Goal: Task Accomplishment & Management: Manage account settings

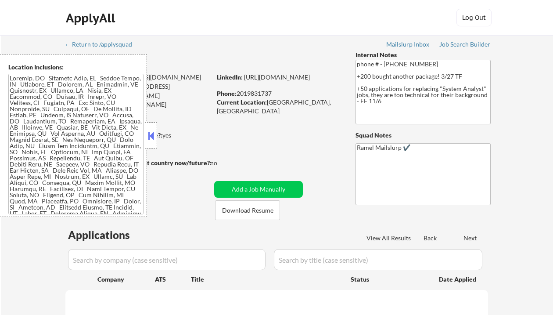
select select ""pending""
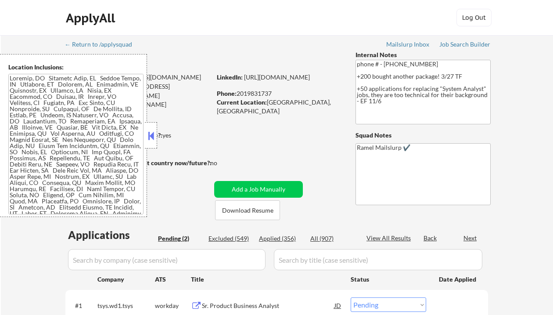
click at [151, 139] on button at bounding box center [151, 135] width 10 height 13
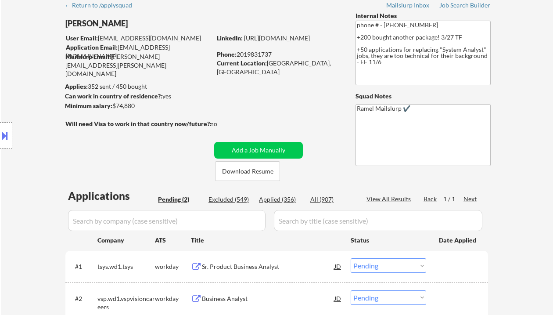
scroll to position [176, 0]
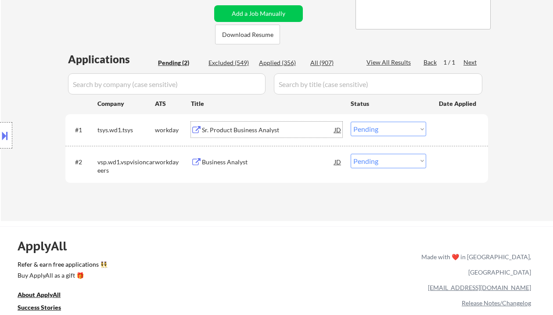
click at [239, 129] on div "Sr. Product Business Analyst" at bounding box center [268, 130] width 133 height 9
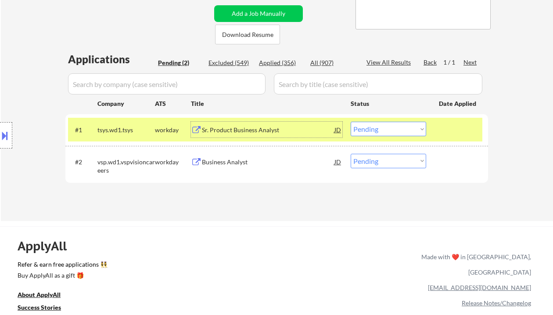
click at [336, 128] on div "JD" at bounding box center [338, 130] width 9 height 16
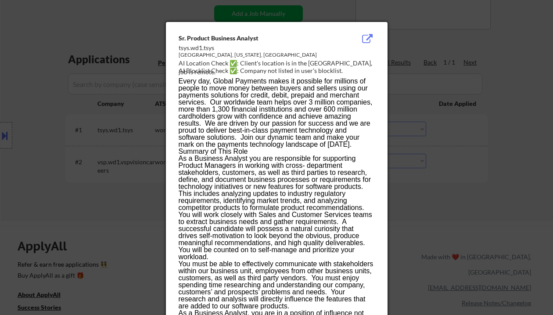
click at [487, 164] on div at bounding box center [276, 157] width 553 height 315
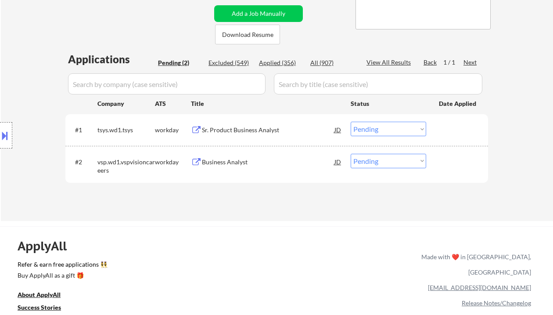
drag, startPoint x: 367, startPoint y: 126, endPoint x: 371, endPoint y: 136, distance: 10.0
click at [367, 126] on select "Choose an option... Pending Applied Excluded (Questions) Excluded (Expired) Exc…" at bounding box center [389, 129] width 76 height 14
click at [351, 122] on select "Choose an option... Pending Applied Excluded (Questions) Excluded (Expired) Exc…" at bounding box center [389, 129] width 76 height 14
click at [232, 166] on div "Business Analyst" at bounding box center [268, 162] width 133 height 9
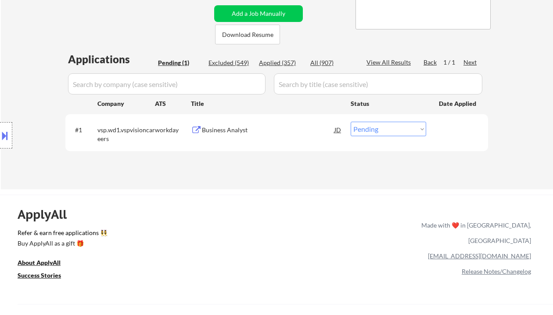
drag, startPoint x: 378, startPoint y: 131, endPoint x: 379, endPoint y: 136, distance: 4.6
click at [378, 131] on select "Choose an option... Pending Applied Excluded (Questions) Excluded (Expired) Exc…" at bounding box center [389, 129] width 76 height 14
select select ""applied""
click at [351, 122] on select "Choose an option... Pending Applied Excluded (Questions) Excluded (Expired) Exc…" at bounding box center [389, 129] width 76 height 14
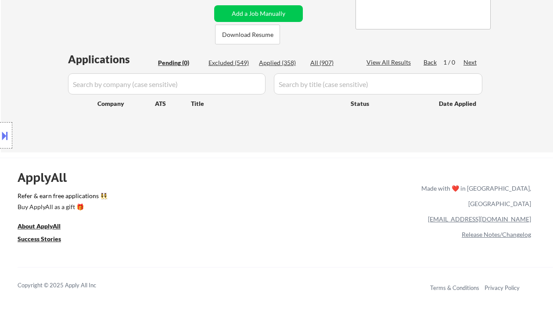
click at [283, 62] on div "Applied (358)" at bounding box center [281, 62] width 44 height 9
select select ""applied""
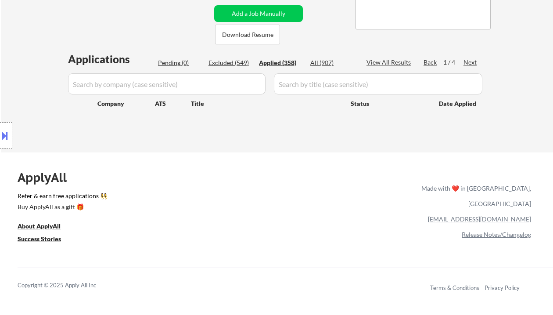
select select ""applied""
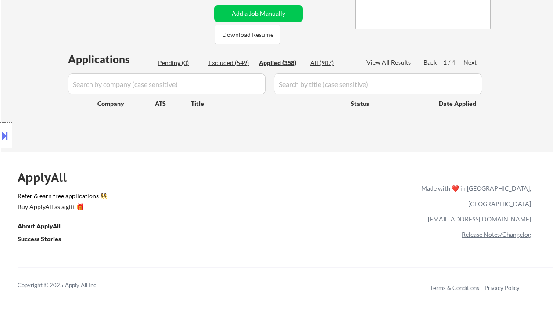
select select ""applied""
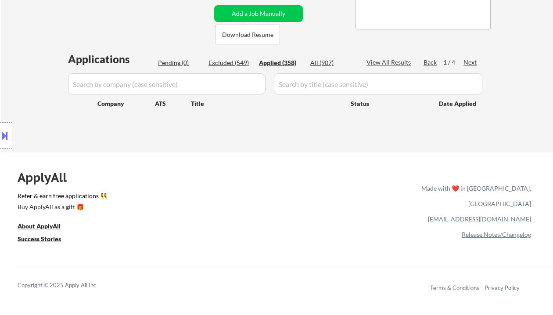
select select ""applied""
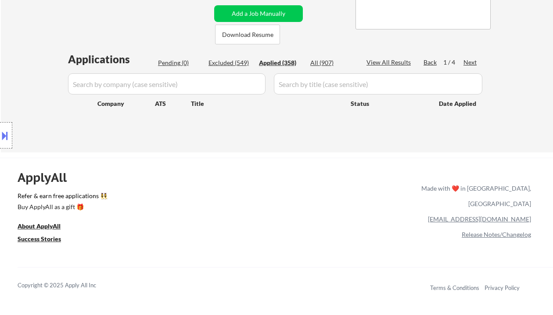
select select ""applied""
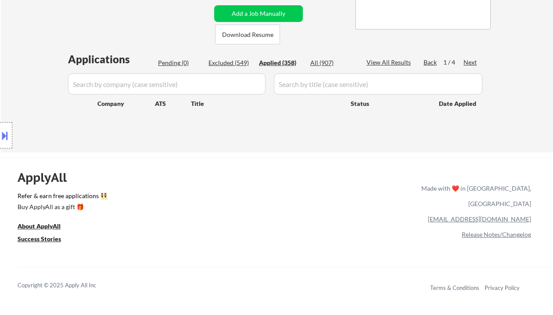
select select ""applied""
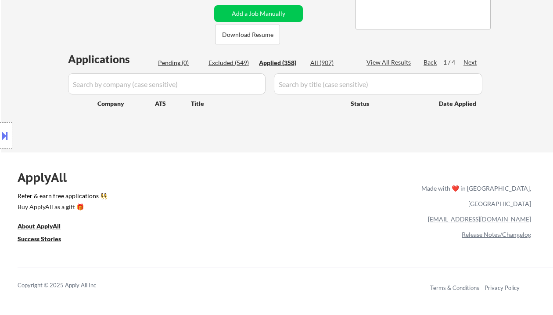
select select ""applied""
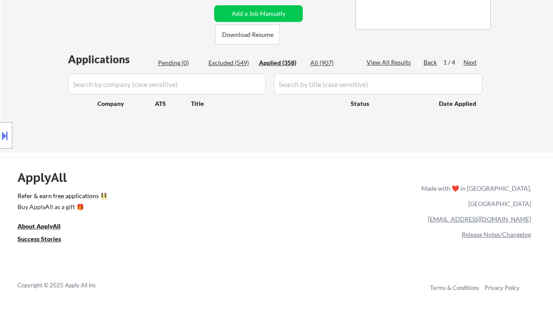
select select ""applied""
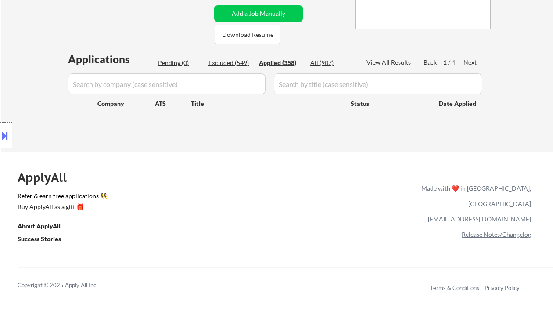
select select ""applied""
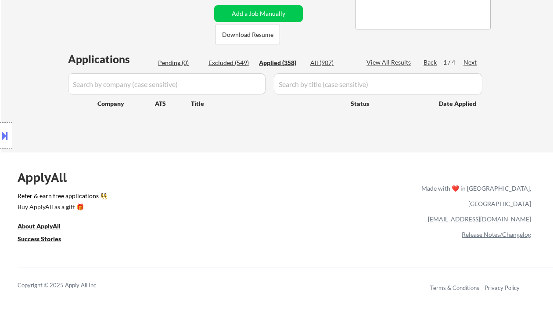
select select ""applied""
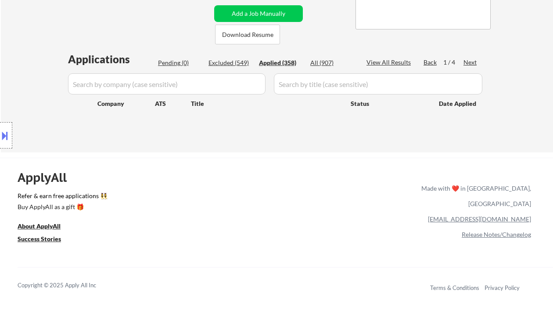
select select ""applied""
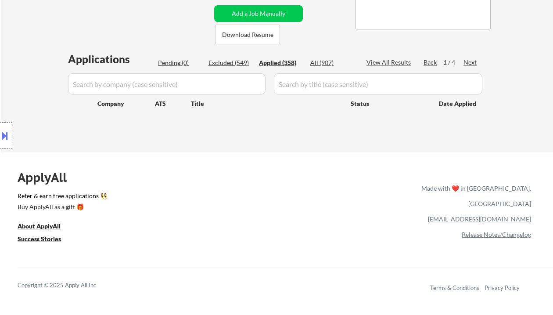
select select ""applied""
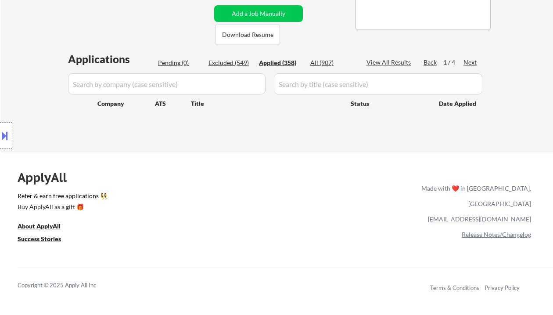
select select ""applied""
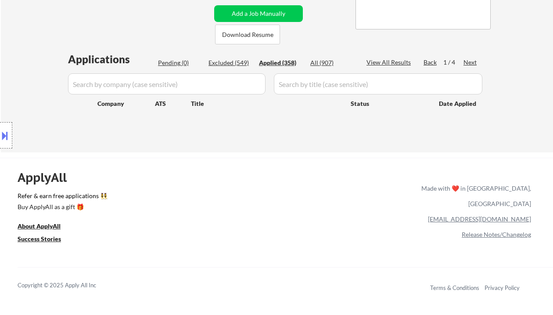
select select ""applied""
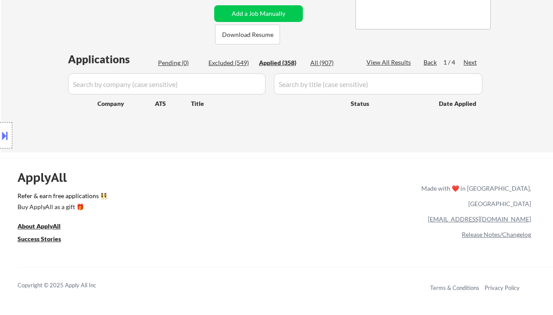
select select ""applied""
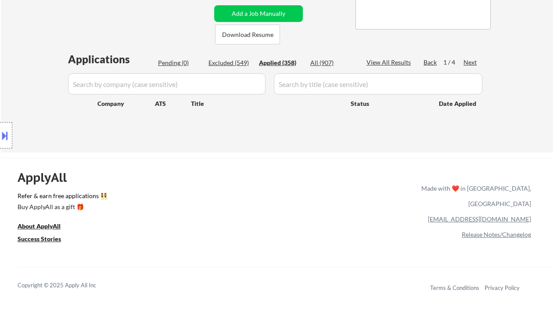
select select ""applied""
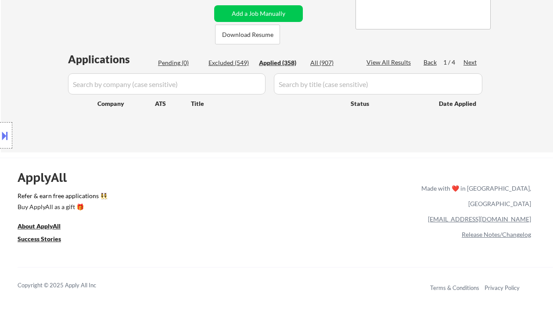
select select ""applied""
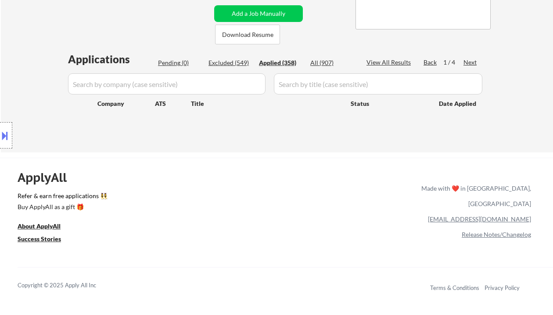
select select ""applied""
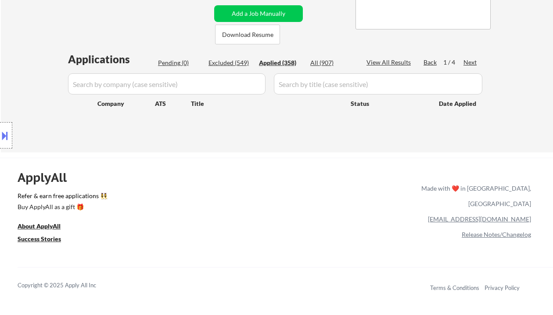
select select ""applied""
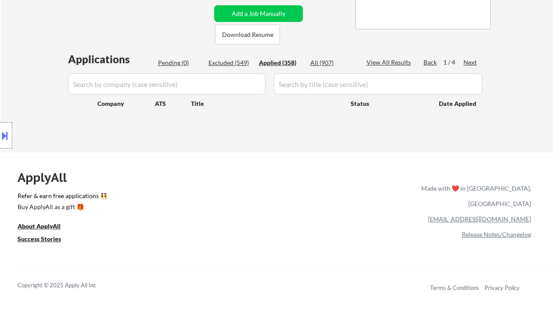
select select ""applied""
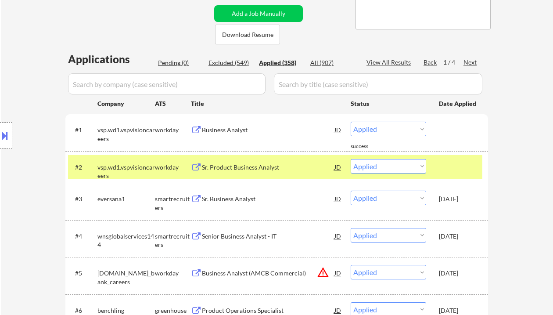
drag, startPoint x: 10, startPoint y: 93, endPoint x: 80, endPoint y: 25, distance: 97.5
click at [11, 92] on div "Location Inclusions:" at bounding box center [78, 135] width 157 height 163
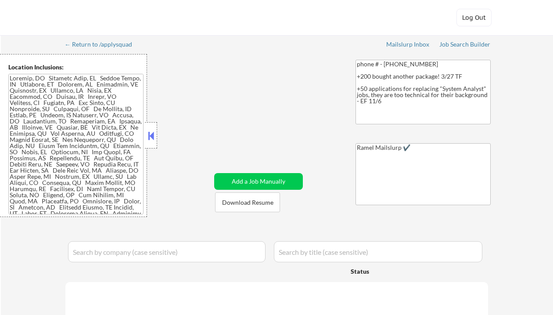
select select ""pending""
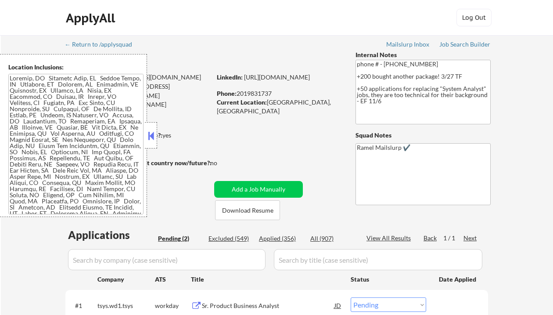
click at [264, 92] on div "Phone: [PHONE_NUMBER]" at bounding box center [279, 93] width 124 height 9
drag, startPoint x: 264, startPoint y: 92, endPoint x: 260, endPoint y: 86, distance: 6.9
click at [263, 92] on div "Phone: [PHONE_NUMBER]" at bounding box center [279, 93] width 124 height 9
copy div "2019831737"
select select ""pending""
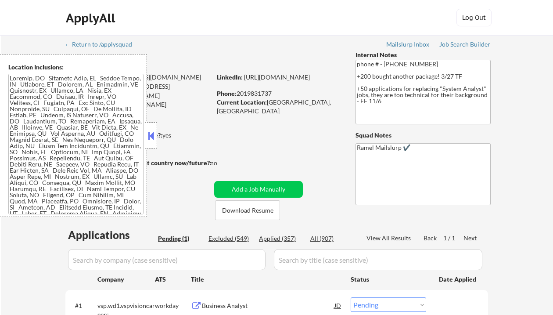
copy div "2019831737"
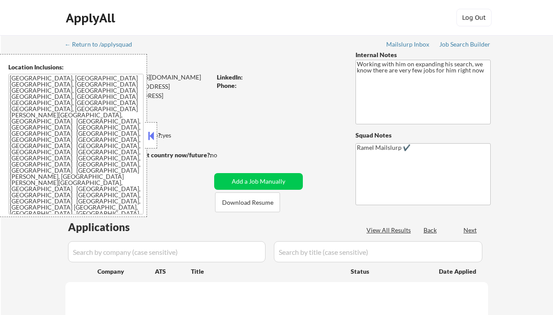
select select ""pending""
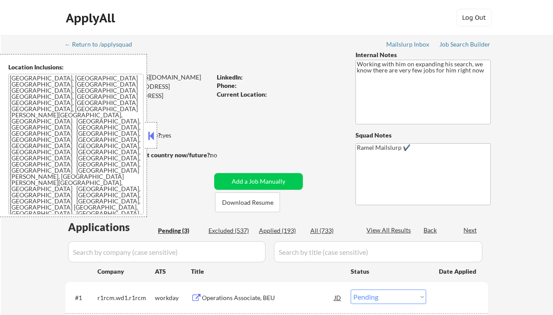
click at [153, 135] on button at bounding box center [151, 135] width 10 height 13
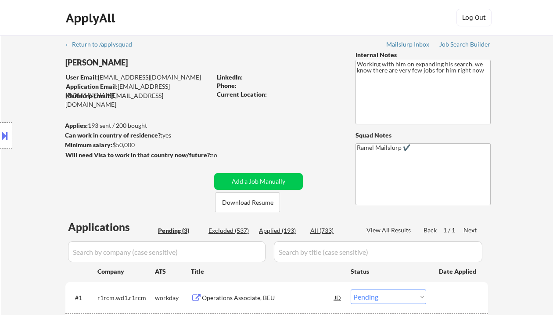
click at [16, 12] on div "ApplyAll Log Out" at bounding box center [276, 18] width 553 height 36
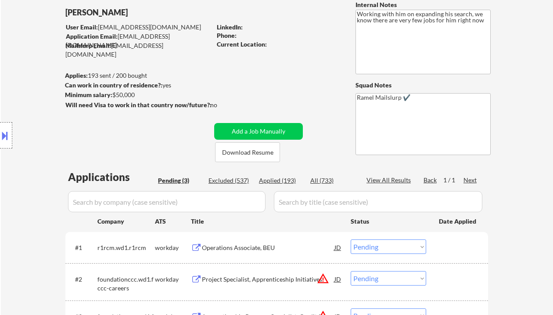
scroll to position [58, 0]
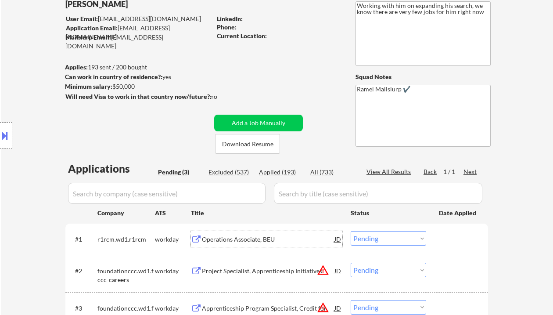
click at [227, 239] on div "Operations Associate, BEU" at bounding box center [268, 239] width 133 height 9
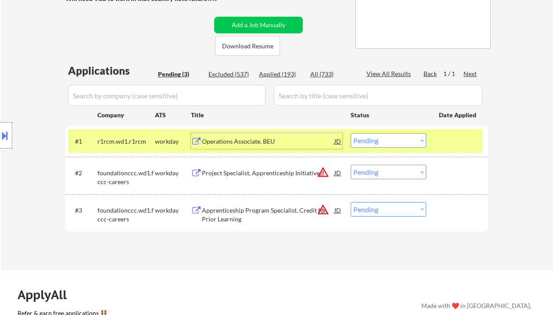
scroll to position [176, 0]
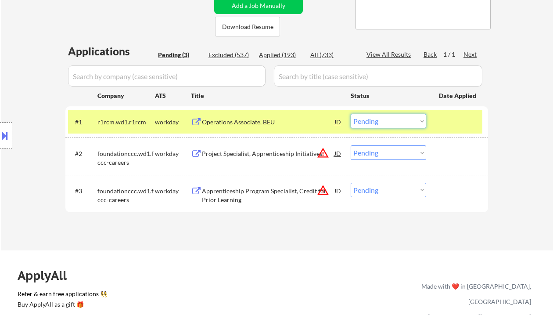
click at [404, 125] on select "Choose an option... Pending Applied Excluded (Questions) Excluded (Expired) Exc…" at bounding box center [389, 121] width 76 height 14
click at [351, 114] on select "Choose an option... Pending Applied Excluded (Questions) Excluded (Expired) Exc…" at bounding box center [389, 121] width 76 height 14
click at [260, 155] on div "Project Specialist, Apprenticeship Initiatives" at bounding box center [268, 153] width 133 height 9
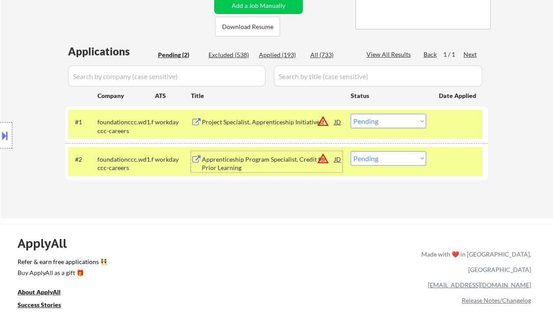
click at [407, 119] on select "Choose an option... Pending Applied Excluded (Questions) Excluded (Expired) Exc…" at bounding box center [389, 121] width 76 height 14
click at [351, 114] on select "Choose an option... Pending Applied Excluded (Questions) Excluded (Expired) Exc…" at bounding box center [389, 121] width 76 height 14
click at [261, 162] on div "Apprenticeship Program Specialist, Credit for Prior Learning" at bounding box center [268, 163] width 133 height 17
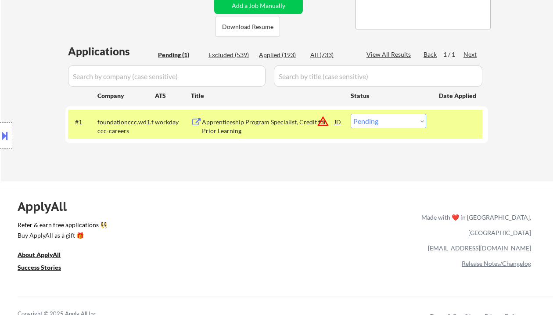
click at [414, 122] on select "Choose an option... Pending Applied Excluded (Questions) Excluded (Expired) Exc…" at bounding box center [389, 121] width 76 height 14
select select ""excluded__location_""
click at [351, 114] on select "Choose an option... Pending Applied Excluded (Questions) Excluded (Expired) Exc…" at bounding box center [389, 121] width 76 height 14
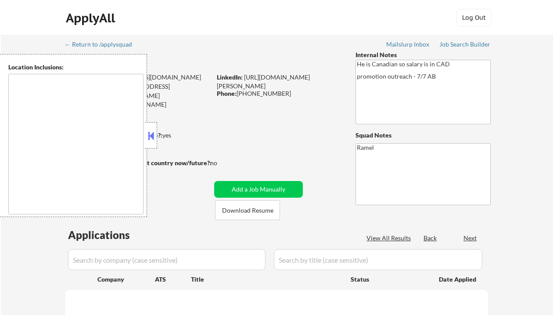
type textarea "remote"
select select ""pending""
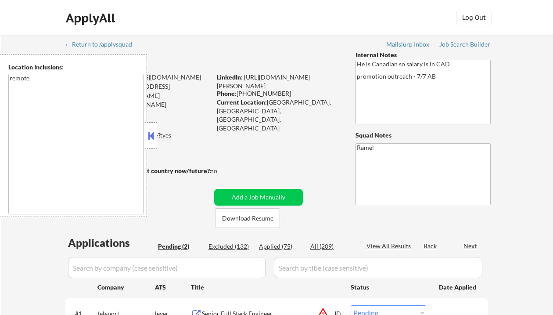
click at [155, 134] on button at bounding box center [151, 135] width 10 height 13
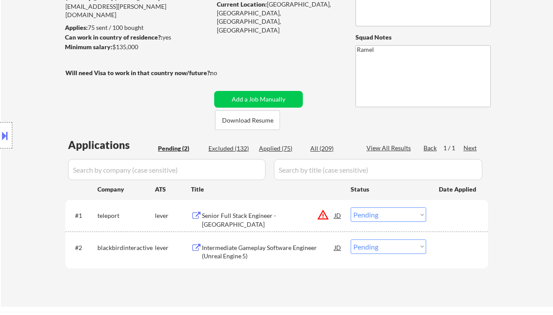
scroll to position [117, 0]
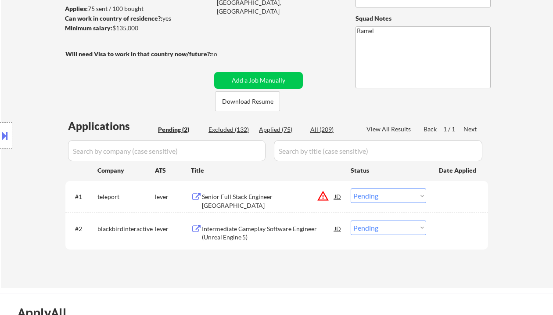
click at [267, 227] on div "Intermediate Gameplay Software Engineer (Unreal Engine 5)" at bounding box center [268, 232] width 133 height 17
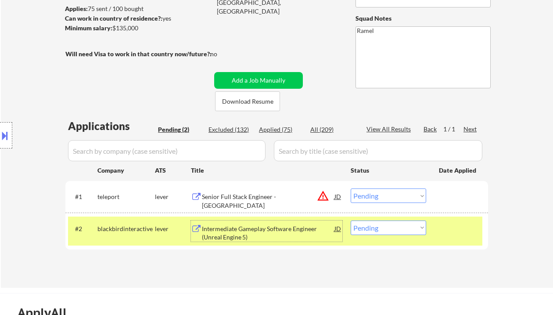
click at [377, 231] on select "Choose an option... Pending Applied Excluded (Questions) Excluded (Expired) Exc…" at bounding box center [389, 227] width 76 height 14
select select ""excluded__bad_match_""
click at [351, 220] on select "Choose an option... Pending Applied Excluded (Questions) Excluded (Expired) Exc…" at bounding box center [389, 227] width 76 height 14
click at [287, 198] on div "Senior Full Stack Engineer - [GEOGRAPHIC_DATA]" at bounding box center [268, 200] width 133 height 17
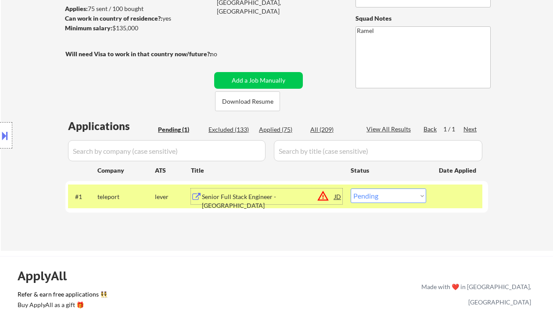
click at [7, 143] on div at bounding box center [6, 135] width 12 height 26
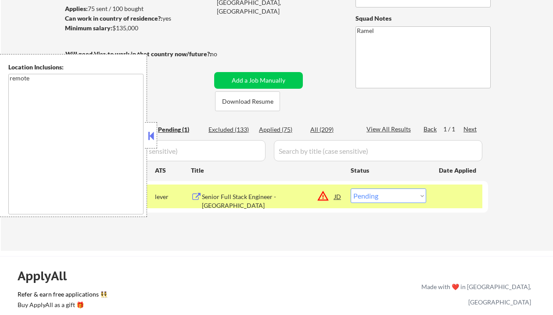
click at [151, 139] on button at bounding box center [151, 135] width 10 height 13
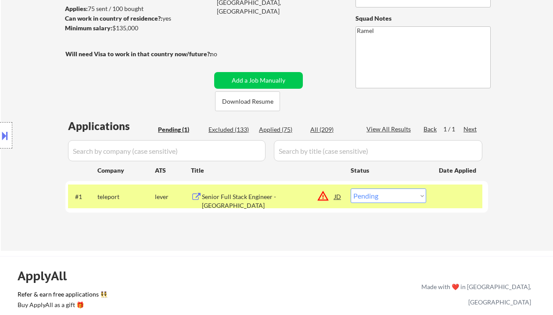
drag, startPoint x: 386, startPoint y: 193, endPoint x: 387, endPoint y: 202, distance: 8.8
click at [386, 193] on select "Choose an option... Pending Applied Excluded (Questions) Excluded (Expired) Exc…" at bounding box center [389, 195] width 76 height 14
select select ""applied""
click at [351, 188] on select "Choose an option... Pending Applied Excluded (Questions) Excluded (Expired) Exc…" at bounding box center [389, 195] width 76 height 14
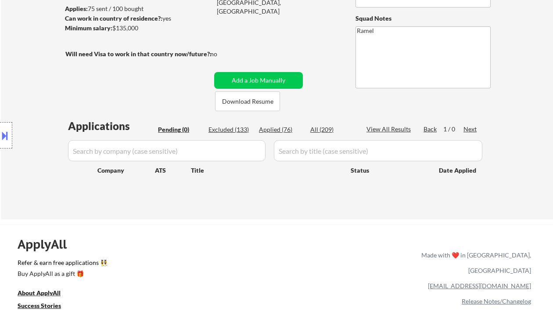
click at [11, 72] on div "Location Inclusions: remote" at bounding box center [78, 135] width 157 height 163
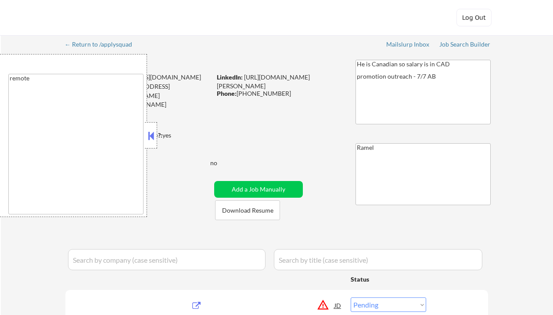
select select ""pending""
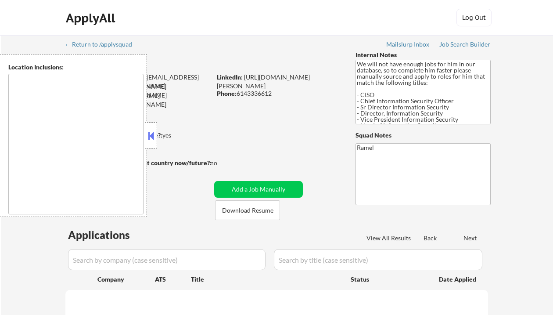
type textarea "[GEOGRAPHIC_DATA], [GEOGRAPHIC_DATA] [GEOGRAPHIC_DATA], [GEOGRAPHIC_DATA] [GEOG…"
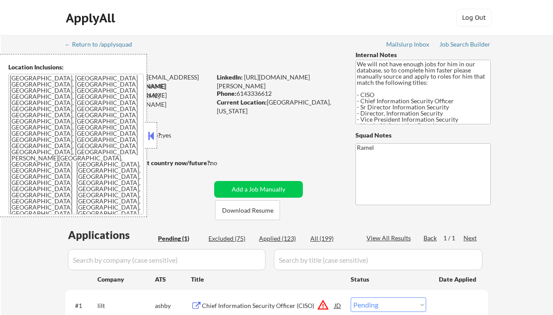
click at [155, 136] on button at bounding box center [151, 135] width 10 height 13
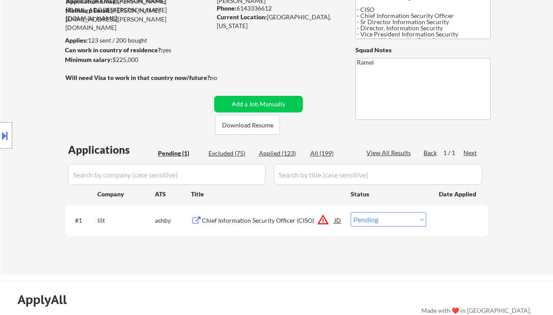
scroll to position [117, 0]
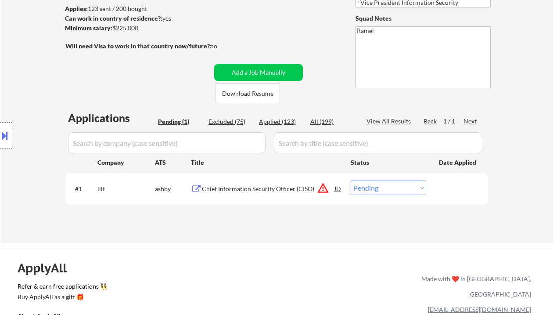
click at [259, 188] on div "Chief Information Security Officer (CISO)" at bounding box center [268, 188] width 133 height 9
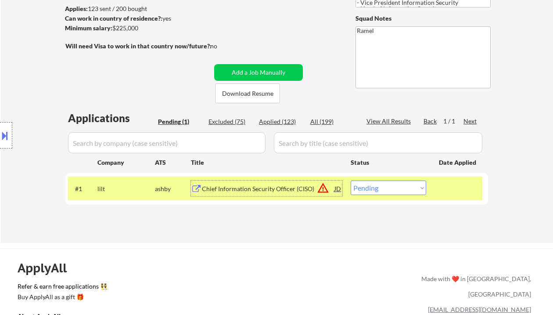
click at [7, 137] on button at bounding box center [5, 135] width 10 height 14
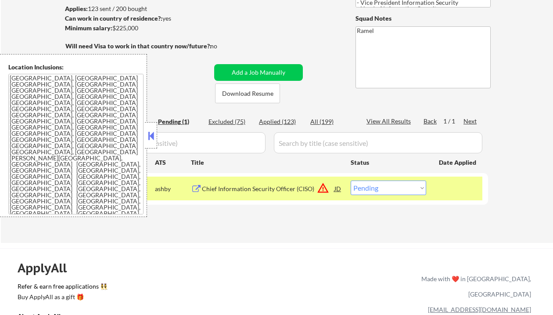
click at [155, 133] on button at bounding box center [151, 135] width 10 height 13
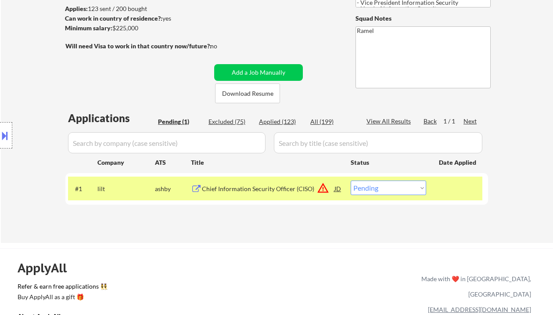
click at [389, 186] on select "Choose an option... Pending Applied Excluded (Questions) Excluded (Expired) Exc…" at bounding box center [389, 187] width 76 height 14
select select ""excluded__location_""
click at [351, 180] on select "Choose an option... Pending Applied Excluded (Questions) Excluded (Expired) Exc…" at bounding box center [389, 187] width 76 height 14
click at [329, 234] on div "← Return to /applysquad Mailslurp Inbox Job Search Builder Aaron Lafferty User …" at bounding box center [277, 76] width 438 height 317
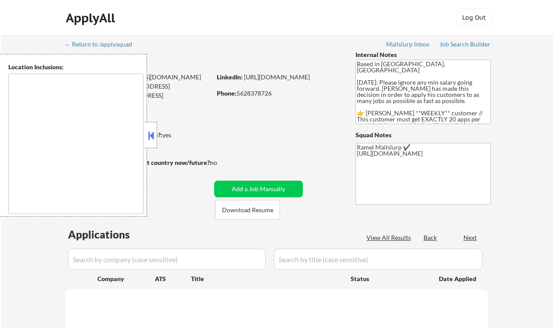
type textarea "[GEOGRAPHIC_DATA], [GEOGRAPHIC_DATA] [GEOGRAPHIC_DATA], [GEOGRAPHIC_DATA] [GEOG…"
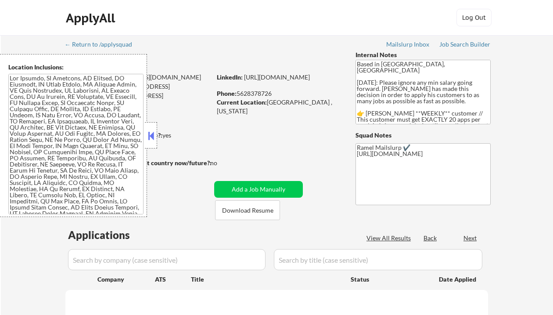
select select ""pending""
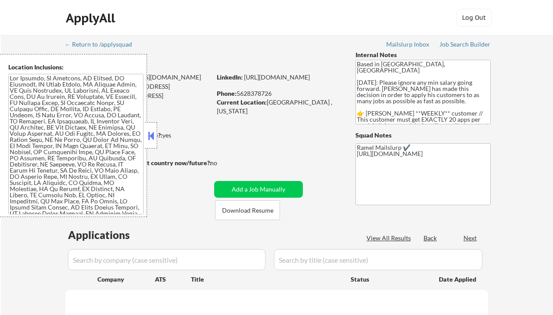
select select ""pending""
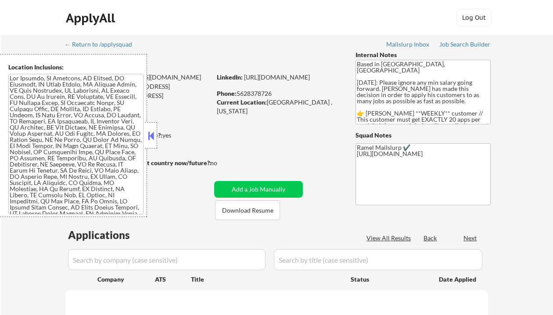
select select ""pending""
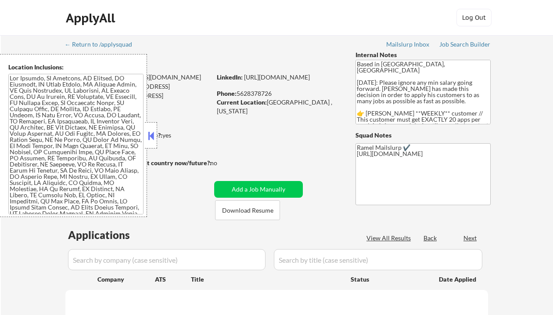
select select ""pending""
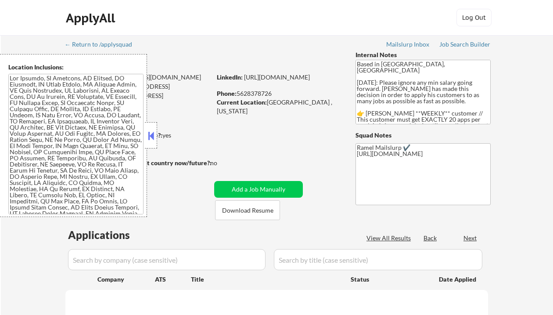
select select ""pending""
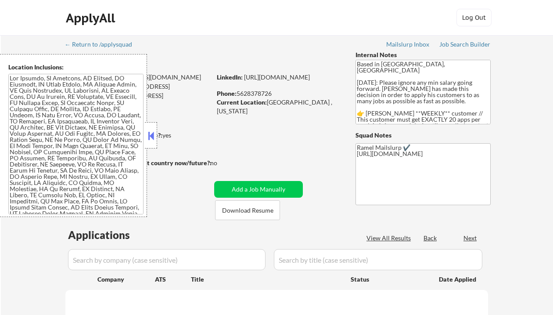
select select ""pending""
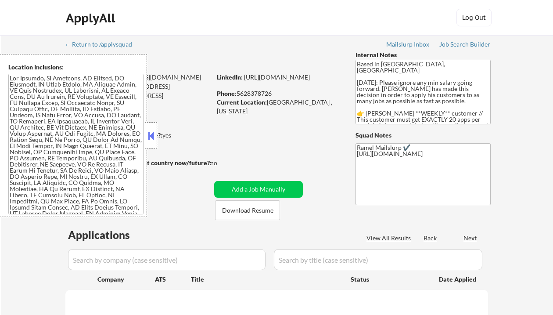
select select ""pending""
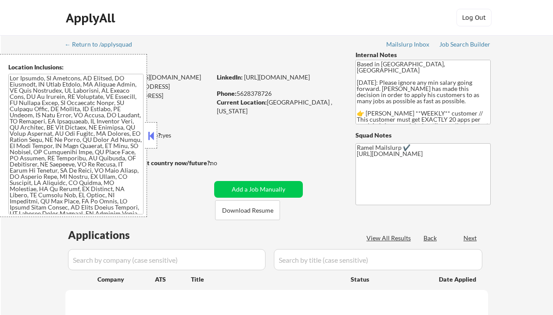
select select ""pending""
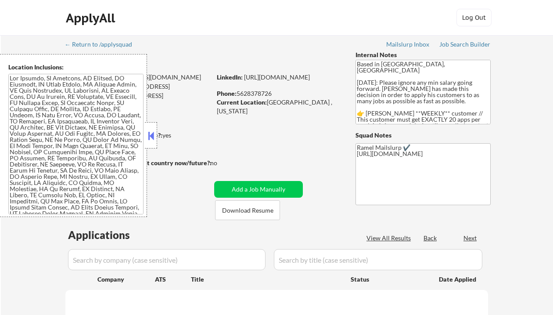
select select ""pending""
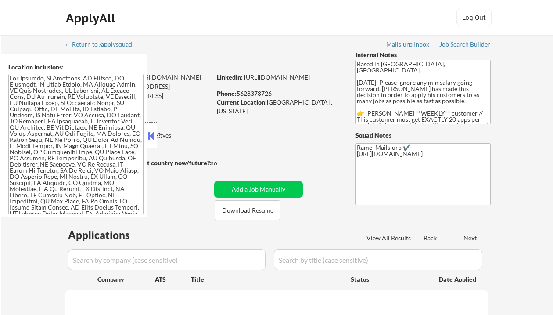
select select ""pending""
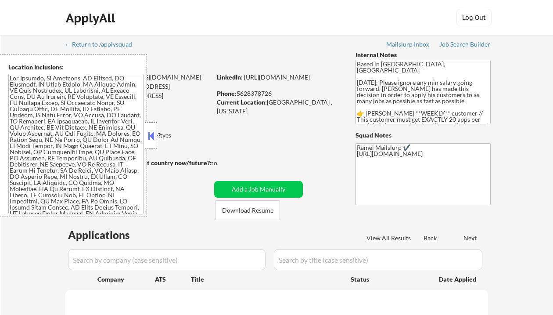
select select ""pending""
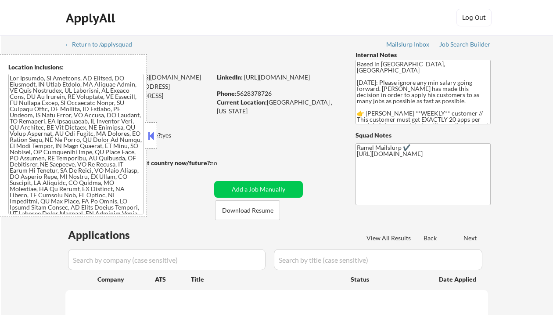
select select ""pending""
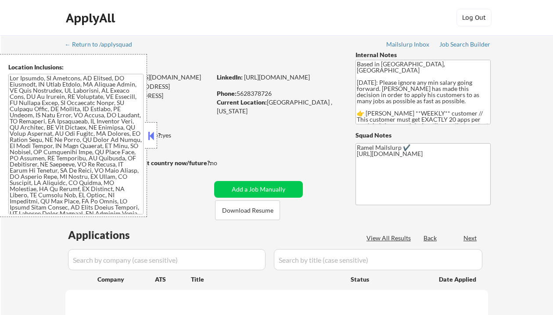
select select ""pending""
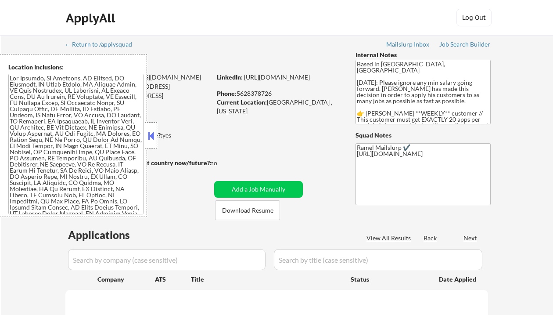
select select ""pending""
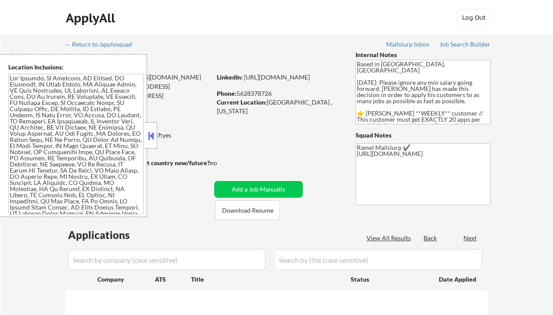
select select ""pending""
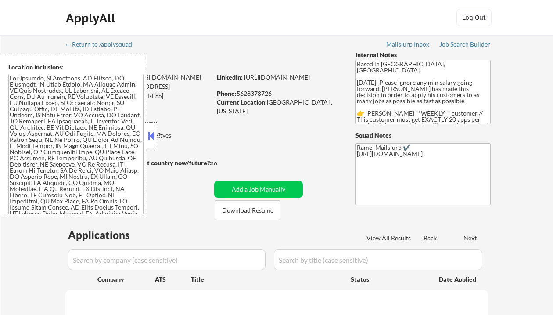
select select ""pending""
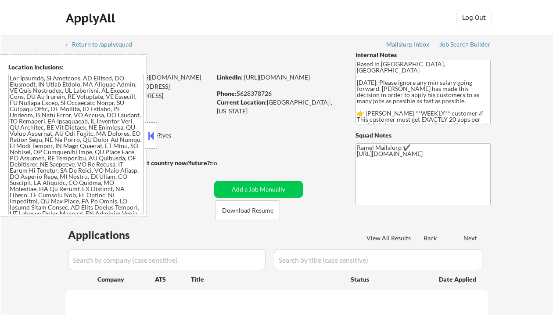
select select ""pending""
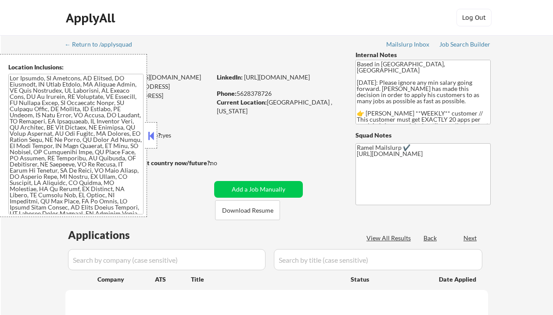
select select ""pending""
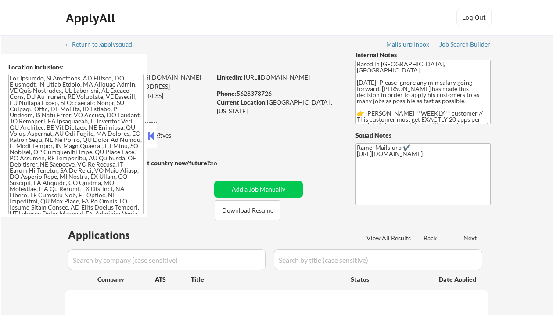
select select ""pending""
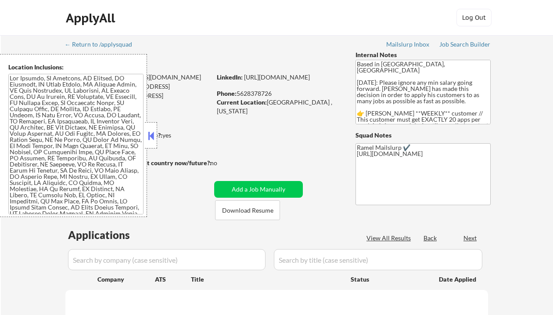
select select ""pending""
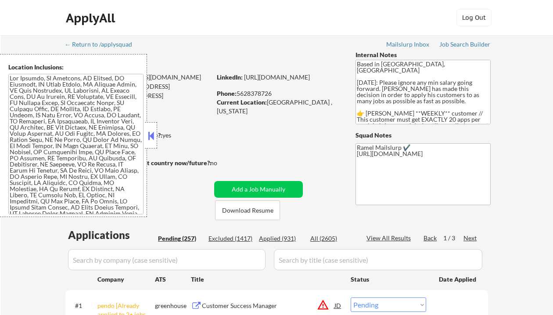
click at [148, 133] on button at bounding box center [151, 135] width 10 height 13
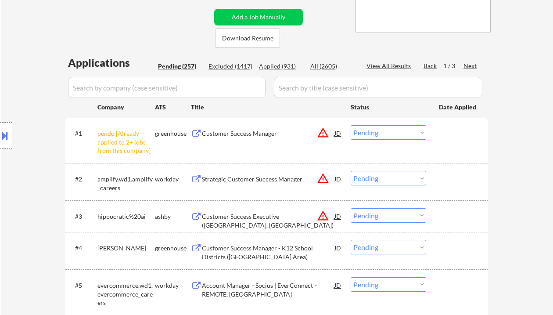
scroll to position [176, 0]
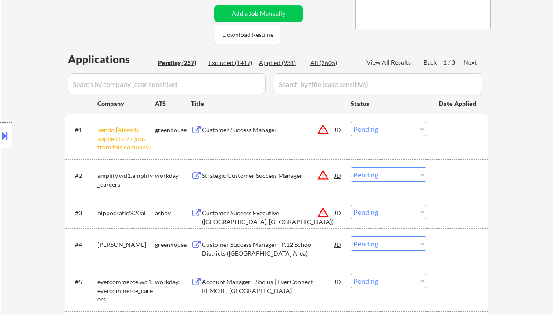
click at [393, 129] on select "Choose an option... Pending Applied Excluded (Questions) Excluded (Expired) Exc…" at bounding box center [389, 129] width 76 height 14
click at [351, 122] on select "Choose an option... Pending Applied Excluded (Questions) Excluded (Expired) Exc…" at bounding box center [389, 129] width 76 height 14
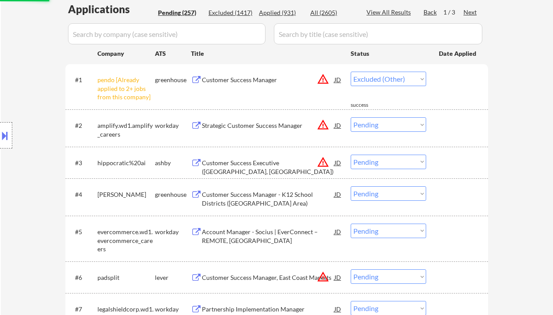
scroll to position [234, 0]
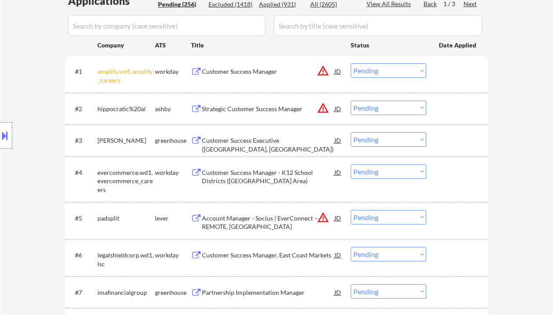
drag, startPoint x: 383, startPoint y: 72, endPoint x: 392, endPoint y: 77, distance: 9.6
click at [383, 72] on select "Choose an option... Pending Applied Excluded (Questions) Excluded (Expired) Exc…" at bounding box center [389, 70] width 76 height 14
click at [351, 63] on select "Choose an option... Pending Applied Excluded (Questions) Excluded (Expired) Exc…" at bounding box center [389, 70] width 76 height 14
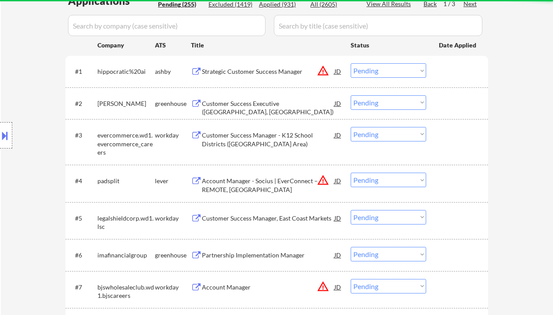
click at [383, 73] on select "Choose an option... Pending Applied Excluded (Questions) Excluded (Expired) Exc…" at bounding box center [389, 70] width 76 height 14
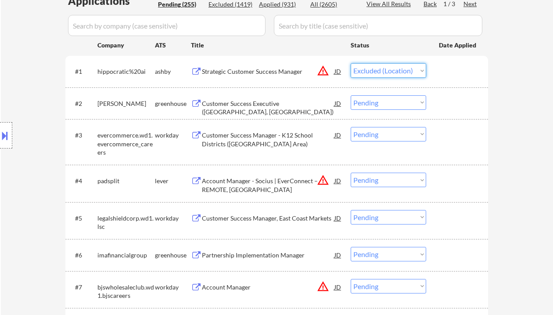
click at [351, 63] on select "Choose an option... Pending Applied Excluded (Questions) Excluded (Expired) Exc…" at bounding box center [389, 70] width 76 height 14
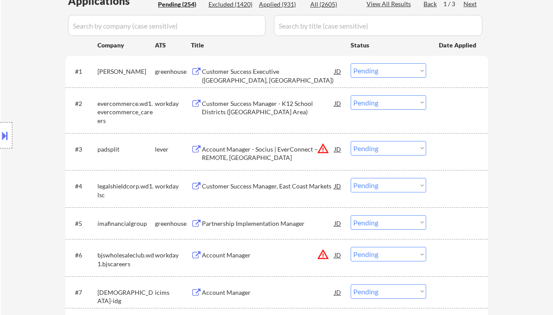
click at [250, 69] on div "Customer Success Executive (Boston, MA)" at bounding box center [268, 75] width 133 height 17
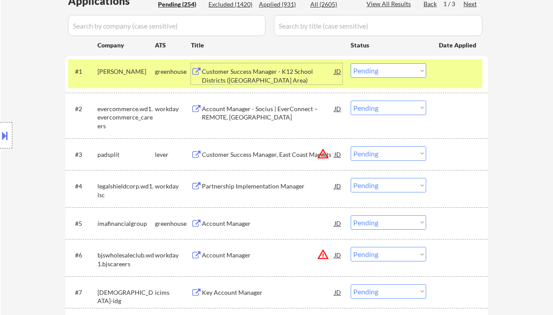
click at [376, 69] on select "Choose an option... Pending Applied Excluded (Questions) Excluded (Expired) Exc…" at bounding box center [389, 70] width 76 height 14
click at [351, 63] on select "Choose an option... Pending Applied Excluded (Questions) Excluded (Expired) Exc…" at bounding box center [389, 70] width 76 height 14
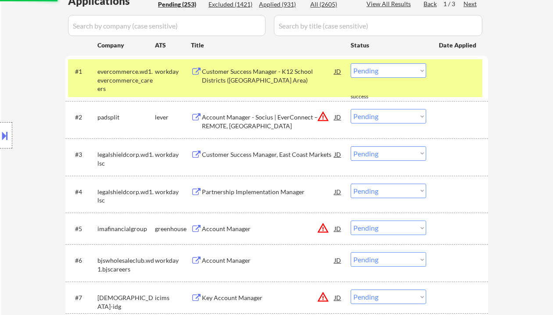
scroll to position [176, 0]
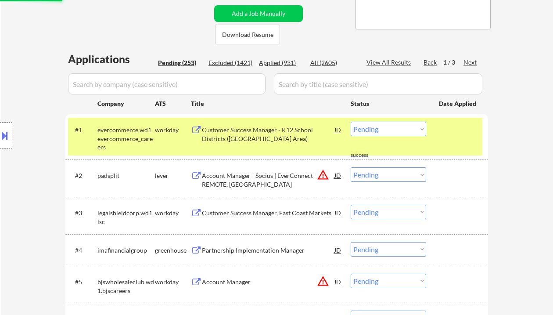
click at [386, 122] on select "Choose an option... Pending Applied Excluded (Questions) Excluded (Expired) Exc…" at bounding box center [389, 129] width 76 height 14
click at [351, 122] on select "Choose an option... Pending Applied Excluded (Questions) Excluded (Expired) Exc…" at bounding box center [389, 129] width 76 height 14
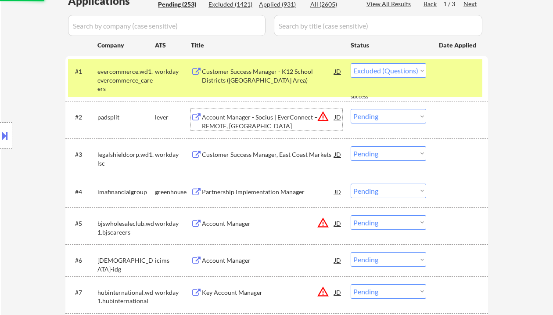
drag, startPoint x: 249, startPoint y: 128, endPoint x: 206, endPoint y: 28, distance: 108.6
click at [249, 128] on div "Account Manager - Socius | EverConnect – REMOTE, US" at bounding box center [268, 121] width 133 height 17
select select ""pending""
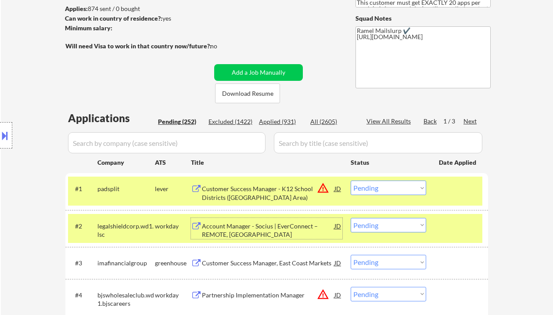
scroll to position [0, 0]
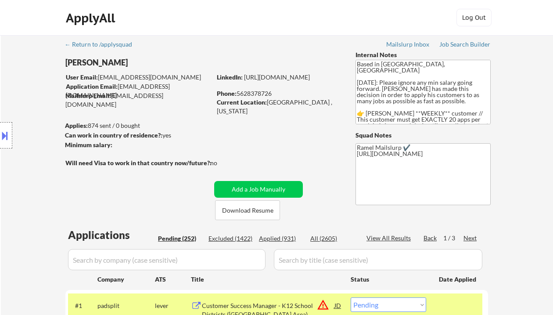
click at [260, 94] on div "Phone: 5628378726" at bounding box center [279, 93] width 124 height 9
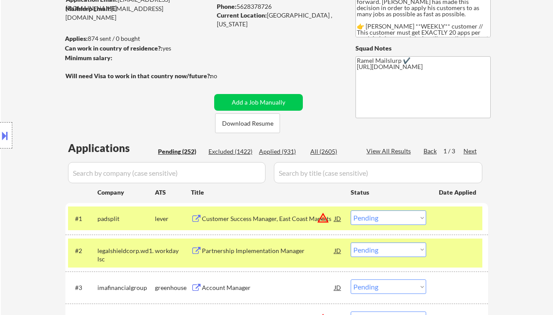
scroll to position [176, 0]
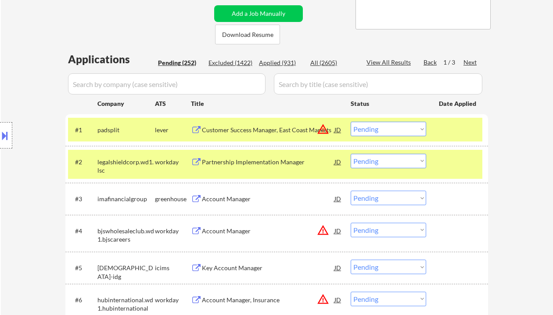
click at [378, 167] on select "Choose an option... Pending Applied Excluded (Questions) Excluded (Expired) Exc…" at bounding box center [389, 161] width 76 height 14
click at [351, 154] on select "Choose an option... Pending Applied Excluded (Questions) Excluded (Expired) Exc…" at bounding box center [389, 161] width 76 height 14
select select ""pending""
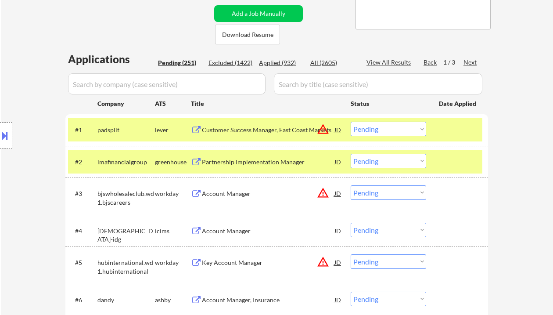
click at [394, 127] on select "Choose an option... Pending Applied Excluded (Questions) Excluded (Expired) Exc…" at bounding box center [389, 129] width 76 height 14
click at [351, 122] on select "Choose an option... Pending Applied Excluded (Questions) Excluded (Expired) Exc…" at bounding box center [389, 129] width 76 height 14
click at [234, 162] on div "Account Manager" at bounding box center [268, 162] width 133 height 9
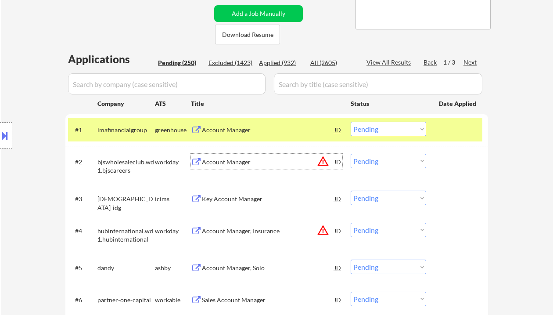
click at [371, 130] on select "Choose an option... Pending Applied Excluded (Questions) Excluded (Expired) Exc…" at bounding box center [389, 129] width 76 height 14
click at [351, 122] on select "Choose an option... Pending Applied Excluded (Questions) Excluded (Expired) Exc…" at bounding box center [389, 129] width 76 height 14
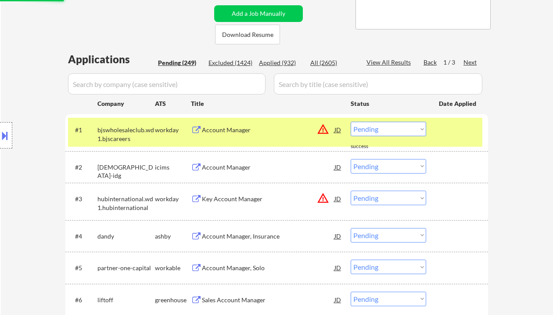
click at [386, 128] on select "Choose an option... Pending Applied Excluded (Questions) Excluded (Expired) Exc…" at bounding box center [389, 129] width 76 height 14
click at [351, 122] on select "Choose an option... Pending Applied Excluded (Questions) Excluded (Expired) Exc…" at bounding box center [389, 129] width 76 height 14
click at [240, 172] on div "Account Manager" at bounding box center [268, 167] width 133 height 16
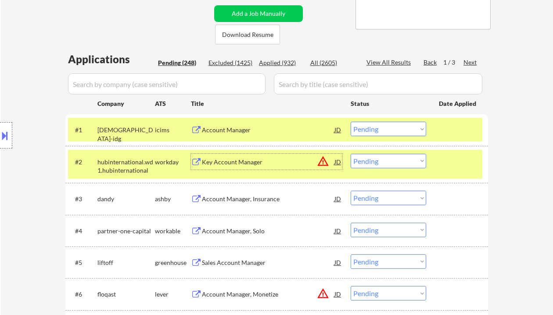
click at [221, 127] on div "Account Manager" at bounding box center [268, 130] width 133 height 9
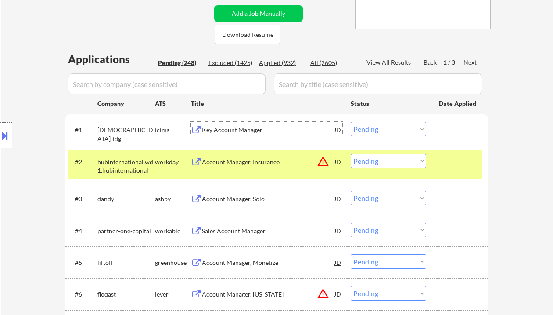
click at [397, 123] on select "Choose an option... Pending Applied Excluded (Questions) Excluded (Expired) Exc…" at bounding box center [389, 129] width 76 height 14
click at [351, 122] on select "Choose an option... Pending Applied Excluded (Questions) Excluded (Expired) Exc…" at bounding box center [389, 129] width 76 height 14
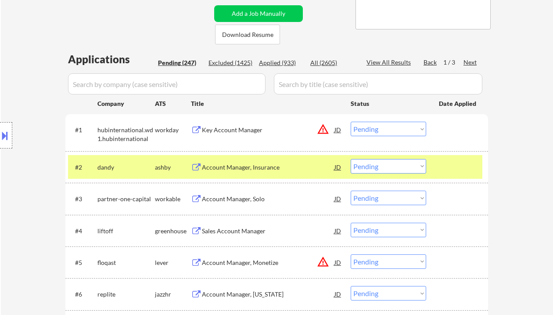
click at [367, 126] on select "Choose an option... Pending Applied Excluded (Questions) Excluded (Expired) Exc…" at bounding box center [389, 129] width 76 height 14
click at [351, 122] on select "Choose an option... Pending Applied Excluded (Questions) Excluded (Expired) Exc…" at bounding box center [389, 129] width 76 height 14
click at [248, 169] on div "Account Manager, Solo" at bounding box center [268, 167] width 133 height 9
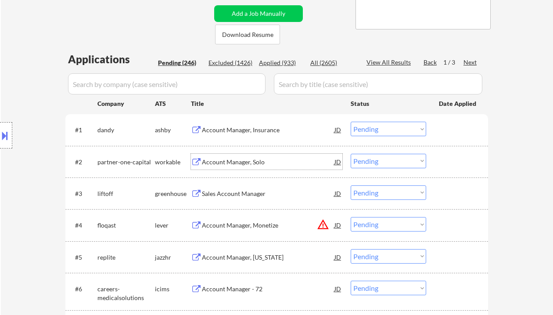
drag, startPoint x: 388, startPoint y: 128, endPoint x: 394, endPoint y: 133, distance: 8.1
click at [388, 128] on select "Choose an option... Pending Applied Excluded (Questions) Excluded (Expired) Exc…" at bounding box center [389, 129] width 76 height 14
click at [351, 122] on select "Choose an option... Pending Applied Excluded (Questions) Excluded (Expired) Exc…" at bounding box center [389, 129] width 76 height 14
click at [245, 159] on div "Account Manager, Solo" at bounding box center [268, 162] width 133 height 9
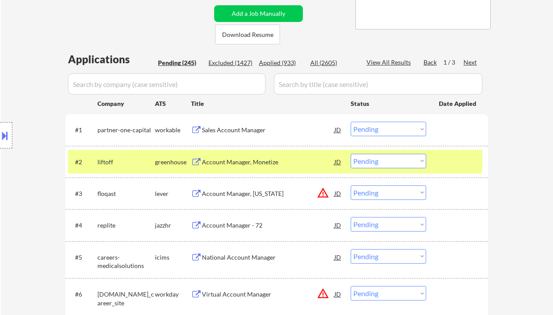
click at [392, 126] on select "Choose an option... Pending Applied Excluded (Questions) Excluded (Expired) Exc…" at bounding box center [389, 129] width 76 height 14
click at [351, 122] on select "Choose an option... Pending Applied Excluded (Questions) Excluded (Expired) Exc…" at bounding box center [389, 129] width 76 height 14
click at [250, 166] on div "Account Manager, Monetize" at bounding box center [268, 162] width 133 height 9
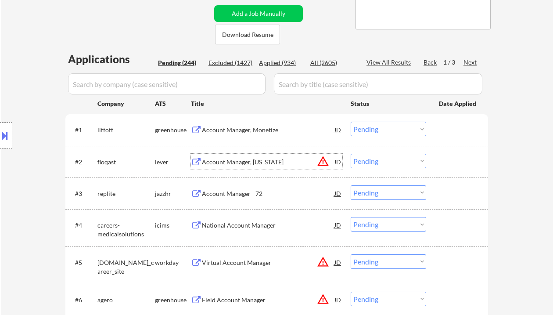
click at [377, 128] on select "Choose an option... Pending Applied Excluded (Questions) Excluded (Expired) Exc…" at bounding box center [389, 129] width 76 height 14
click at [351, 122] on select "Choose an option... Pending Applied Excluded (Questions) Excluded (Expired) Exc…" at bounding box center [389, 129] width 76 height 14
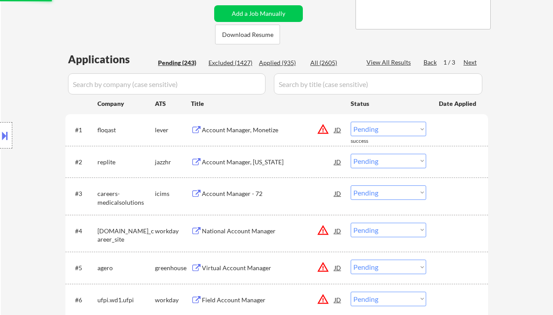
drag, startPoint x: 386, startPoint y: 130, endPoint x: 393, endPoint y: 136, distance: 8.7
click at [386, 130] on select "Choose an option... Pending Applied Excluded (Questions) Excluded (Expired) Exc…" at bounding box center [389, 129] width 76 height 14
click at [351, 122] on select "Choose an option... Pending Applied Excluded (Questions) Excluded (Expired) Exc…" at bounding box center [389, 129] width 76 height 14
click at [239, 161] on div "Account Manager, Texas" at bounding box center [268, 162] width 133 height 9
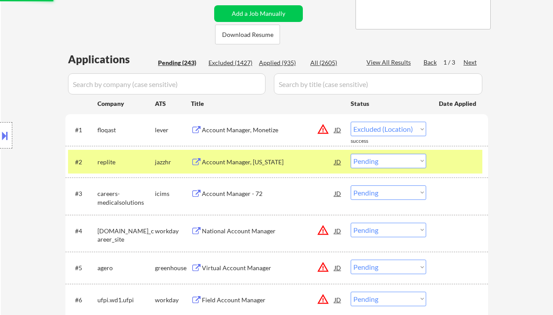
select select ""pending""
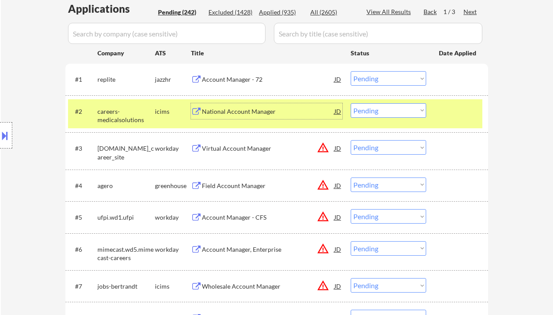
scroll to position [234, 0]
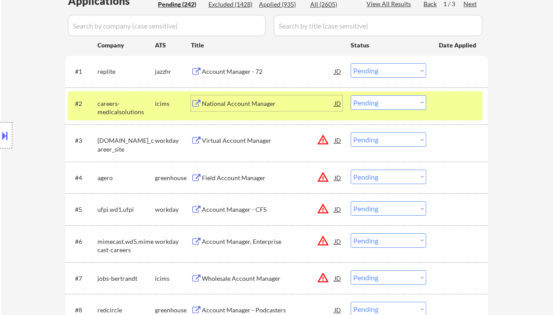
click at [338, 141] on div "JD" at bounding box center [338, 140] width 9 height 16
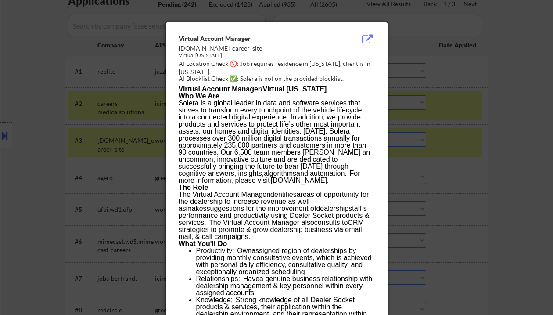
click at [520, 172] on div at bounding box center [276, 157] width 553 height 315
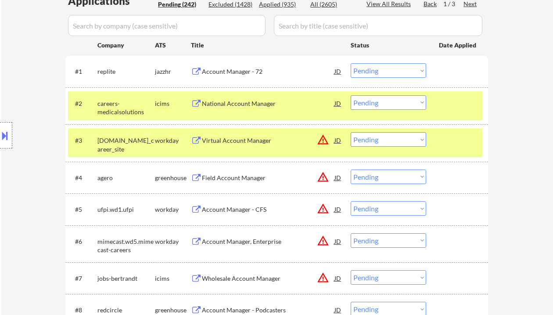
drag, startPoint x: 396, startPoint y: 137, endPoint x: 400, endPoint y: 146, distance: 9.2
click at [396, 137] on select "Choose an option... Pending Applied Excluded (Questions) Excluded (Expired) Exc…" at bounding box center [389, 139] width 76 height 14
click at [351, 132] on select "Choose an option... Pending Applied Excluded (Questions) Excluded (Expired) Exc…" at bounding box center [389, 139] width 76 height 14
click at [335, 177] on div "JD" at bounding box center [338, 177] width 9 height 16
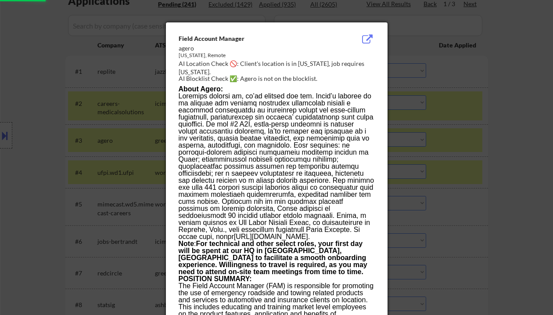
scroll to position [351, 0]
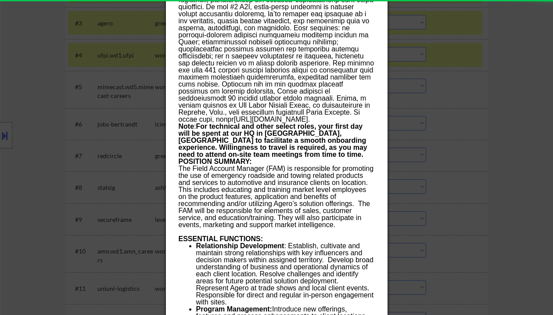
click at [478, 171] on div at bounding box center [276, 157] width 553 height 315
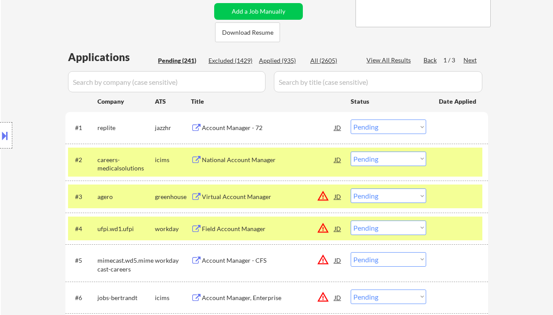
scroll to position [176, 0]
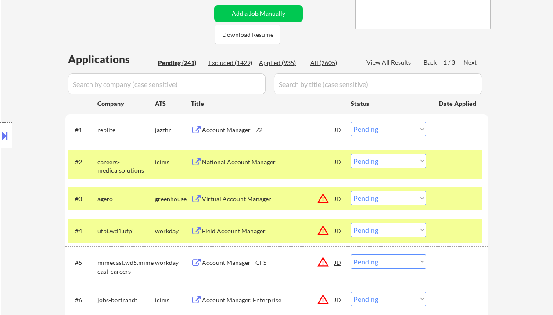
drag, startPoint x: 380, startPoint y: 191, endPoint x: 386, endPoint y: 198, distance: 9.0
click at [380, 192] on select "Choose an option... Pending Applied Excluded (Questions) Excluded (Expired) Exc…" at bounding box center [389, 198] width 76 height 14
click at [351, 191] on select "Choose an option... Pending Applied Excluded (Questions) Excluded (Expired) Exc…" at bounding box center [389, 198] width 76 height 14
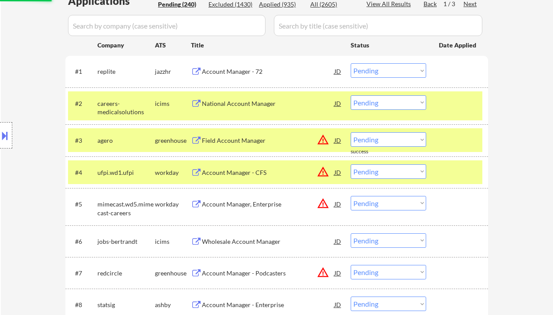
scroll to position [292, 0]
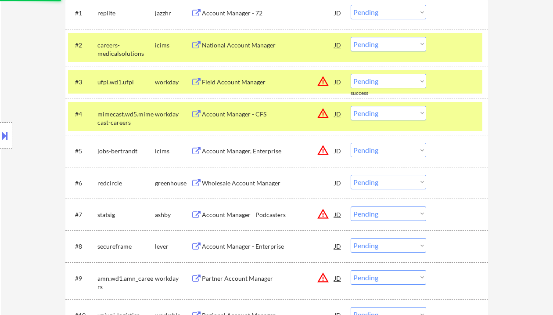
click at [383, 76] on select "Choose an option... Pending Applied Excluded (Questions) Excluded (Expired) Exc…" at bounding box center [389, 81] width 76 height 14
select select ""excluded__location_""
click at [351, 74] on select "Choose an option... Pending Applied Excluded (Questions) Excluded (Expired) Exc…" at bounding box center [389, 81] width 76 height 14
click at [378, 112] on select "Choose an option... Pending Applied Excluded (Questions) Excluded (Expired) Exc…" at bounding box center [389, 113] width 76 height 14
select select ""excluded__location_""
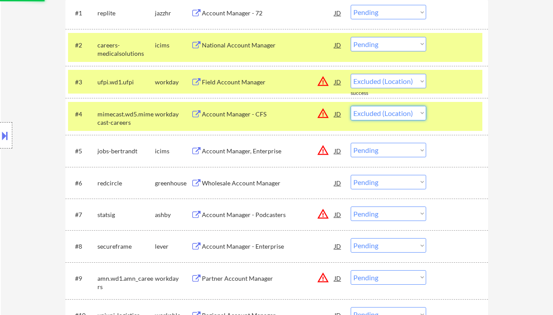
click at [351, 106] on select "Choose an option... Pending Applied Excluded (Questions) Excluded (Expired) Exc…" at bounding box center [389, 113] width 76 height 14
select select ""pending""
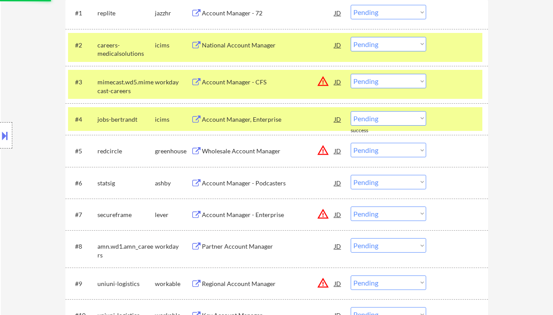
drag, startPoint x: 385, startPoint y: 83, endPoint x: 390, endPoint y: 87, distance: 6.9
click at [385, 83] on select "Choose an option... Pending Applied Excluded (Questions) Excluded (Expired) Exc…" at bounding box center [389, 81] width 76 height 14
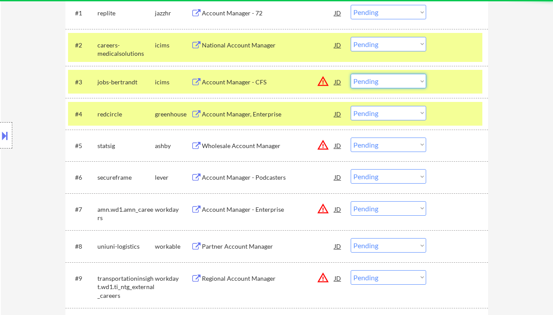
select select ""excluded__location_""
click at [351, 74] on select "Choose an option... Pending Applied Excluded (Questions) Excluded (Expired) Exc…" at bounding box center [389, 81] width 76 height 14
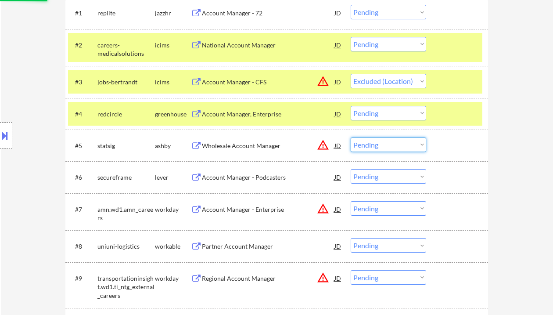
drag, startPoint x: 382, startPoint y: 144, endPoint x: 387, endPoint y: 151, distance: 8.9
click at [382, 144] on select "Choose an option... Pending Applied Excluded (Questions) Excluded (Expired) Exc…" at bounding box center [389, 144] width 76 height 14
select select ""excluded__location_""
click at [351, 137] on select "Choose an option... Pending Applied Excluded (Questions) Excluded (Expired) Exc…" at bounding box center [389, 144] width 76 height 14
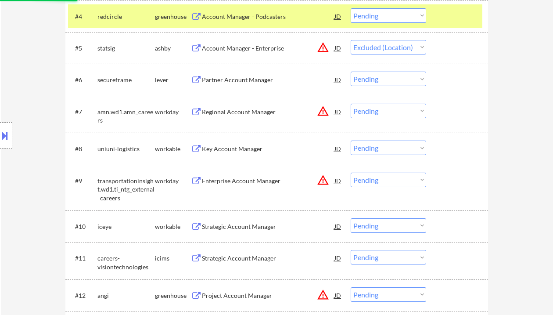
scroll to position [410, 0]
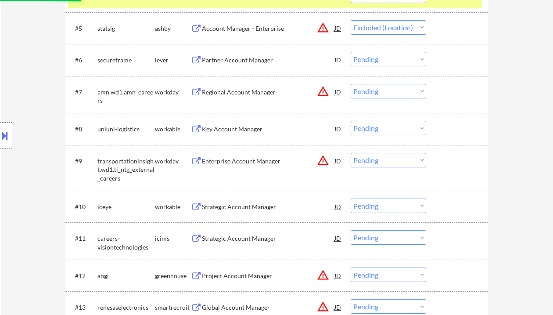
click at [376, 90] on select "Choose an option... Pending Applied Excluded (Questions) Excluded (Expired) Exc…" at bounding box center [389, 91] width 76 height 14
select select ""excluded__location_""
click at [351, 84] on select "Choose an option... Pending Applied Excluded (Questions) Excluded (Expired) Exc…" at bounding box center [389, 91] width 76 height 14
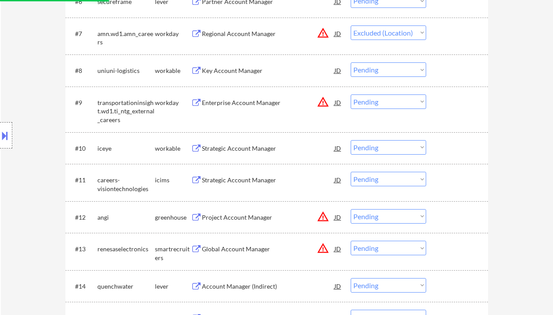
click at [389, 100] on select "Choose an option... Pending Applied Excluded (Questions) Excluded (Expired) Exc…" at bounding box center [389, 101] width 76 height 14
select select ""excluded__location_""
click at [351, 94] on select "Choose an option... Pending Applied Excluded (Questions) Excluded (Expired) Exc…" at bounding box center [389, 101] width 76 height 14
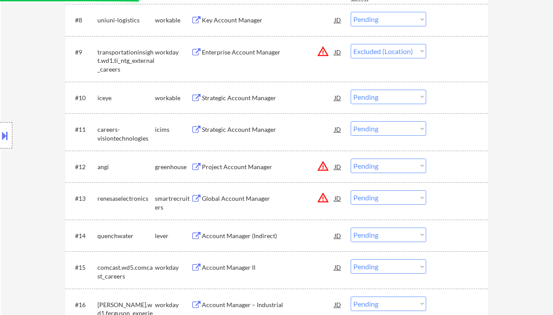
scroll to position [527, 0]
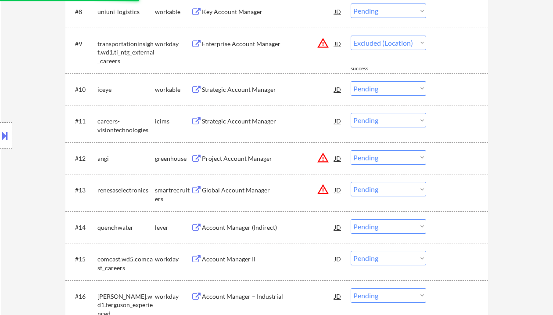
click at [401, 156] on select "Choose an option... Pending Applied Excluded (Questions) Excluded (Expired) Exc…" at bounding box center [389, 157] width 76 height 14
select select ""excluded__location_""
click at [351, 150] on select "Choose an option... Pending Applied Excluded (Questions) Excluded (Expired) Exc…" at bounding box center [389, 157] width 76 height 14
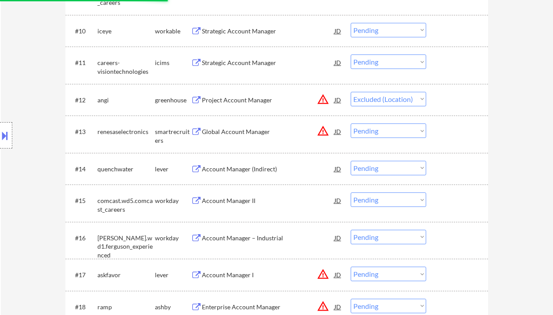
click at [395, 131] on select "Choose an option... Pending Applied Excluded (Questions) Excluded (Expired) Exc…" at bounding box center [389, 130] width 76 height 14
select select ""excluded__location_""
click at [351, 123] on select "Choose an option... Pending Applied Excluded (Questions) Excluded (Expired) Exc…" at bounding box center [389, 130] width 76 height 14
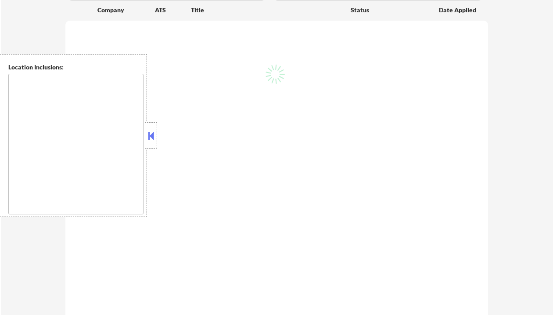
type textarea "[GEOGRAPHIC_DATA], [GEOGRAPHIC_DATA] [GEOGRAPHIC_DATA], [GEOGRAPHIC_DATA] [GEOG…"
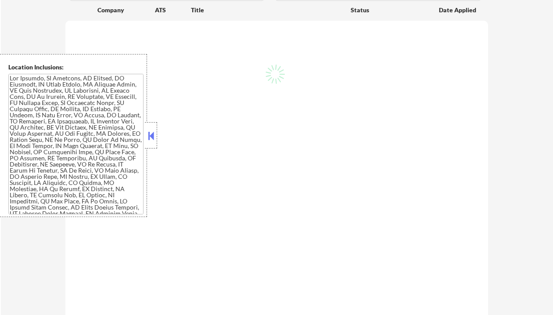
scroll to position [234, 0]
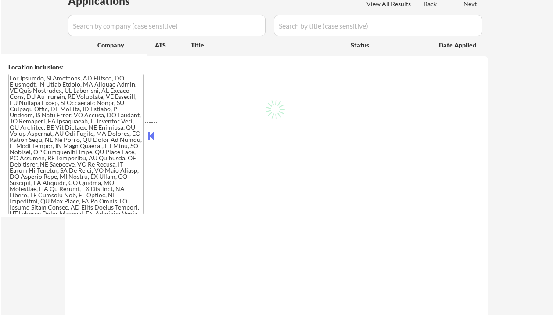
click at [152, 137] on button at bounding box center [151, 135] width 10 height 13
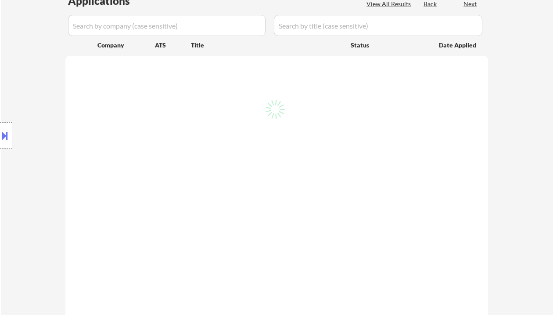
select select ""pending""
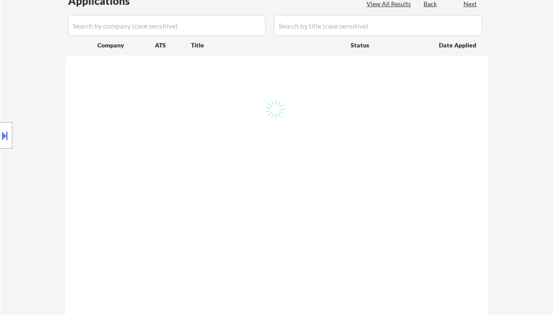
select select ""pending""
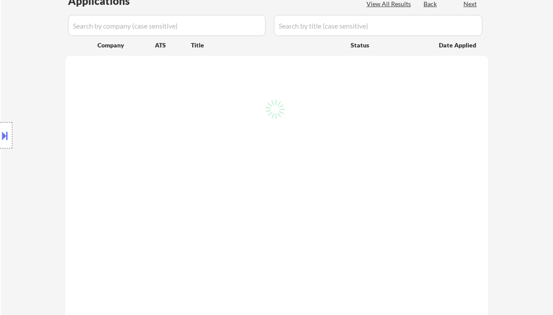
select select ""pending""
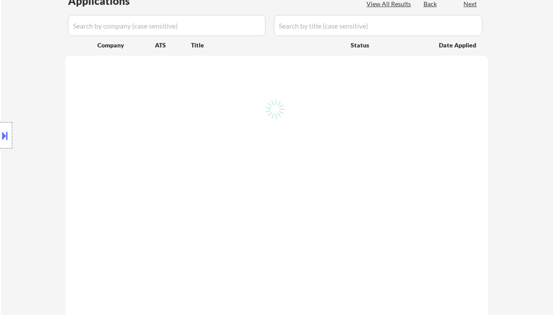
select select ""pending""
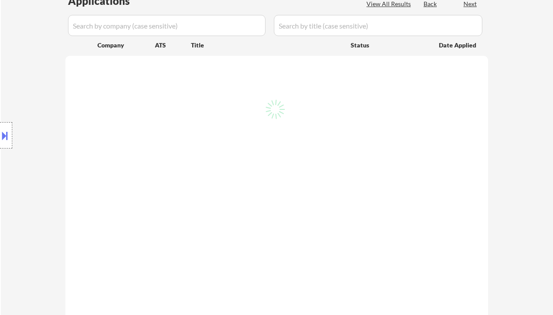
select select ""pending""
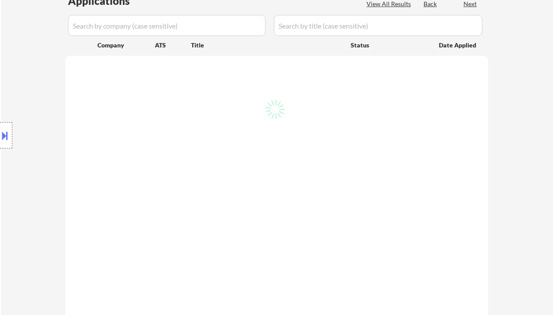
select select ""pending""
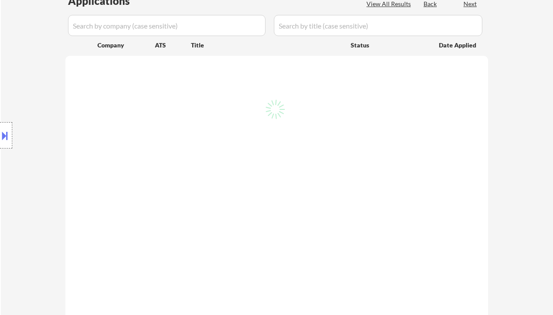
select select ""pending""
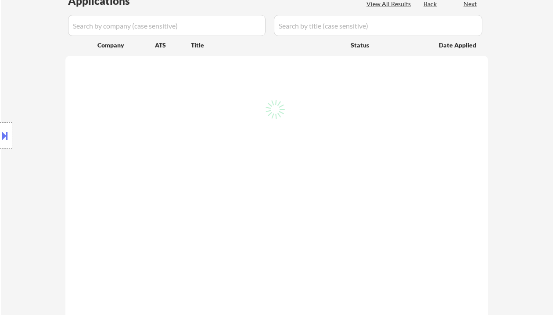
select select ""pending""
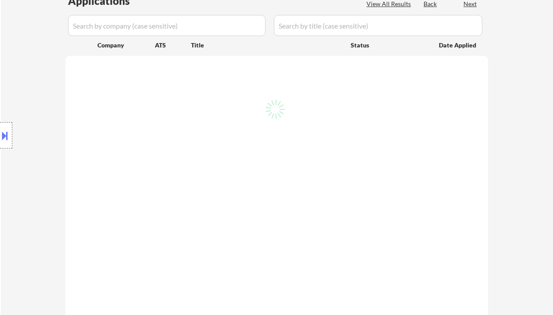
select select ""pending""
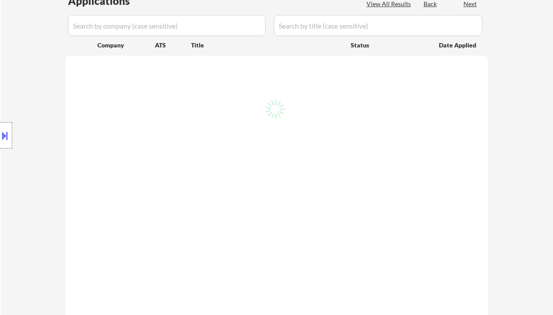
select select ""pending""
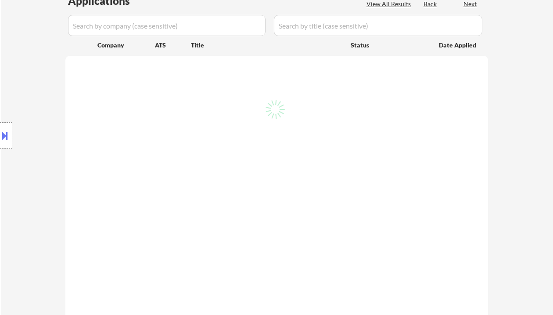
select select ""pending""
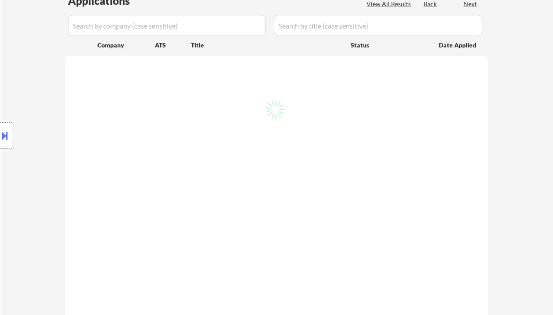
select select ""pending""
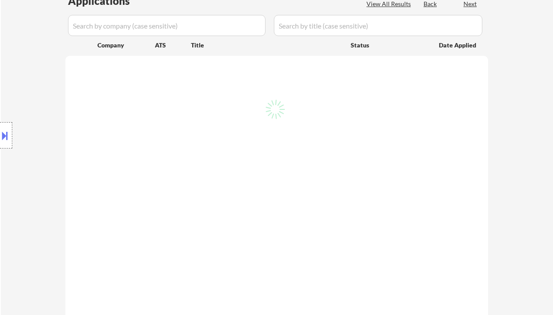
select select ""pending""
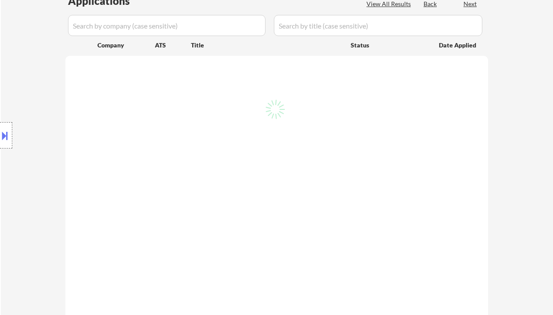
select select ""pending""
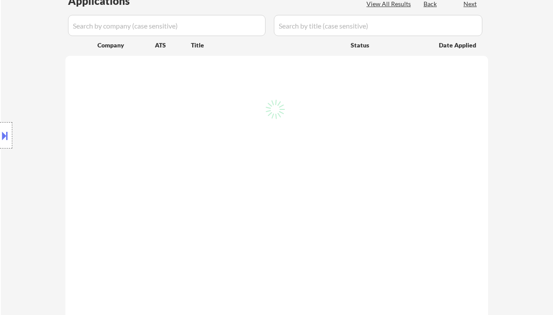
select select ""pending""
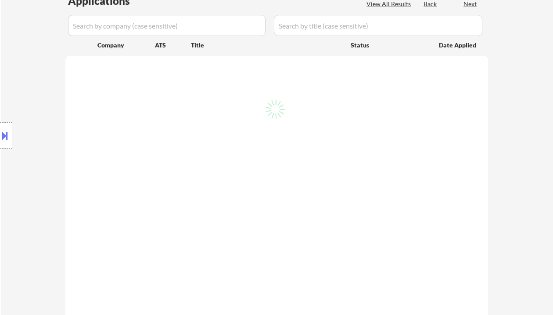
select select ""pending""
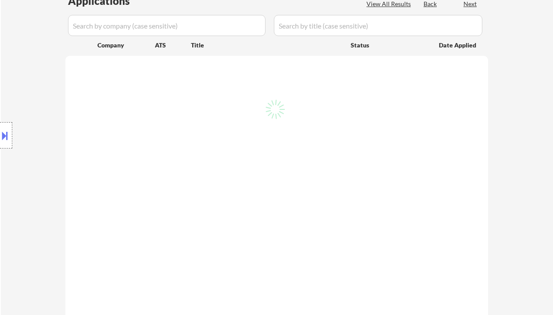
select select ""pending""
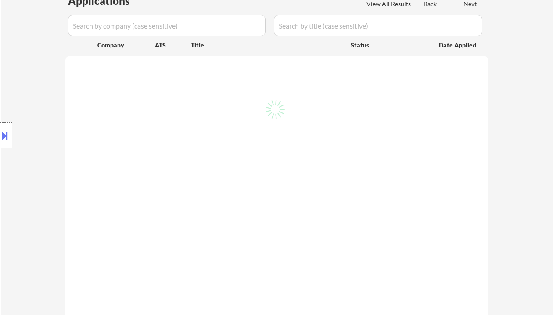
select select ""pending""
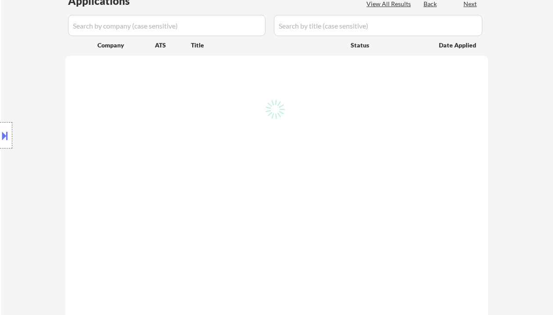
select select ""pending""
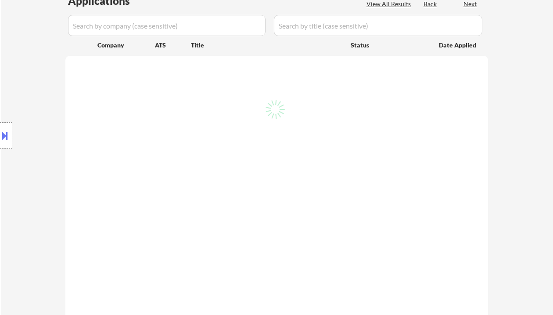
select select ""pending""
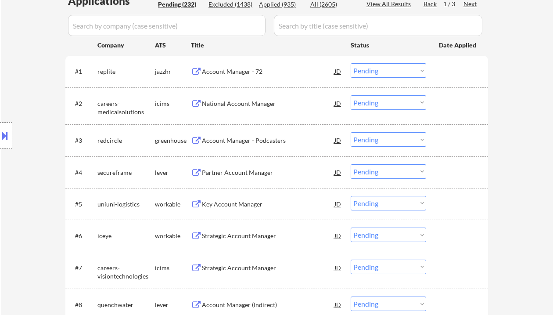
click at [250, 143] on div "Account Manager - Podcasters" at bounding box center [268, 140] width 133 height 9
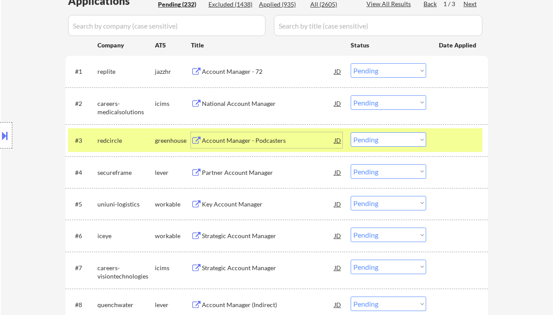
drag, startPoint x: 374, startPoint y: 140, endPoint x: 374, endPoint y: 146, distance: 5.3
click at [374, 140] on select "Choose an option... Pending Applied Excluded (Questions) Excluded (Expired) Exc…" at bounding box center [389, 139] width 76 height 14
click at [351, 132] on select "Choose an option... Pending Applied Excluded (Questions) Excluded (Expired) Exc…" at bounding box center [389, 139] width 76 height 14
click at [241, 174] on div "Partner Account Manager" at bounding box center [268, 172] width 133 height 9
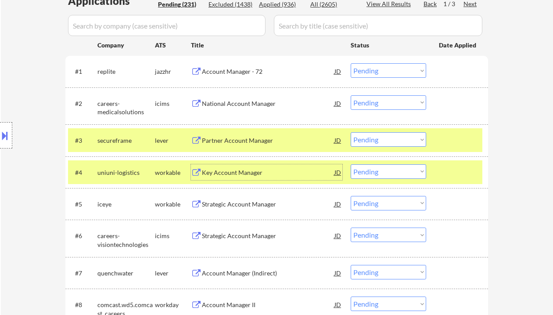
click at [373, 137] on select "Choose an option... Pending Applied Excluded (Questions) Excluded (Expired) Exc…" at bounding box center [389, 139] width 76 height 14
click at [351, 132] on select "Choose an option... Pending Applied Excluded (Questions) Excluded (Expired) Exc…" at bounding box center [389, 139] width 76 height 14
click at [233, 170] on div "Key Account Manager" at bounding box center [268, 172] width 133 height 9
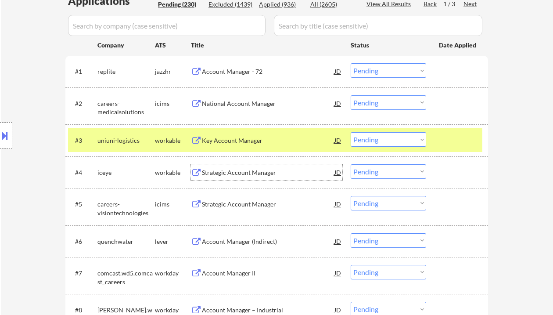
click at [386, 140] on select "Choose an option... Pending Applied Excluded (Questions) Excluded (Expired) Exc…" at bounding box center [389, 139] width 76 height 14
click at [351, 132] on select "Choose an option... Pending Applied Excluded (Questions) Excluded (Expired) Exc…" at bounding box center [389, 139] width 76 height 14
click at [264, 169] on div "Strategic Account Manager" at bounding box center [268, 172] width 133 height 9
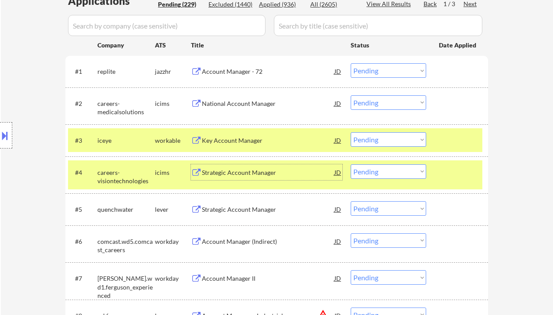
click at [396, 142] on select "Choose an option... Pending Applied Excluded (Questions) Excluded (Expired) Exc…" at bounding box center [389, 139] width 76 height 14
click at [351, 132] on select "Choose an option... Pending Applied Excluded (Questions) Excluded (Expired) Exc…" at bounding box center [389, 139] width 76 height 14
select select ""pending""
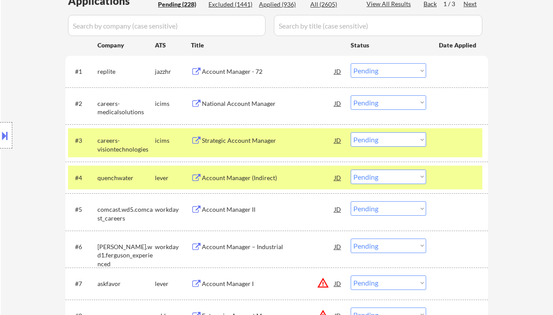
click at [250, 106] on div "National Account Manager" at bounding box center [268, 103] width 133 height 9
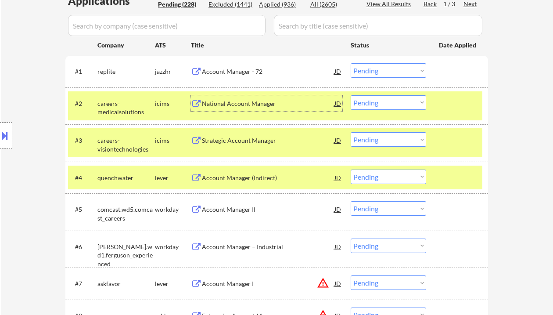
click at [231, 101] on div "National Account Manager" at bounding box center [268, 103] width 133 height 9
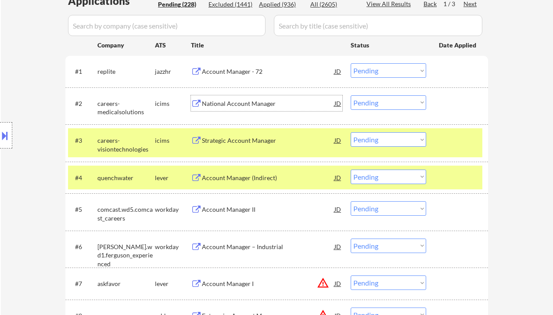
drag, startPoint x: 375, startPoint y: 101, endPoint x: 378, endPoint y: 109, distance: 8.9
click at [375, 101] on select "Choose an option... Pending Applied Excluded (Questions) Excluded (Expired) Exc…" at bounding box center [389, 102] width 76 height 14
click at [351, 95] on select "Choose an option... Pending Applied Excluded (Questions) Excluded (Expired) Exc…" at bounding box center [389, 102] width 76 height 14
select select ""pending""
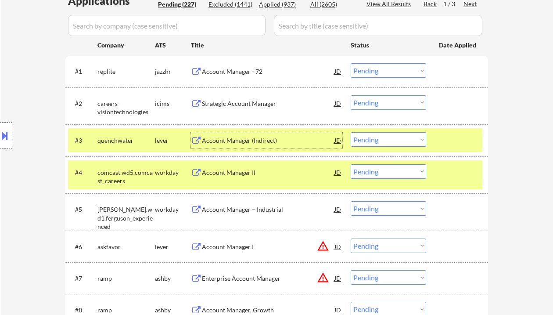
click at [242, 144] on div "Account Manager (Indirect)" at bounding box center [268, 140] width 133 height 9
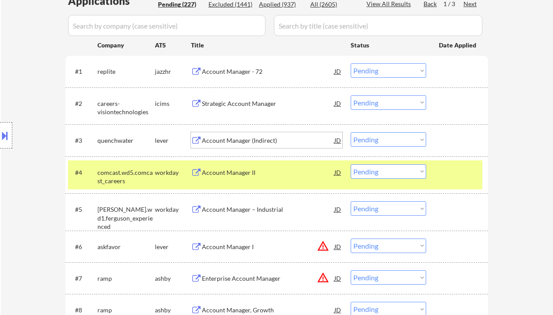
drag, startPoint x: 390, startPoint y: 137, endPoint x: 389, endPoint y: 146, distance: 9.3
click at [390, 137] on select "Choose an option... Pending Applied Excluded (Questions) Excluded (Expired) Exc…" at bounding box center [389, 139] width 76 height 14
click at [351, 132] on select "Choose an option... Pending Applied Excluded (Questions) Excluded (Expired) Exc…" at bounding box center [389, 139] width 76 height 14
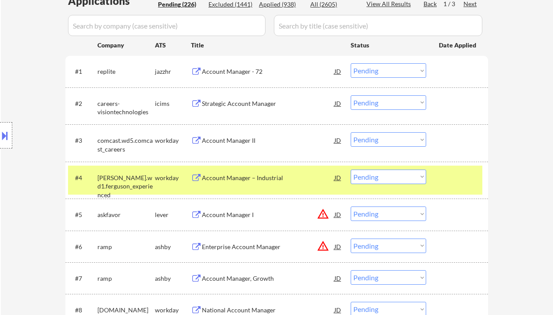
drag, startPoint x: 221, startPoint y: 141, endPoint x: 227, endPoint y: 141, distance: 5.7
click at [221, 141] on div "Account Manager II" at bounding box center [268, 140] width 133 height 9
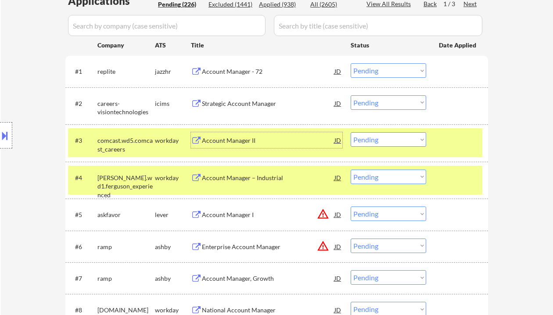
drag, startPoint x: 382, startPoint y: 137, endPoint x: 390, endPoint y: 146, distance: 12.4
click at [382, 137] on select "Choose an option... Pending Applied Excluded (Questions) Excluded (Expired) Exc…" at bounding box center [389, 139] width 76 height 14
click at [351, 132] on select "Choose an option... Pending Applied Excluded (Questions) Excluded (Expired) Exc…" at bounding box center [389, 139] width 76 height 14
click at [279, 183] on div "Account Manager – Industrial" at bounding box center [268, 177] width 133 height 16
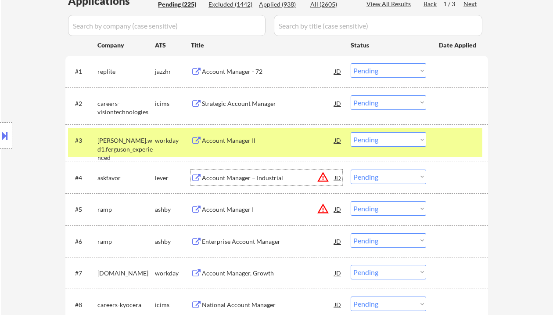
drag, startPoint x: 377, startPoint y: 140, endPoint x: 382, endPoint y: 146, distance: 7.8
click at [377, 140] on select "Choose an option... Pending Applied Excluded (Questions) Excluded (Expired) Exc…" at bounding box center [389, 139] width 76 height 14
click at [351, 132] on select "Choose an option... Pending Applied Excluded (Questions) Excluded (Expired) Exc…" at bounding box center [389, 139] width 76 height 14
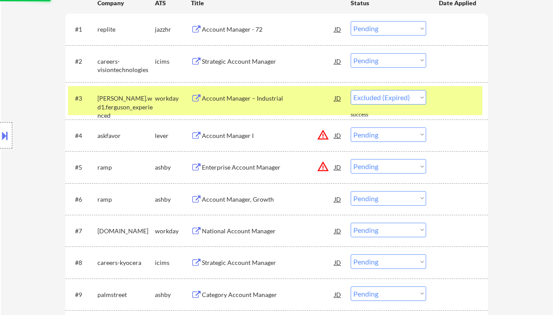
scroll to position [293, 0]
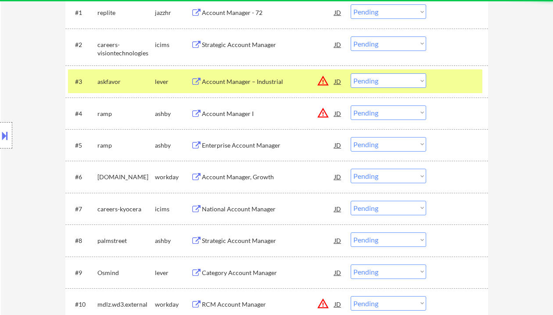
drag, startPoint x: 387, startPoint y: 81, endPoint x: 390, endPoint y: 87, distance: 6.9
click at [387, 81] on select "Choose an option... Pending Applied Excluded (Questions) Excluded (Expired) Exc…" at bounding box center [389, 80] width 76 height 14
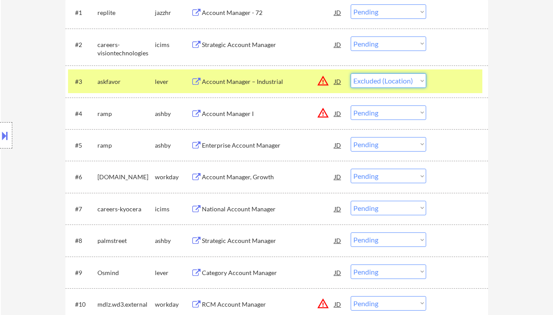
click at [351, 73] on select "Choose an option... Pending Applied Excluded (Questions) Excluded (Expired) Exc…" at bounding box center [389, 80] width 76 height 14
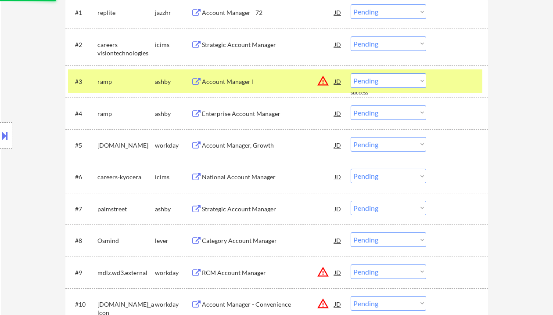
drag, startPoint x: 379, startPoint y: 82, endPoint x: 389, endPoint y: 87, distance: 11.2
click at [379, 82] on select "Choose an option... Pending Applied Excluded (Questions) Excluded (Expired) Exc…" at bounding box center [389, 80] width 76 height 14
click at [351, 73] on select "Choose an option... Pending Applied Excluded (Questions) Excluded (Expired) Exc…" at bounding box center [389, 80] width 76 height 14
click at [264, 113] on div "Enterprise Account Manager" at bounding box center [268, 113] width 133 height 9
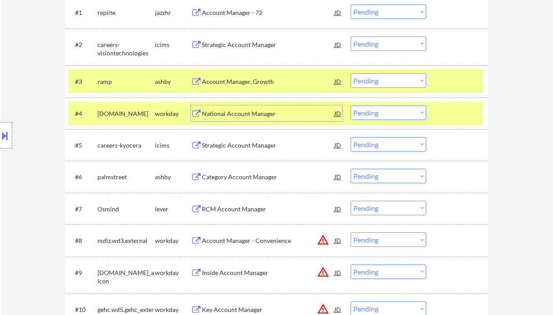
click at [387, 83] on select "Choose an option... Pending Applied Excluded (Questions) Excluded (Expired) Exc…" at bounding box center [389, 80] width 76 height 14
click at [351, 73] on select "Choose an option... Pending Applied Excluded (Questions) Excluded (Expired) Exc…" at bounding box center [389, 80] width 76 height 14
click at [242, 112] on div "National Account Manager" at bounding box center [268, 113] width 133 height 9
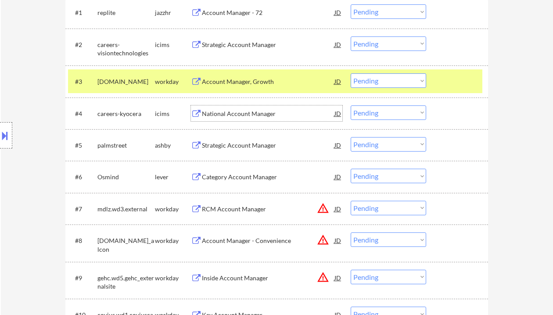
click at [374, 77] on select "Choose an option... Pending Applied Excluded (Questions) Excluded (Expired) Exc…" at bounding box center [389, 80] width 76 height 14
click at [351, 73] on select "Choose an option... Pending Applied Excluded (Questions) Excluded (Expired) Exc…" at bounding box center [389, 80] width 76 height 14
click at [241, 116] on div "National Account Manager" at bounding box center [268, 113] width 133 height 9
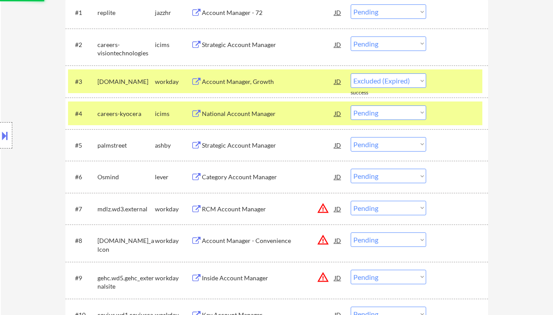
select select ""pending""
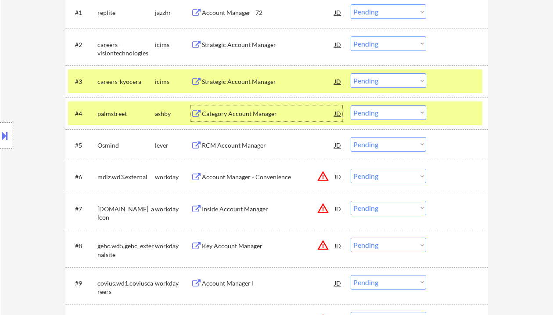
click at [242, 112] on div "Category Account Manager" at bounding box center [268, 113] width 133 height 9
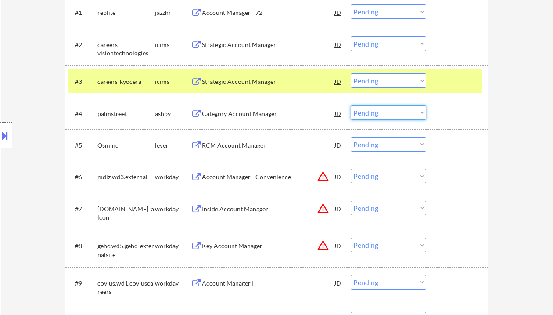
click at [399, 111] on select "Choose an option... Pending Applied Excluded (Questions) Excluded (Expired) Exc…" at bounding box center [389, 112] width 76 height 14
click at [351, 105] on select "Choose an option... Pending Applied Excluded (Questions) Excluded (Expired) Exc…" at bounding box center [389, 112] width 76 height 14
select select ""pending""
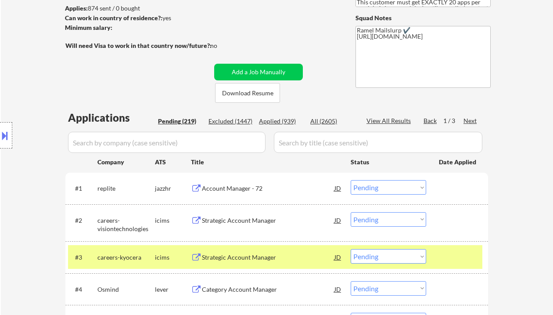
scroll to position [234, 0]
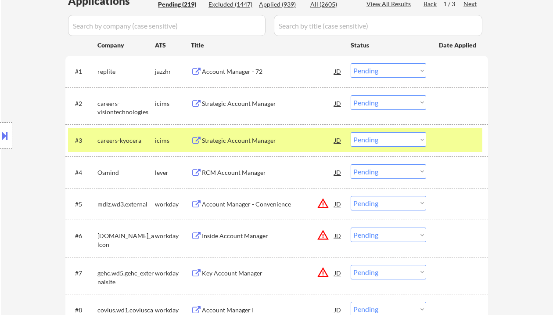
select select ""PLACEHOLDER_1427118222253""
select select ""pending""
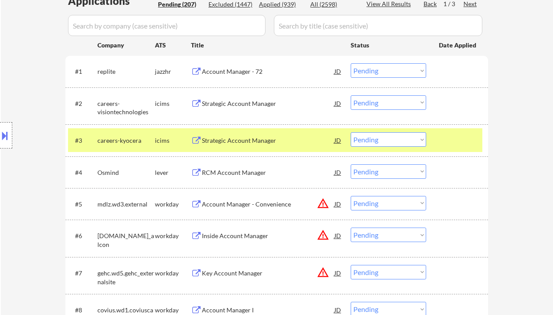
select select ""pending""
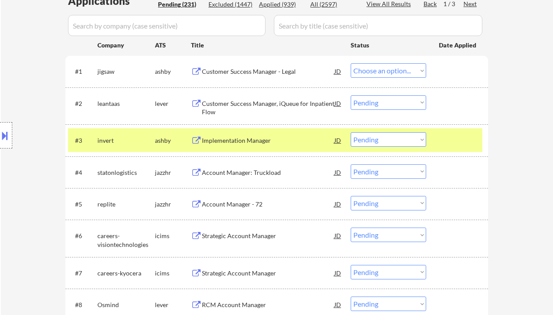
select select ""pending""
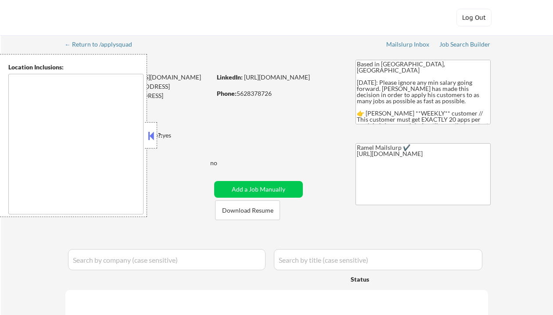
type textarea "[GEOGRAPHIC_DATA], [GEOGRAPHIC_DATA] [GEOGRAPHIC_DATA], [GEOGRAPHIC_DATA] [GEOG…"
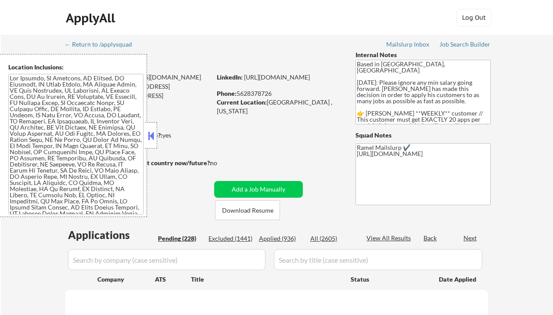
scroll to position [117, 0]
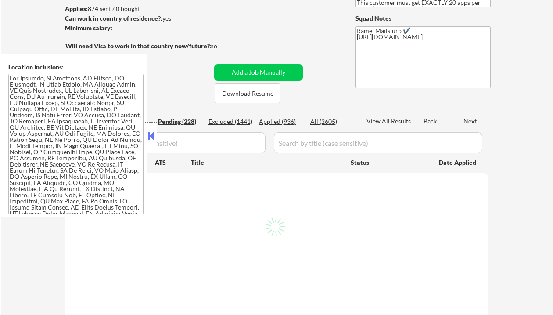
click at [289, 119] on div "Applied (936)" at bounding box center [281, 121] width 44 height 9
click at [151, 139] on button at bounding box center [151, 135] width 10 height 13
select select ""pending""
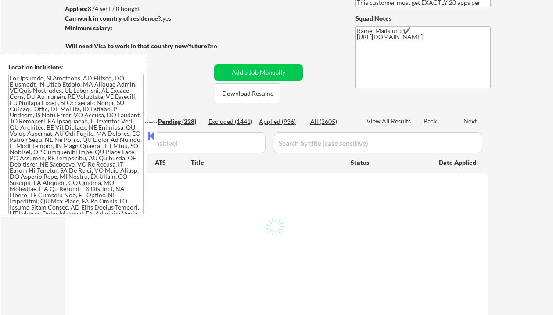
select select ""pending""
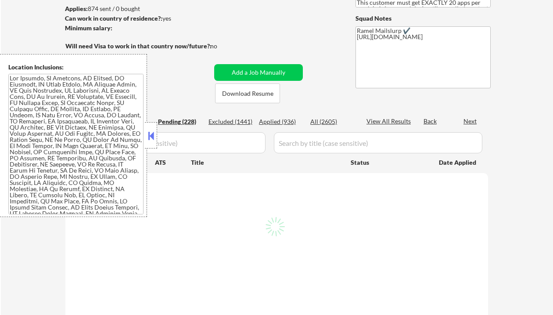
select select ""pending""
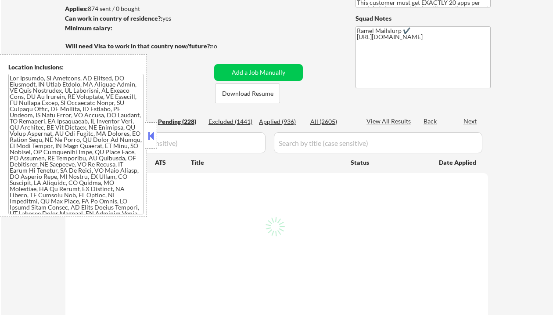
select select ""pending""
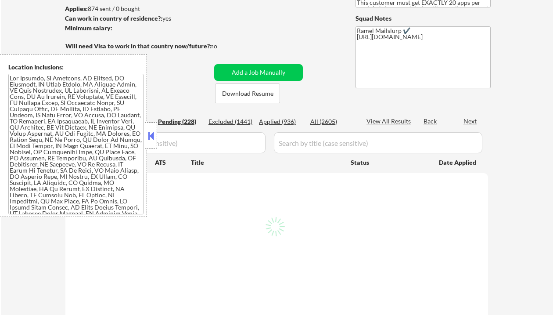
select select ""pending""
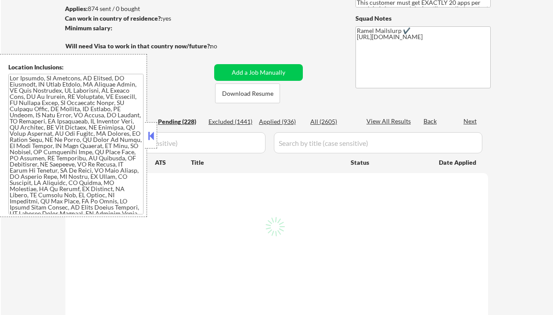
select select ""pending""
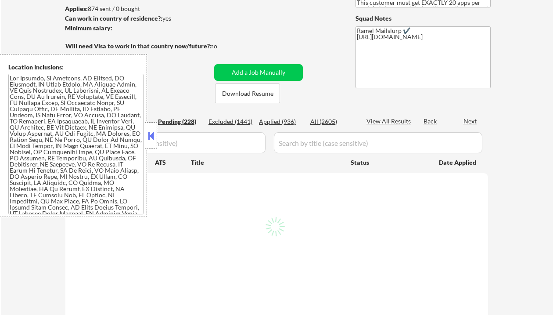
select select ""pending""
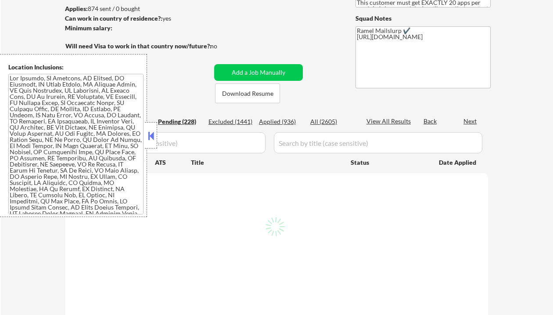
select select ""pending""
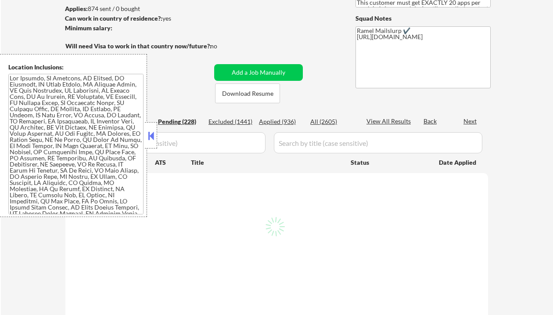
select select ""pending""
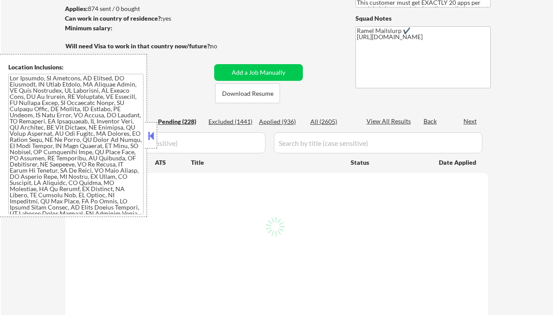
select select ""pending""
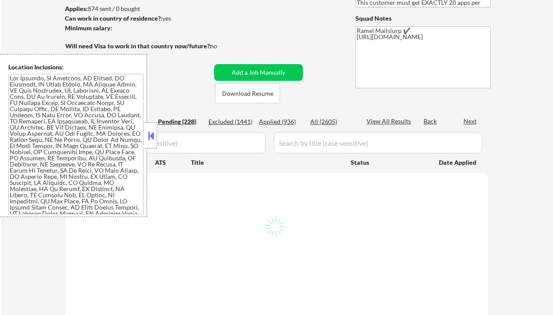
select select ""pending""
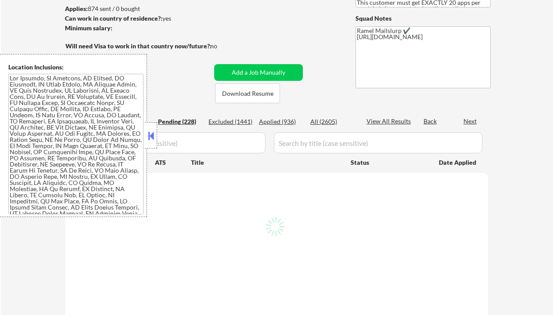
select select ""pending""
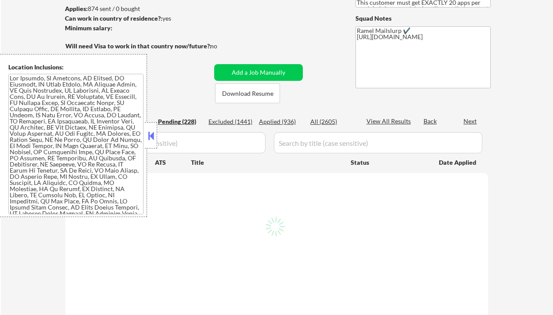
select select ""pending""
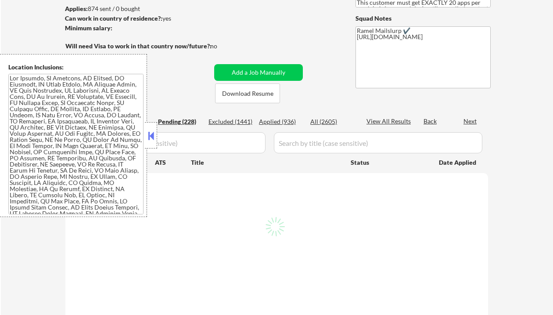
select select ""pending""
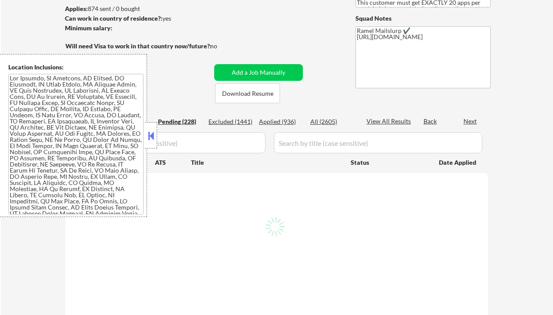
select select ""pending""
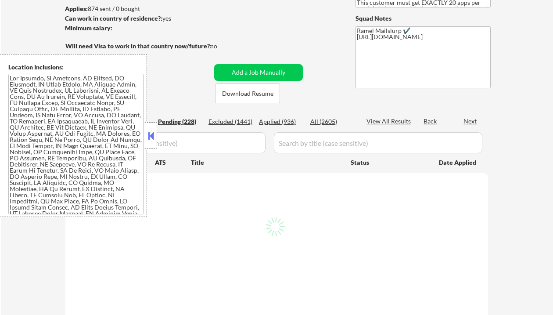
select select ""pending""
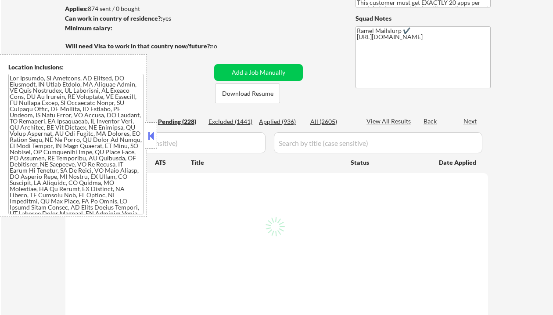
select select ""pending""
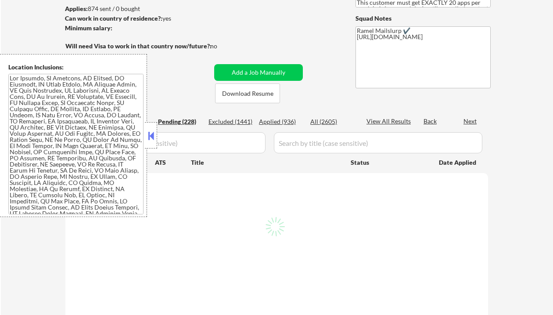
select select ""pending""
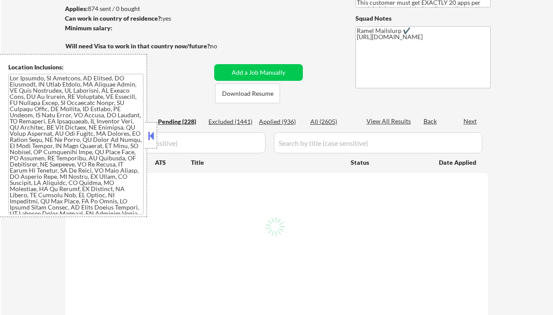
select select ""pending""
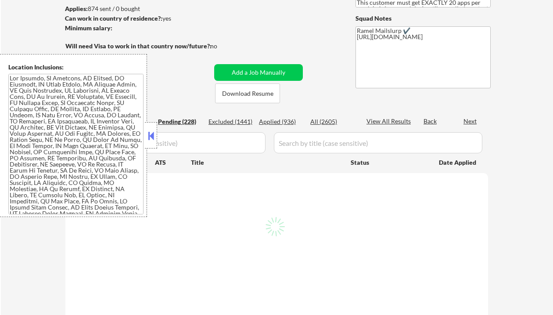
select select ""pending""
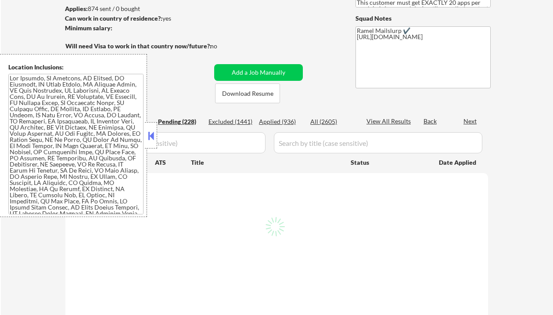
select select ""pending""
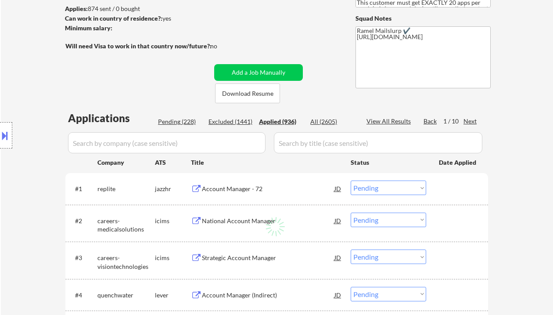
select select ""applied""
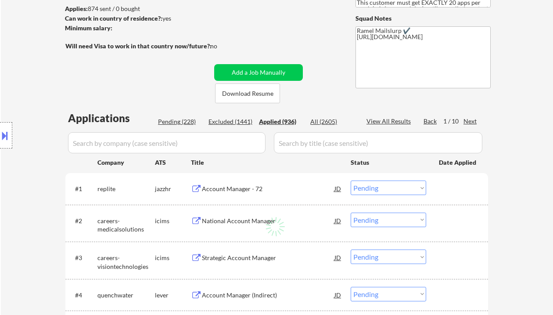
select select ""applied""
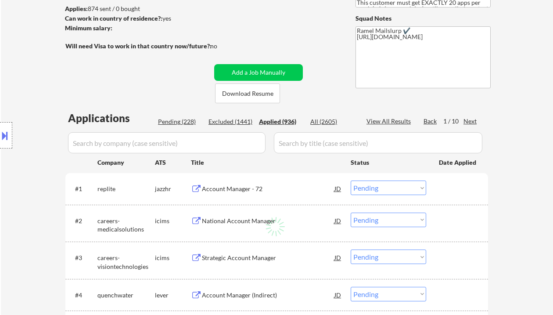
select select ""applied""
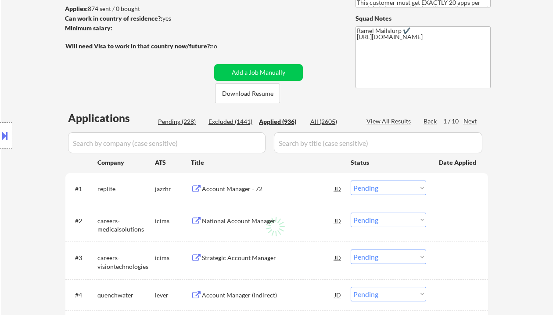
select select ""applied""
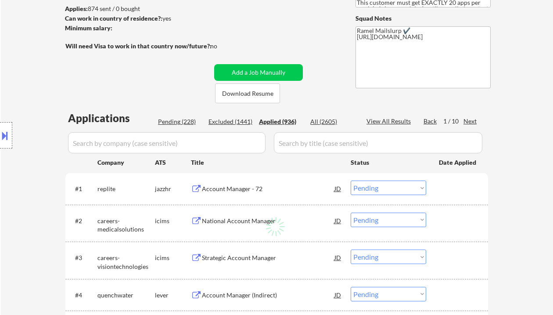
select select ""applied""
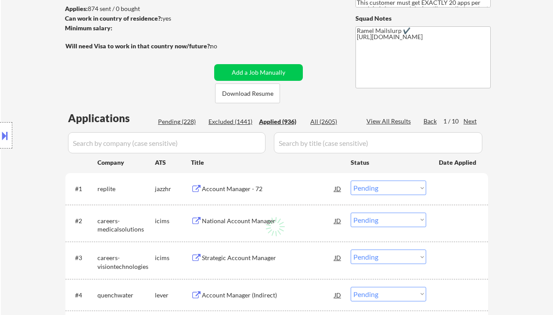
select select ""applied""
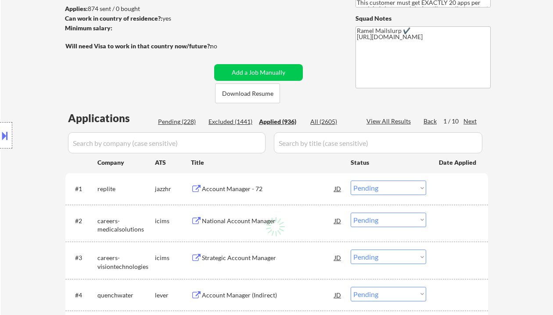
select select ""applied""
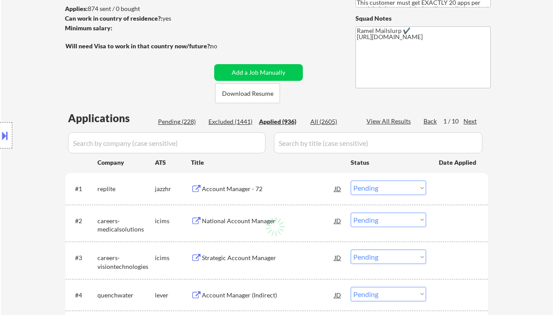
select select ""applied""
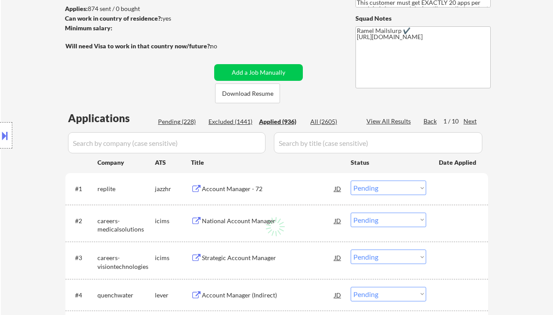
select select ""applied""
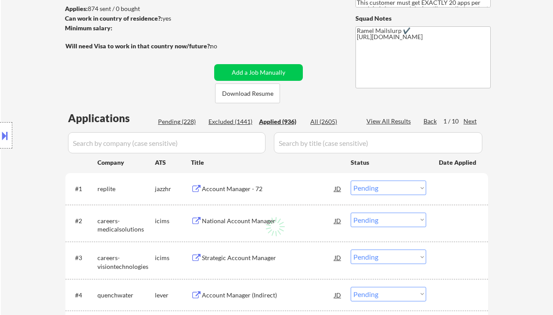
select select ""applied""
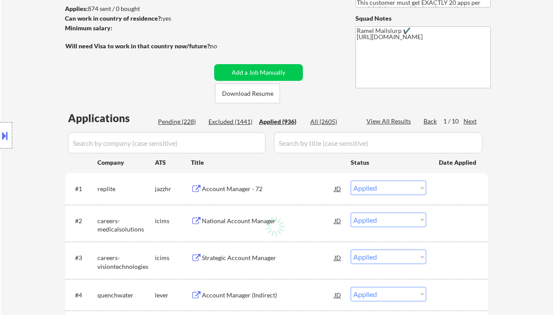
select select ""applied""
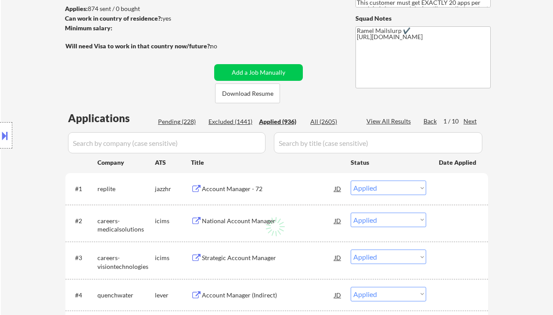
select select ""applied""
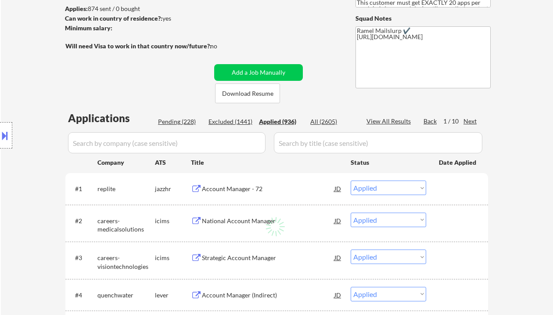
select select ""applied""
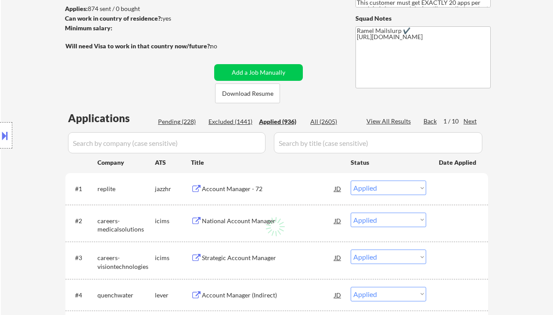
select select ""applied""
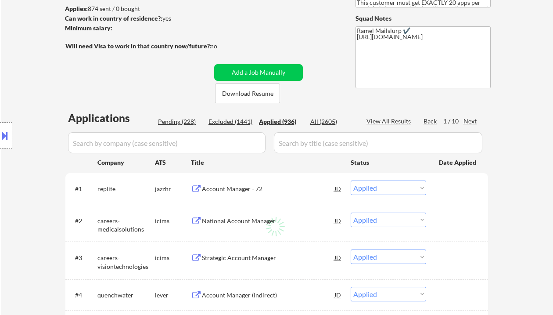
select select ""applied""
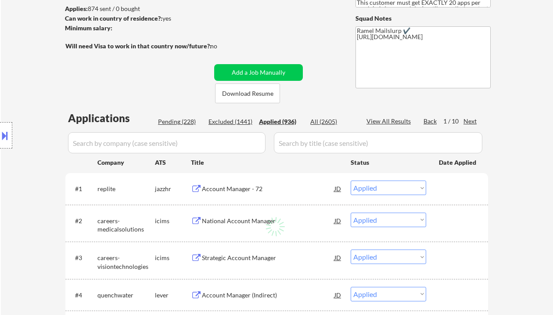
select select ""applied""
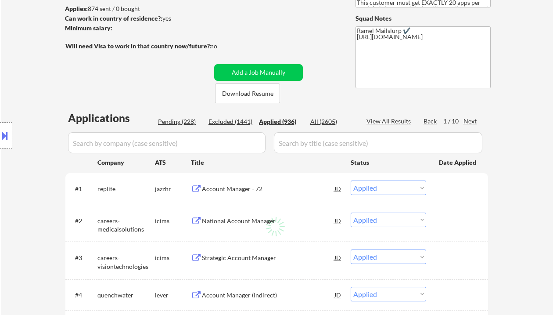
select select ""applied""
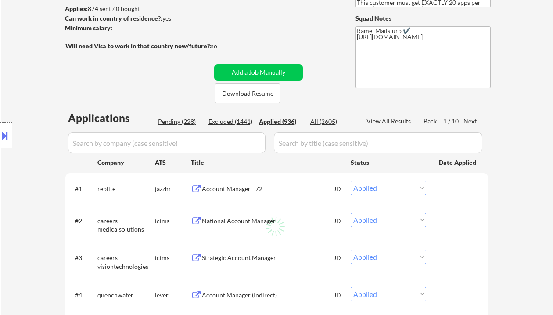
select select ""applied""
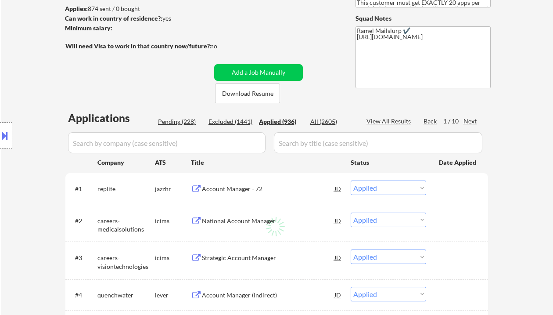
select select ""applied""
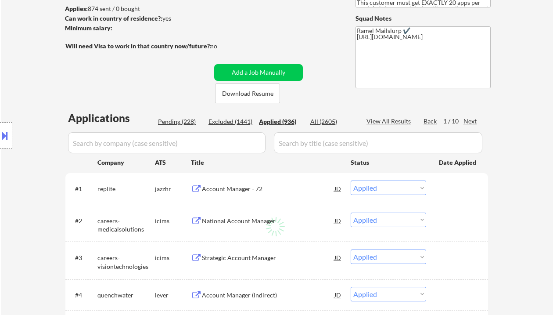
select select ""applied""
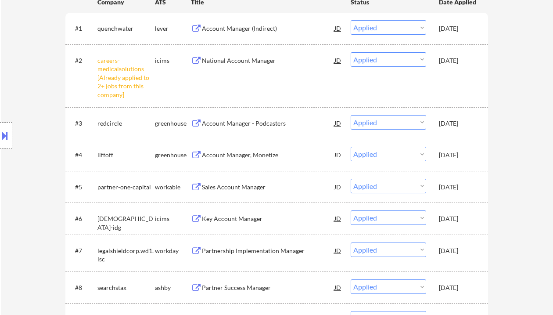
scroll to position [320, 0]
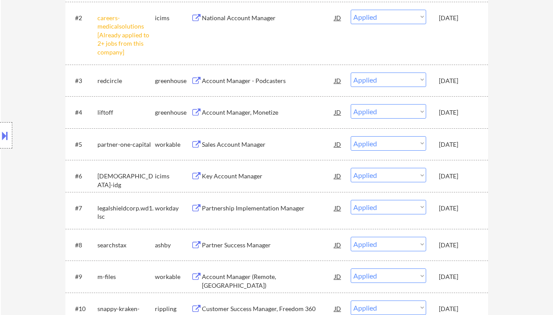
click at [23, 97] on div "Location Inclusions:" at bounding box center [78, 135] width 157 height 163
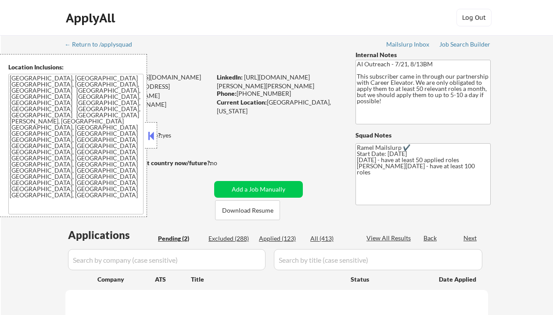
select select ""pending""
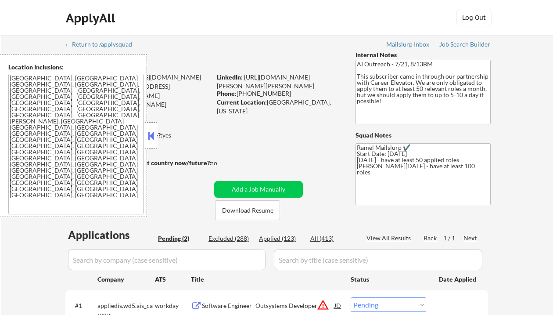
click at [153, 137] on button at bounding box center [151, 135] width 10 height 13
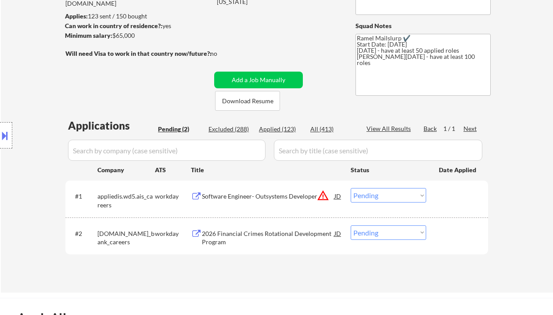
scroll to position [117, 0]
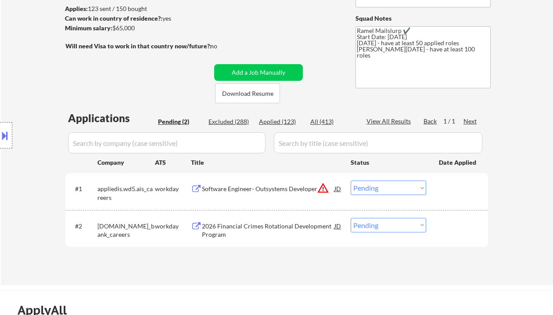
drag, startPoint x: 19, startPoint y: 177, endPoint x: 48, endPoint y: 189, distance: 31.3
click at [19, 177] on div "Location Inclusions: [GEOGRAPHIC_DATA], [GEOGRAPHIC_DATA] [GEOGRAPHIC_DATA], [G…" at bounding box center [78, 135] width 157 height 163
click at [275, 190] on div "Software Engineer- Outsystems Developer" at bounding box center [268, 188] width 133 height 9
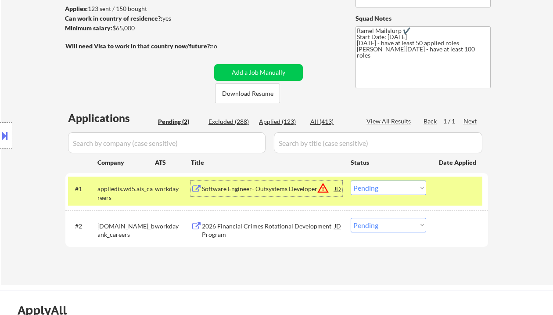
click at [344, 191] on div "#1 appliedis.wd5.ais_careers workday Software Engineer- Outsystems Developer JD…" at bounding box center [275, 190] width 414 height 29
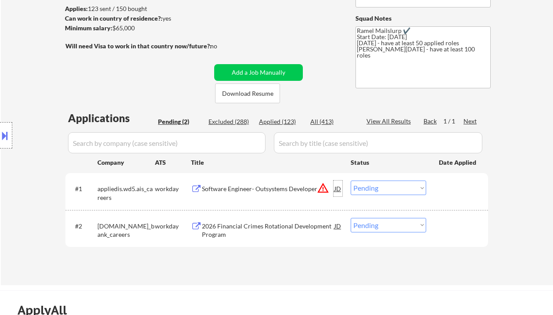
click at [339, 187] on div "JD" at bounding box center [338, 188] width 9 height 16
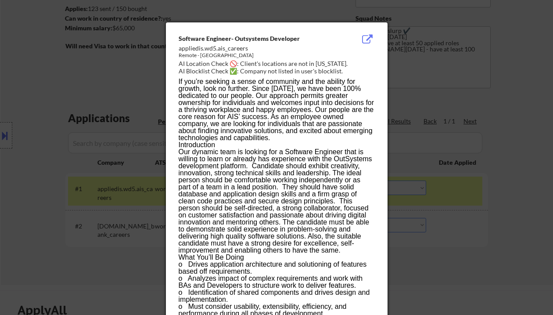
click at [467, 220] on div at bounding box center [276, 157] width 553 height 315
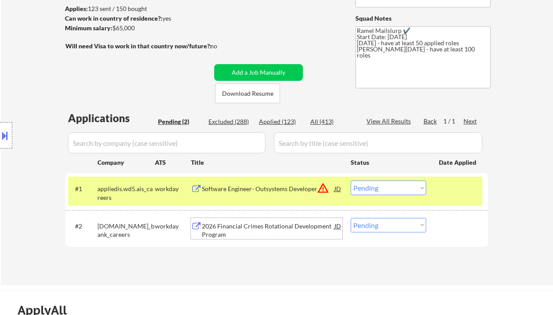
click at [274, 227] on div "2026 Financial Crimes Rotational Development Program" at bounding box center [268, 230] width 133 height 17
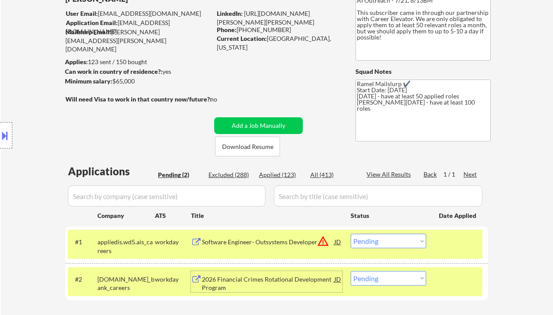
scroll to position [58, 0]
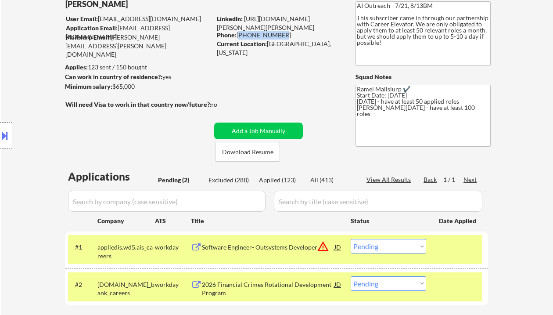
drag, startPoint x: 238, startPoint y: 33, endPoint x: 286, endPoint y: 37, distance: 48.9
click at [286, 37] on div "Phone: [PHONE_NUMBER]" at bounding box center [279, 35] width 124 height 9
copy div "[PHONE_NUMBER]"
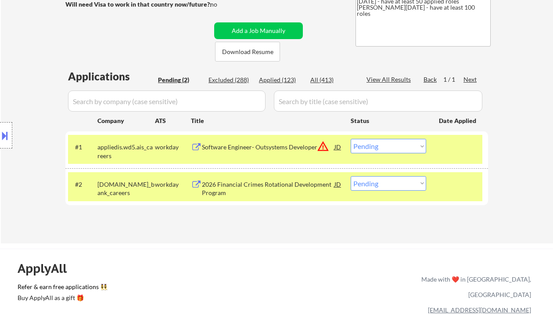
scroll to position [176, 0]
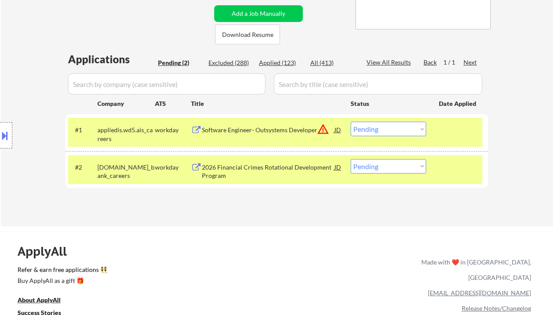
click at [367, 130] on select "Choose an option... Pending Applied Excluded (Questions) Excluded (Expired) Exc…" at bounding box center [389, 129] width 76 height 14
click at [351, 122] on select "Choose an option... Pending Applied Excluded (Questions) Excluded (Expired) Exc…" at bounding box center [389, 129] width 76 height 14
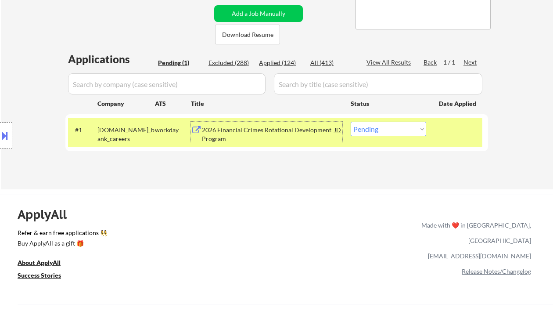
click at [247, 136] on div "2026 Financial Crimes Rotational Development Program" at bounding box center [268, 134] width 133 height 17
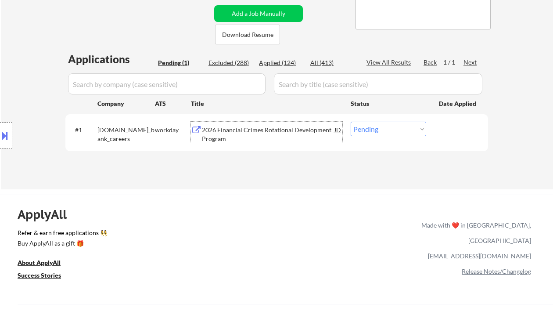
click at [368, 127] on select "Choose an option... Pending Applied Excluded (Questions) Excluded (Expired) Exc…" at bounding box center [389, 129] width 76 height 14
select select ""excluded__bad_match_""
click at [351, 122] on select "Choose an option... Pending Applied Excluded (Questions) Excluded (Expired) Exc…" at bounding box center [389, 129] width 76 height 14
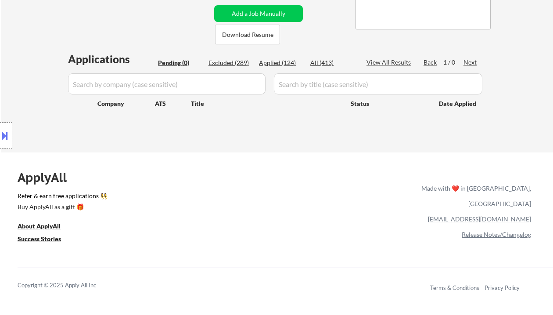
click at [282, 167] on div "ApplyAll Refer & earn free applications 👯‍♀️ Buy ApplyAll as a gift 🎁 About App…" at bounding box center [276, 233] width 553 height 139
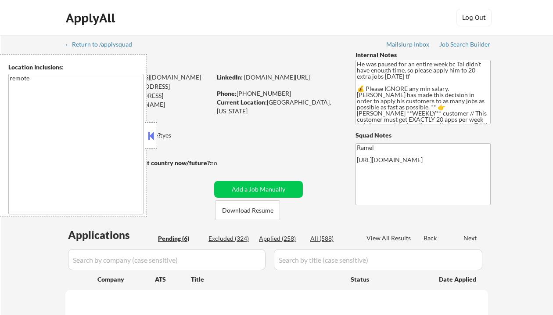
click at [152, 135] on button at bounding box center [151, 135] width 10 height 13
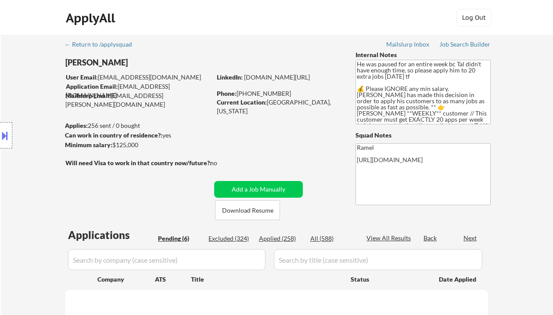
select select ""pending""
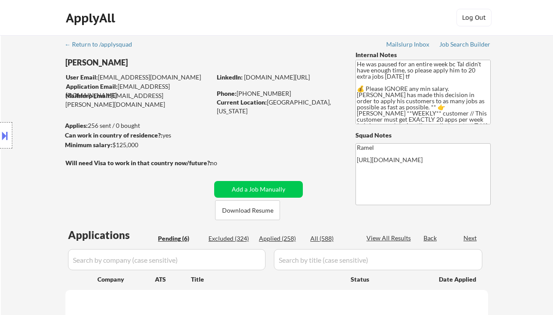
select select ""pending""
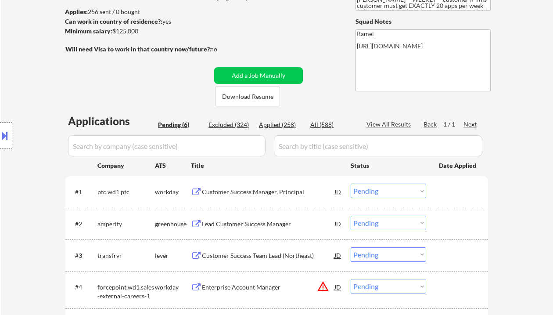
scroll to position [117, 0]
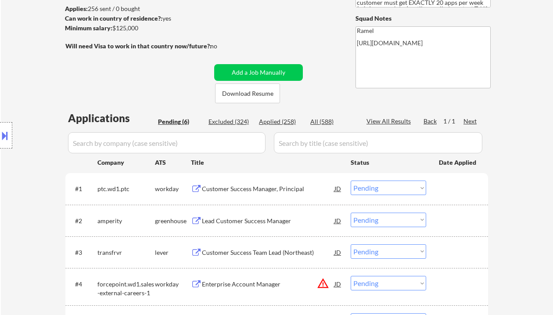
click at [262, 188] on div "Customer Success Manager, Principal" at bounding box center [268, 188] width 133 height 9
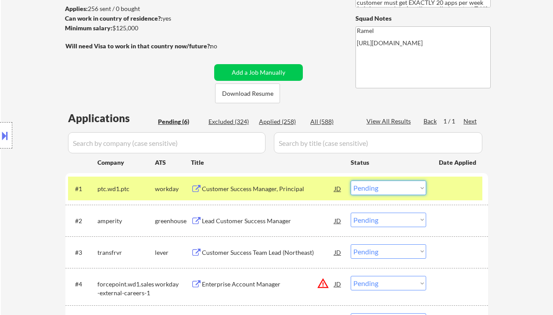
drag, startPoint x: 385, startPoint y: 186, endPoint x: 385, endPoint y: 194, distance: 8.3
click at [385, 186] on select "Choose an option... Pending Applied Excluded (Questions) Excluded (Expired) Exc…" at bounding box center [389, 187] width 76 height 14
click at [351, 180] on select "Choose an option... Pending Applied Excluded (Questions) Excluded (Expired) Exc…" at bounding box center [389, 187] width 76 height 14
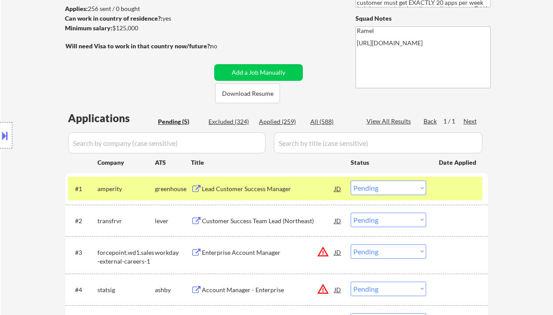
click at [227, 187] on div "Lead Customer Success Manager" at bounding box center [268, 188] width 133 height 9
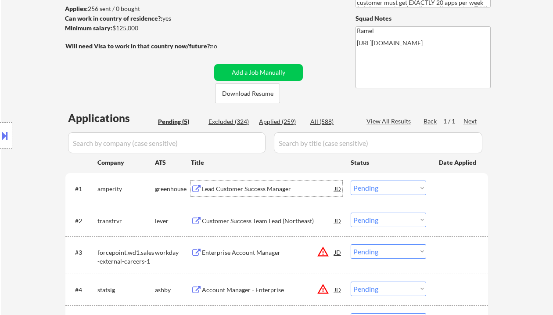
click at [375, 190] on select "Choose an option... Pending Applied Excluded (Questions) Excluded (Expired) Exc…" at bounding box center [389, 187] width 76 height 14
click at [351, 180] on select "Choose an option... Pending Applied Excluded (Questions) Excluded (Expired) Exc…" at bounding box center [389, 187] width 76 height 14
click at [283, 226] on div "Customer Success Team Lead (Northeast)" at bounding box center [268, 220] width 133 height 16
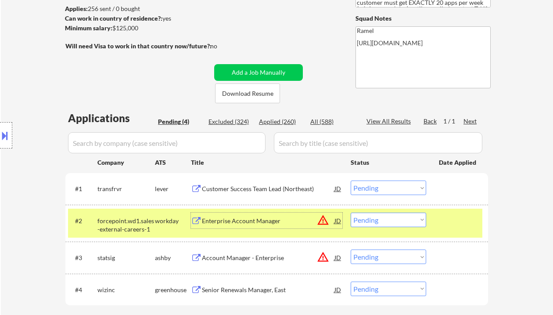
click at [386, 185] on select "Choose an option... Pending Applied Excluded (Questions) Excluded (Expired) Exc…" at bounding box center [389, 187] width 76 height 14
click at [351, 180] on select "Choose an option... Pending Applied Excluded (Questions) Excluded (Expired) Exc…" at bounding box center [389, 187] width 76 height 14
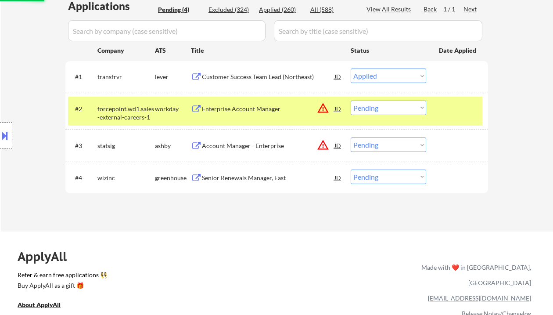
scroll to position [234, 0]
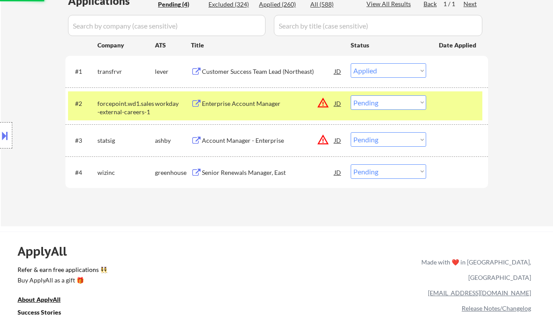
click at [267, 172] on div "Senior Renewals Manager, East" at bounding box center [268, 172] width 133 height 9
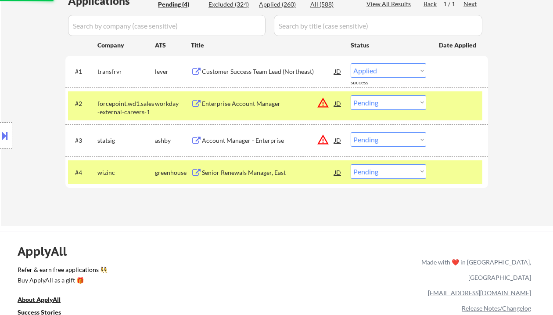
select select ""pending""
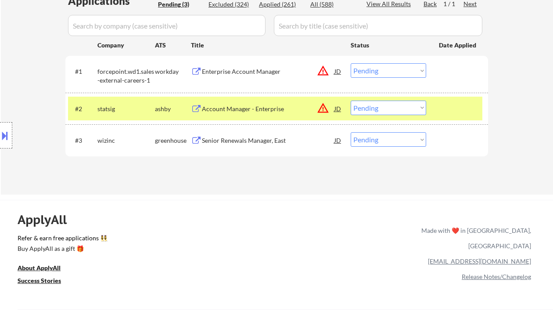
click at [372, 144] on select "Choose an option... Pending Applied Excluded (Questions) Excluded (Expired) Exc…" at bounding box center [389, 139] width 76 height 14
select select ""excluded__bad_match_""
click at [351, 132] on select "Choose an option... Pending Applied Excluded (Questions) Excluded (Expired) Exc…" at bounding box center [389, 139] width 76 height 14
click at [279, 108] on div "Account Manager - Enterprise" at bounding box center [268, 108] width 133 height 9
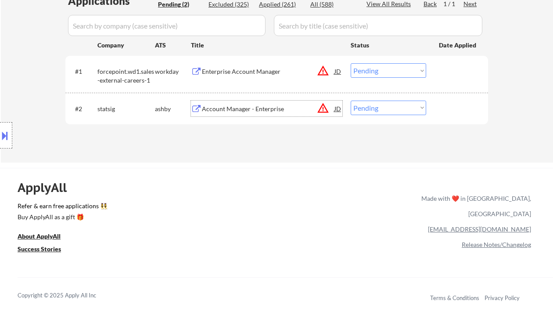
click at [8, 137] on button at bounding box center [5, 135] width 10 height 14
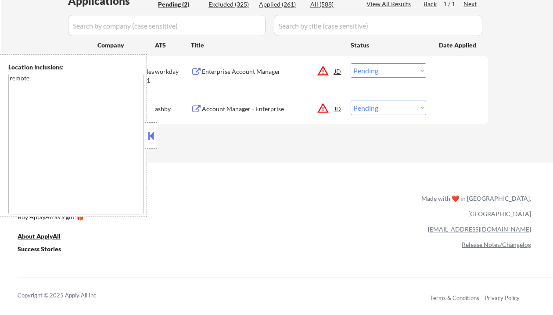
click at [242, 173] on div "ApplyAll Refer & earn free applications 👯‍♀️ Buy ApplyAll as a gift 🎁 About App…" at bounding box center [276, 236] width 553 height 137
drag, startPoint x: 148, startPoint y: 137, endPoint x: 155, endPoint y: 13, distance: 124.4
click at [149, 137] on button at bounding box center [151, 135] width 10 height 13
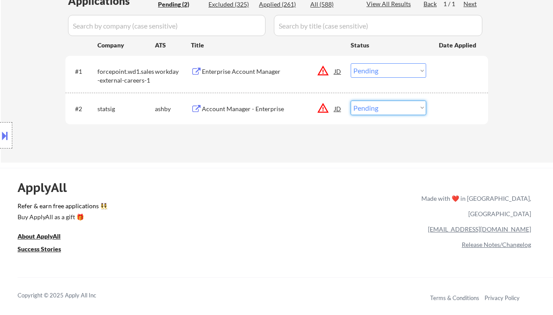
click at [384, 114] on select "Choose an option... Pending Applied Excluded (Questions) Excluded (Expired) Exc…" at bounding box center [389, 108] width 76 height 14
select select ""applied""
click at [351, 101] on select "Choose an option... Pending Applied Excluded (Questions) Excluded (Expired) Exc…" at bounding box center [389, 108] width 76 height 14
click at [231, 77] on div "Enterprise Account Manager" at bounding box center [268, 71] width 133 height 16
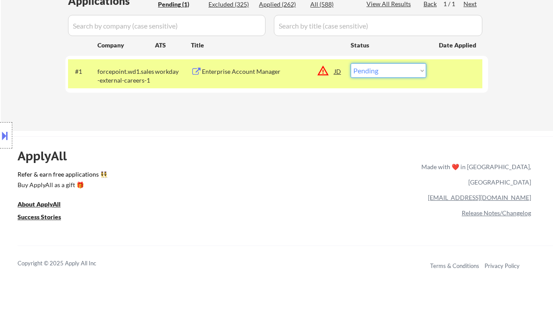
click at [398, 75] on select "Choose an option... Pending Applied Excluded (Questions) Excluded (Expired) Exc…" at bounding box center [389, 70] width 76 height 14
click at [351, 63] on select "Choose an option... Pending Applied Excluded (Questions) Excluded (Expired) Exc…" at bounding box center [389, 70] width 76 height 14
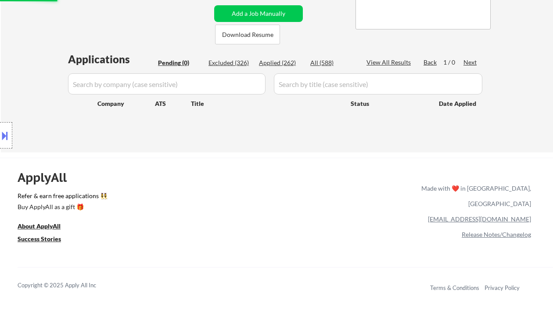
click at [335, 196] on div "ApplyAll Refer & earn free applications 👯‍♀️ Buy ApplyAll as a gift 🎁 About App…" at bounding box center [276, 233] width 553 height 139
click at [282, 63] on div "Applied (262)" at bounding box center [281, 62] width 44 height 9
select select ""applied""
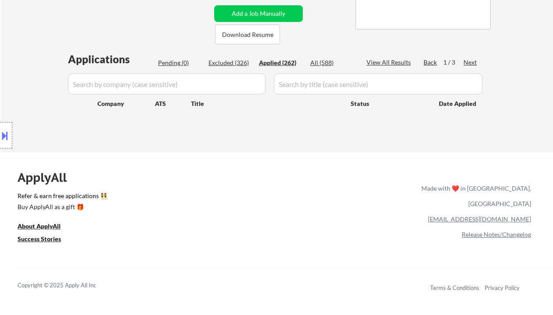
select select ""applied""
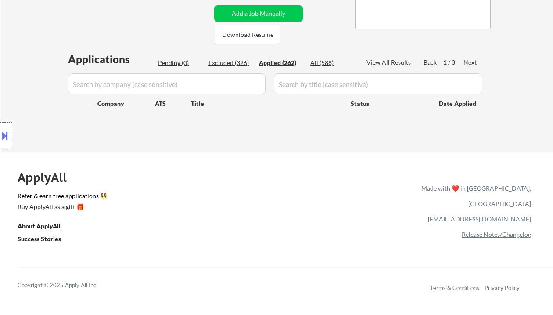
select select ""applied""
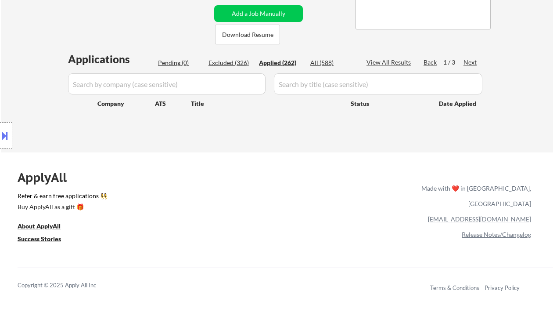
select select ""applied""
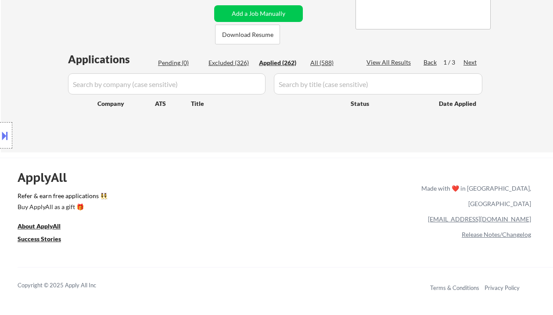
select select ""applied""
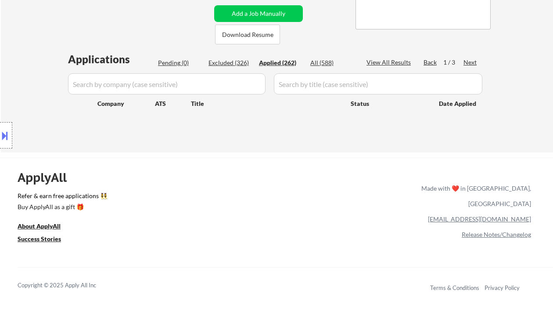
select select ""applied""
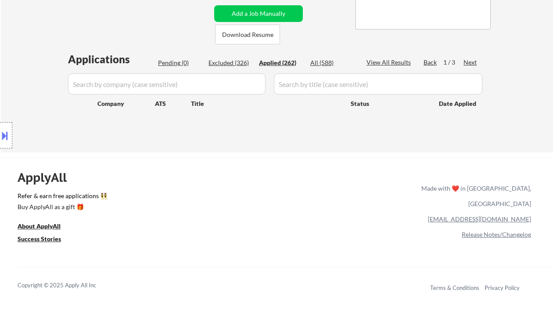
select select ""applied""
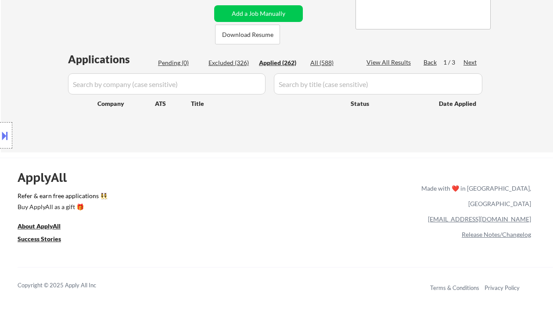
select select ""applied""
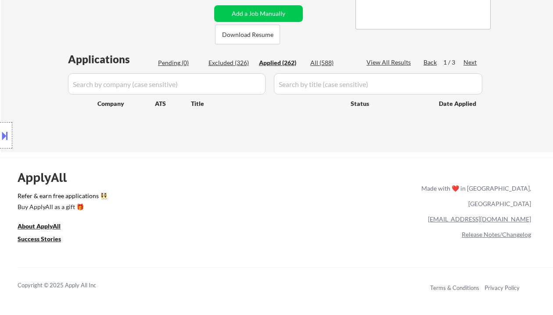
select select ""applied""
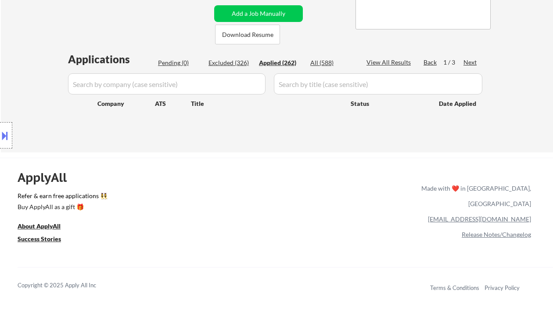
select select ""applied""
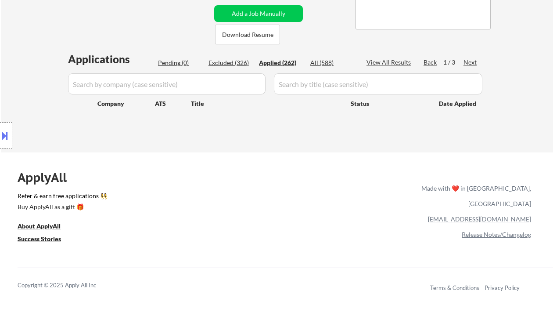
select select ""applied""
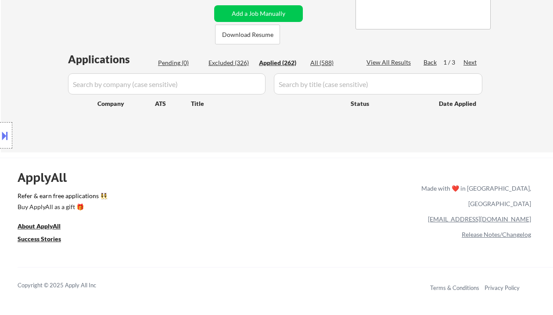
select select ""applied""
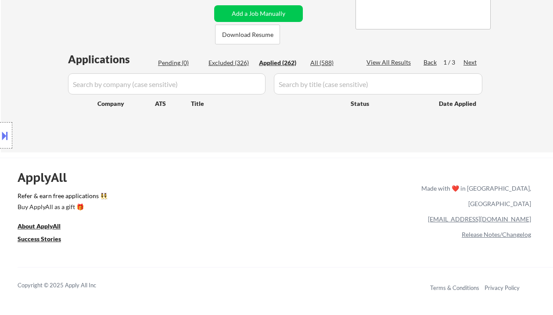
select select ""applied""
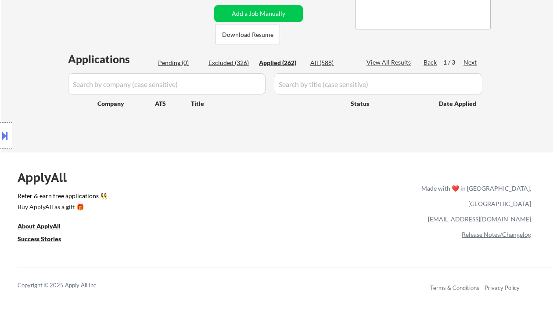
select select ""applied""
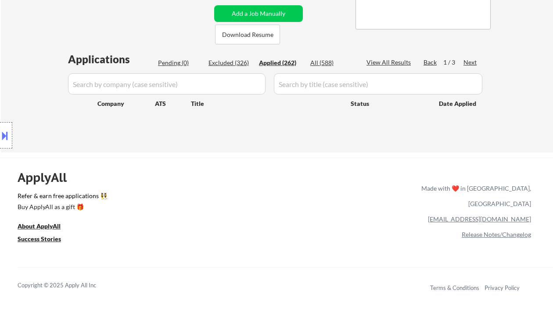
select select ""applied""
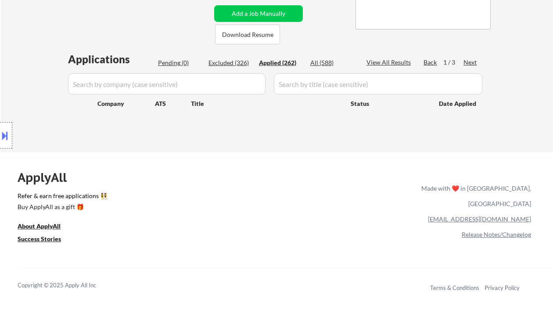
select select ""applied""
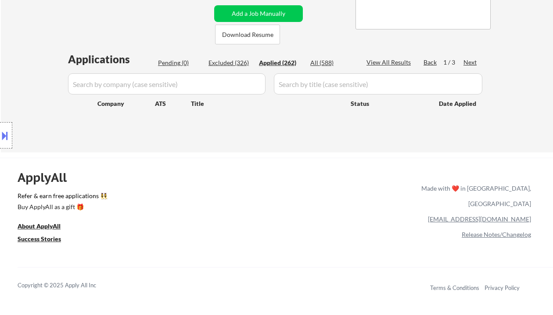
select select ""applied""
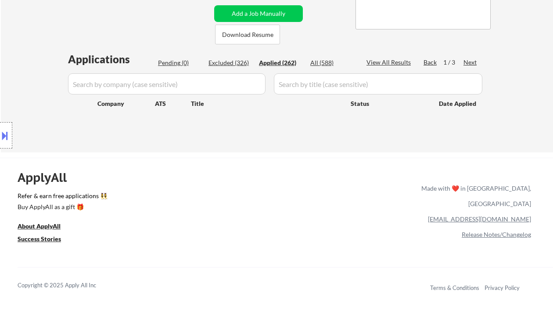
select select ""applied""
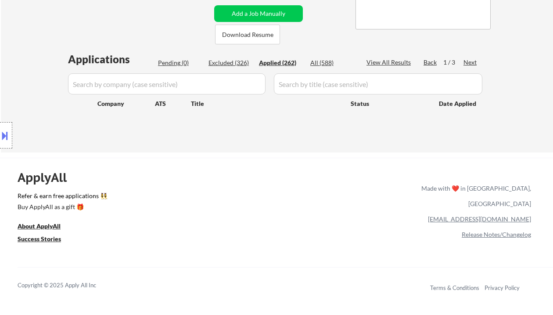
select select ""applied""
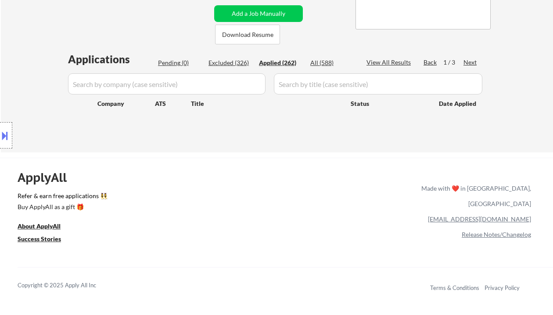
select select ""applied""
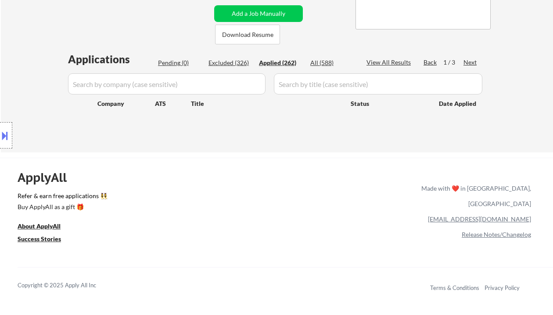
select select ""applied""
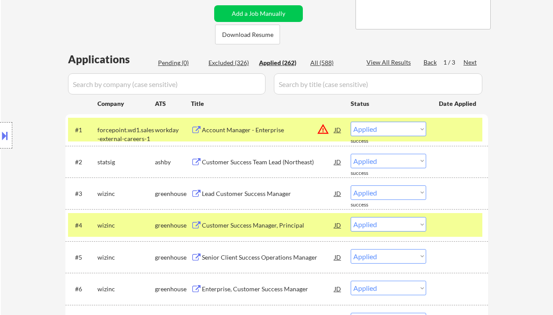
drag, startPoint x: 20, startPoint y: 79, endPoint x: 73, endPoint y: 89, distance: 54.5
click at [20, 79] on div "Location Inclusions: remote" at bounding box center [78, 135] width 157 height 163
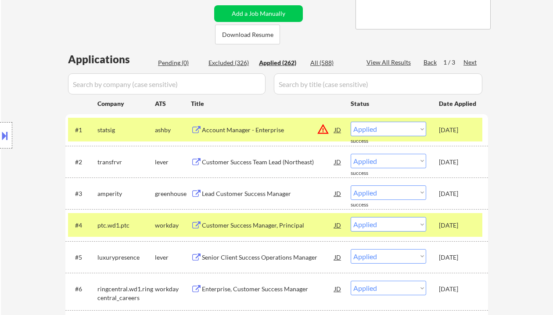
click at [23, 59] on div "Location Inclusions: remote" at bounding box center [78, 135] width 157 height 163
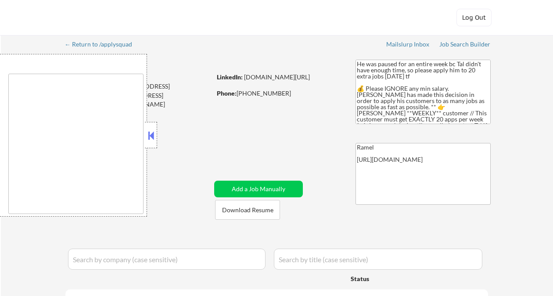
type textarea "remote"
select select ""pending""
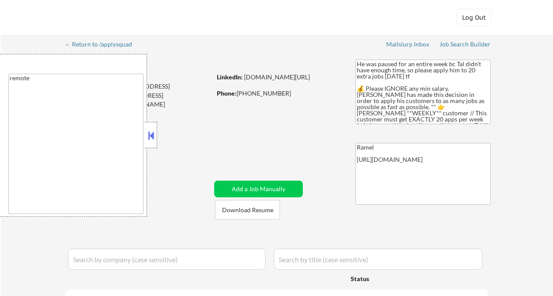
select select ""pending""
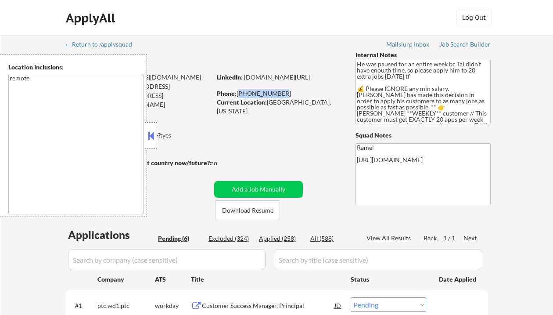
drag, startPoint x: 238, startPoint y: 96, endPoint x: 278, endPoint y: 94, distance: 40.0
click at [278, 94] on div "Phone: [PHONE_NUMBER]" at bounding box center [279, 93] width 124 height 9
copy div "[PHONE_NUMBER]"
select select ""pending""
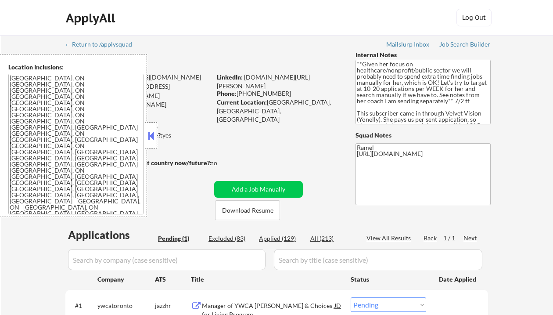
click at [151, 137] on button at bounding box center [151, 135] width 10 height 13
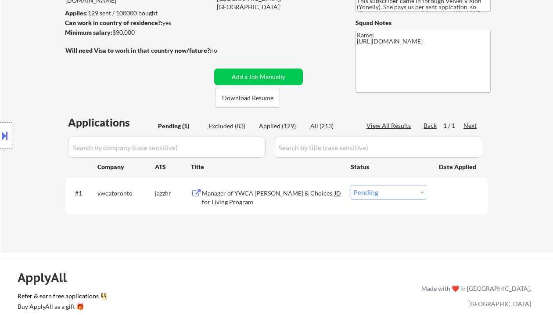
scroll to position [117, 0]
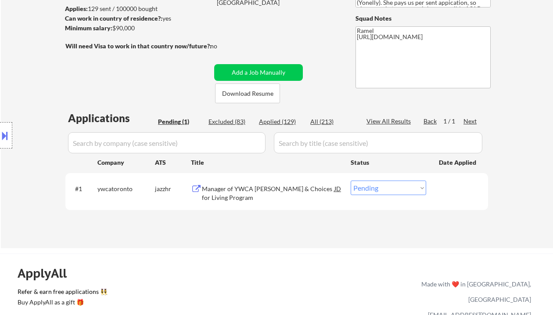
click at [28, 92] on div "Location Inclusions: [GEOGRAPHIC_DATA], [GEOGRAPHIC_DATA] [GEOGRAPHIC_DATA], ON…" at bounding box center [78, 135] width 157 height 163
click at [280, 187] on div "Manager of YWCA [PERSON_NAME] & Choices for Living Program" at bounding box center [268, 192] width 133 height 17
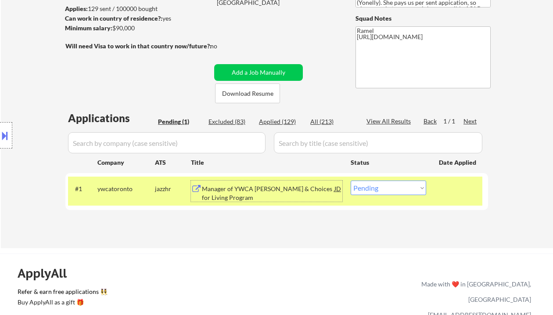
click at [415, 190] on select "Choose an option... Pending Applied Excluded (Questions) Excluded (Expired) Exc…" at bounding box center [389, 187] width 76 height 14
select select ""excluded__location_""
click at [351, 180] on select "Choose an option... Pending Applied Excluded (Questions) Excluded (Expired) Exc…" at bounding box center [389, 187] width 76 height 14
drag, startPoint x: 404, startPoint y: 186, endPoint x: 402, endPoint y: 194, distance: 8.6
click at [404, 186] on select "Choose an option... Pending Applied Excluded (Questions) Excluded (Expired) Exc…" at bounding box center [389, 187] width 76 height 14
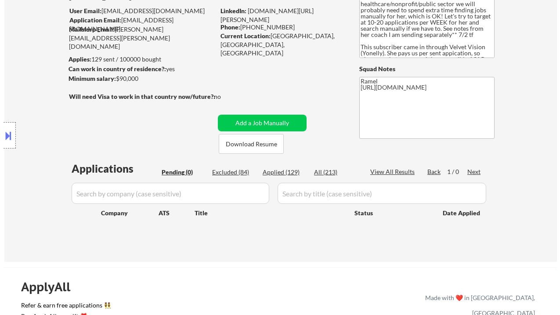
scroll to position [58, 0]
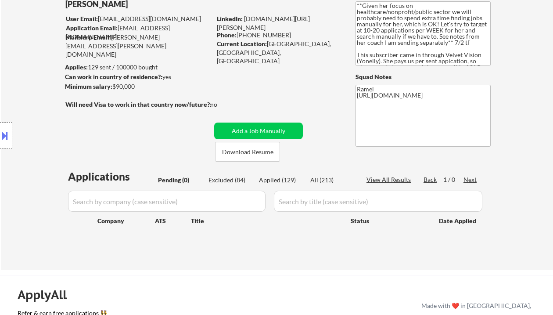
click at [14, 75] on div "Location Inclusions: [GEOGRAPHIC_DATA], [GEOGRAPHIC_DATA] [GEOGRAPHIC_DATA], ON…" at bounding box center [78, 135] width 157 height 163
click at [246, 131] on button "Add a Job Manually" at bounding box center [258, 130] width 89 height 17
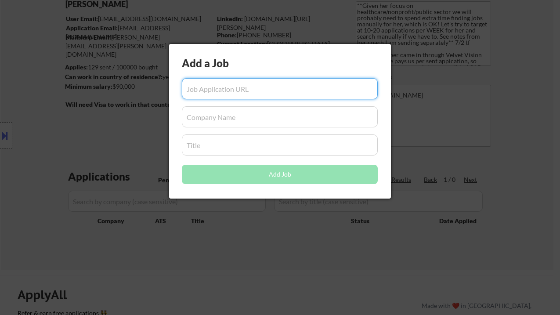
paste input "[URL][DOMAIN_NAME]"
type input "[URL][DOMAIN_NAME]"
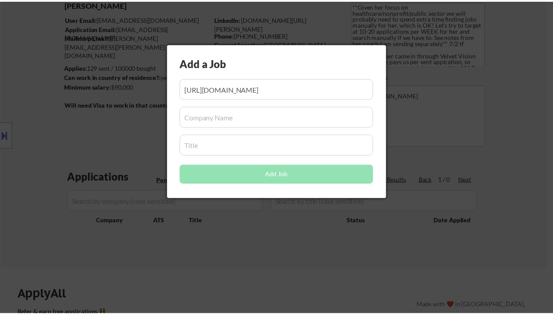
scroll to position [0, 0]
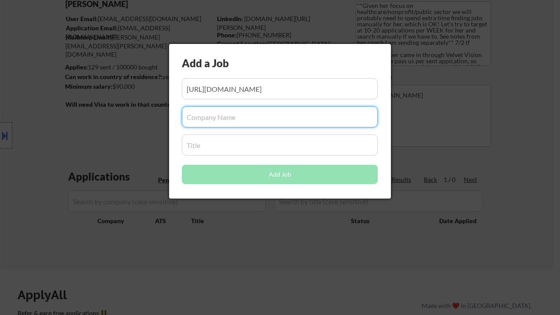
click at [229, 119] on input "input" at bounding box center [280, 116] width 196 height 21
paste input "paralucent"
type input "paralucent"
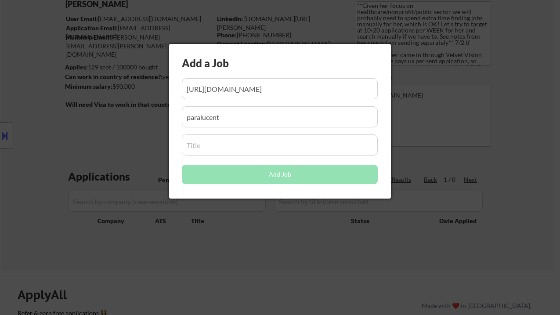
click at [220, 151] on input "input" at bounding box center [280, 144] width 196 height 21
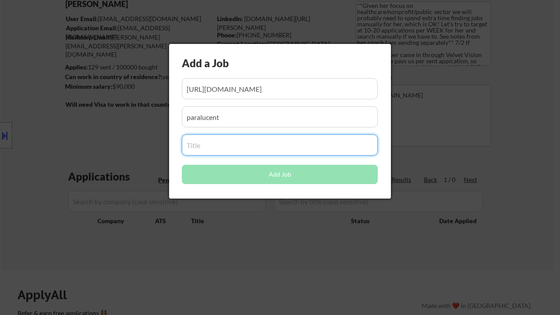
paste input "ServiceNow Project/Program Manager (PL750)"
type input "ServiceNow Project/Program Manager (PL750)"
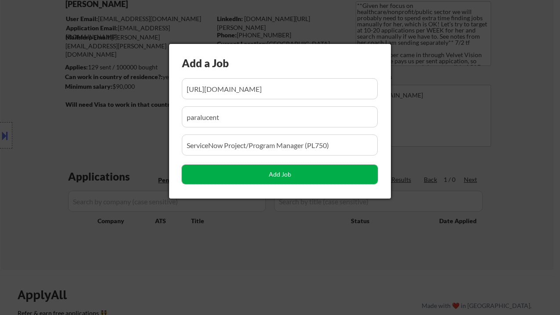
click at [236, 173] on button "Add Job" at bounding box center [280, 174] width 196 height 19
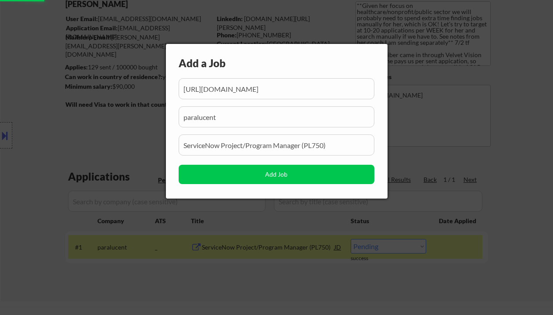
drag, startPoint x: 278, startPoint y: 277, endPoint x: 288, endPoint y: 285, distance: 12.3
click at [278, 278] on div at bounding box center [276, 157] width 553 height 315
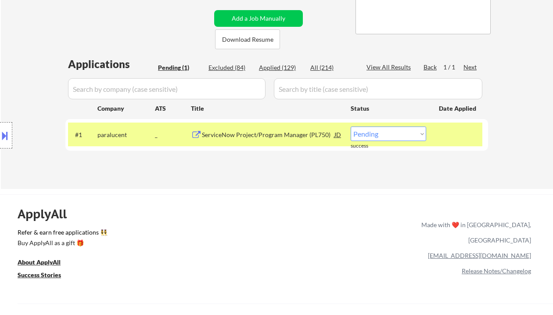
scroll to position [176, 0]
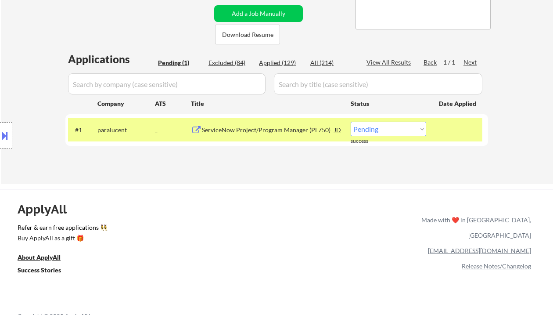
drag, startPoint x: 371, startPoint y: 127, endPoint x: 371, endPoint y: 136, distance: 8.8
click at [371, 127] on select "Choose an option... Pending Applied Excluded (Questions) Excluded (Expired) Exc…" at bounding box center [389, 129] width 76 height 14
select select ""applied""
click at [351, 122] on select "Choose an option... Pending Applied Excluded (Questions) Excluded (Expired) Exc…" at bounding box center [389, 129] width 76 height 14
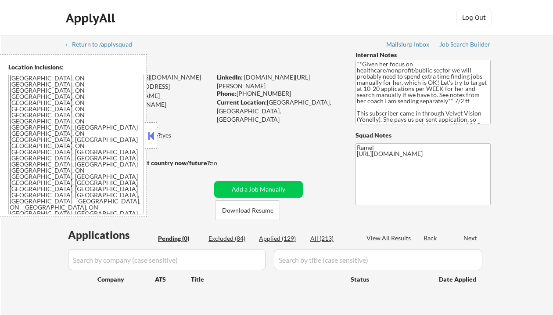
click at [284, 236] on div "Applied (129)" at bounding box center [281, 238] width 44 height 9
click at [153, 134] on button at bounding box center [151, 135] width 10 height 13
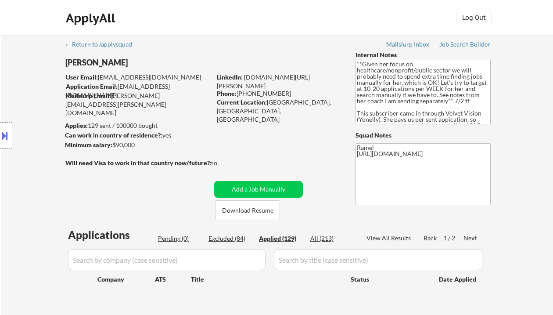
select select ""applied""
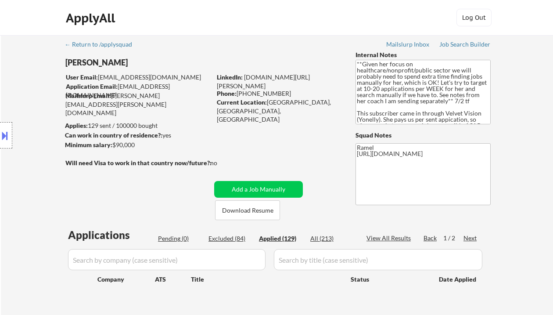
select select ""applied""
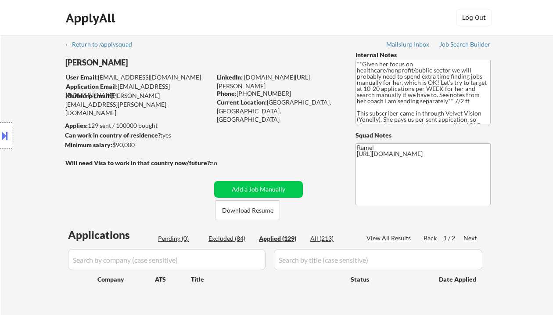
select select ""applied""
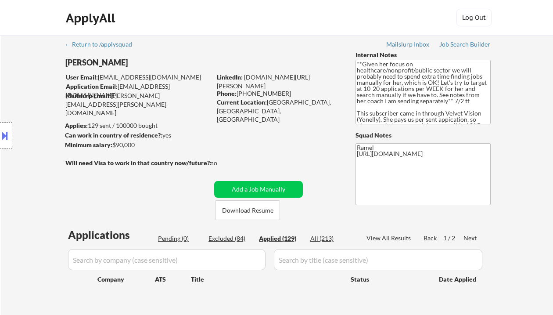
select select ""applied""
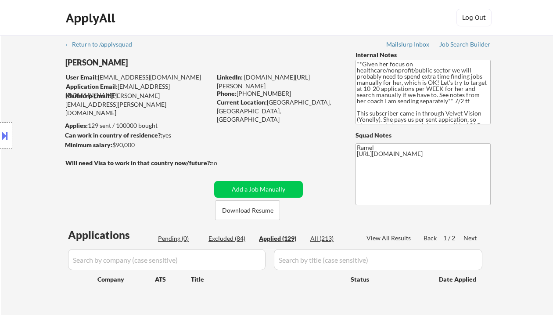
select select ""applied""
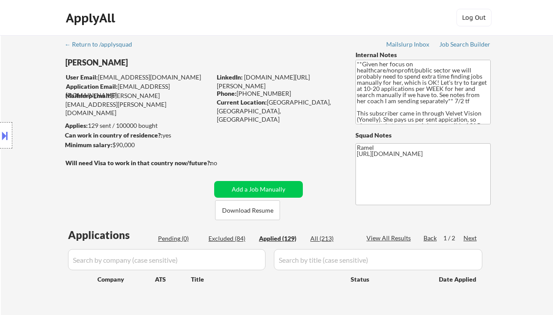
select select ""applied""
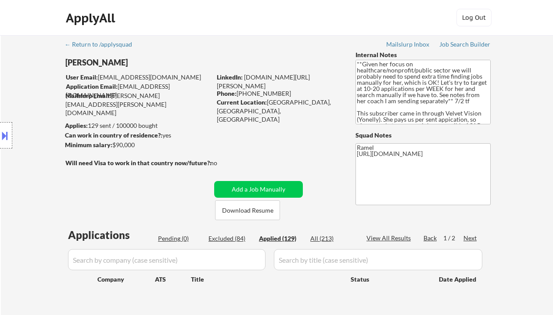
select select ""applied""
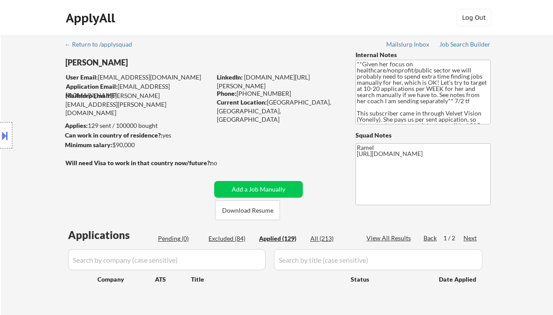
select select ""applied""
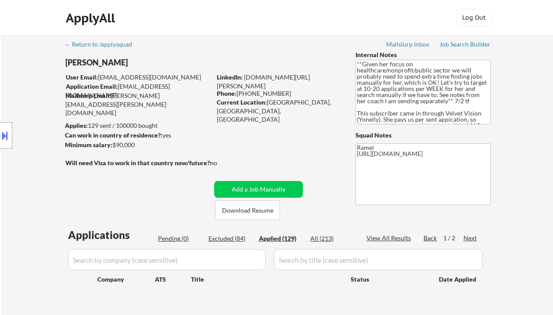
select select ""applied""
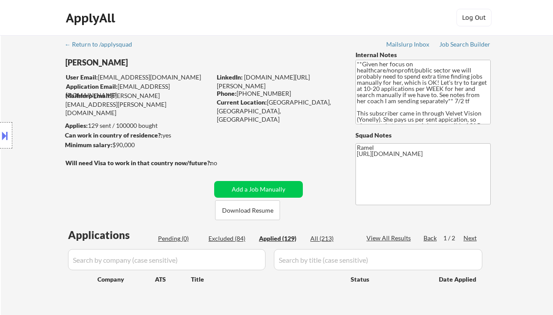
select select ""applied""
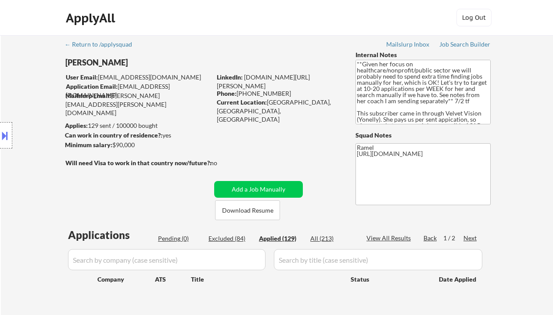
select select ""applied""
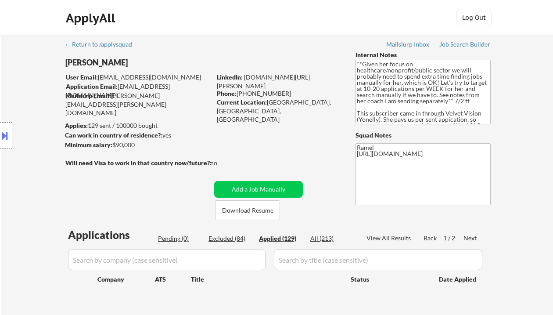
select select ""applied""
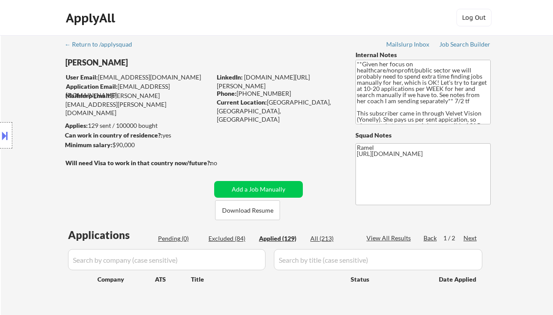
select select ""applied""
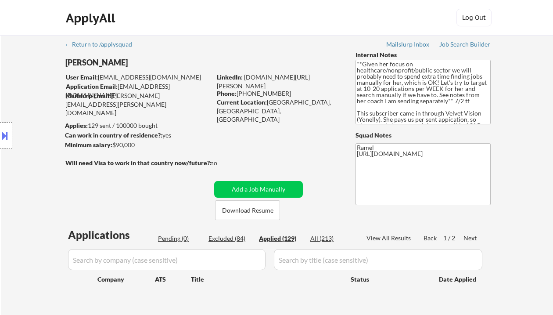
select select ""applied""
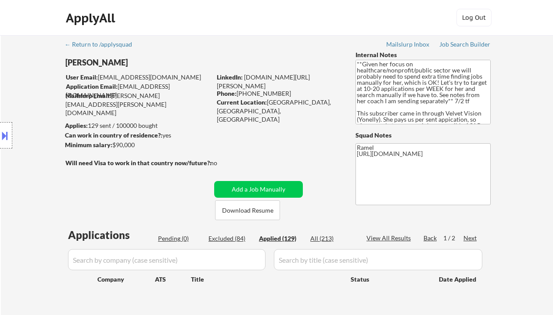
select select ""applied""
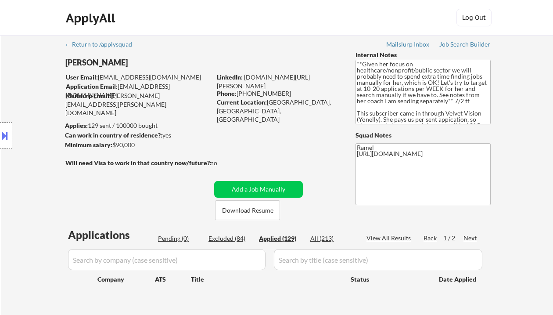
select select ""applied""
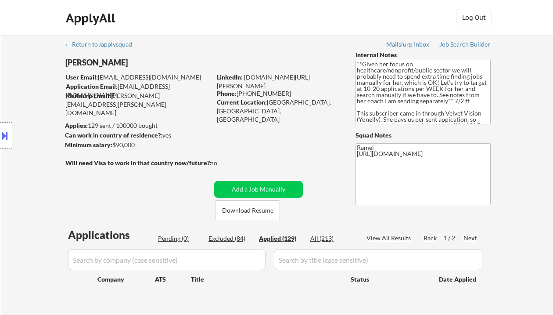
select select ""applied""
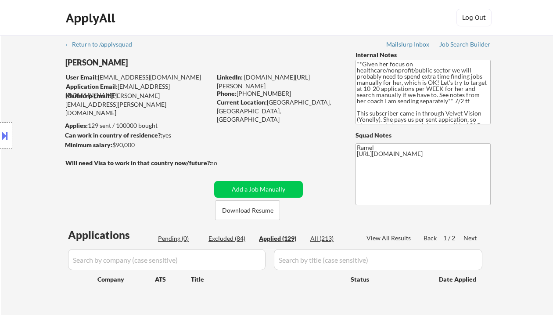
select select ""applied""
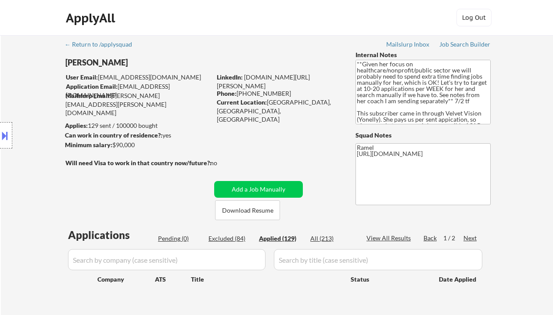
select select ""applied""
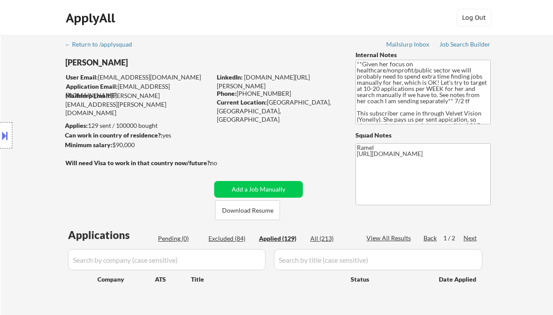
select select ""applied""
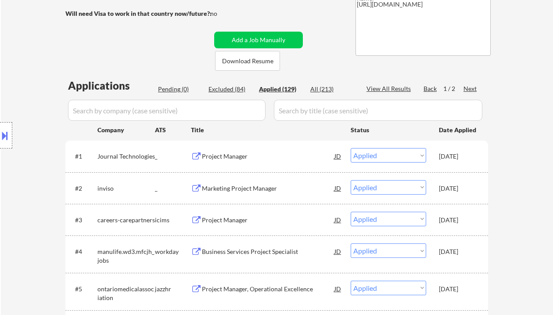
scroll to position [176, 0]
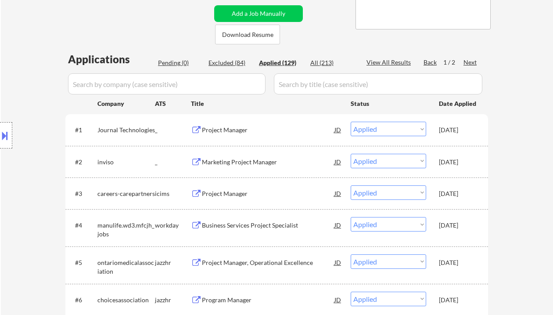
click at [403, 62] on div "View All Results" at bounding box center [390, 62] width 47 height 9
select select ""applied""
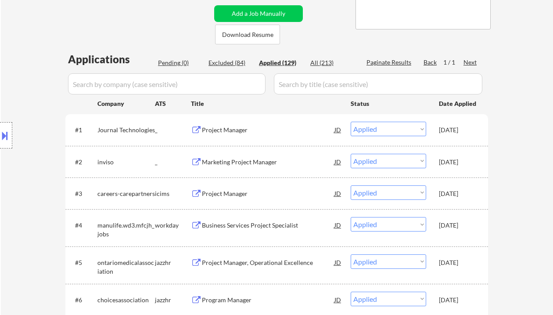
select select ""applied""
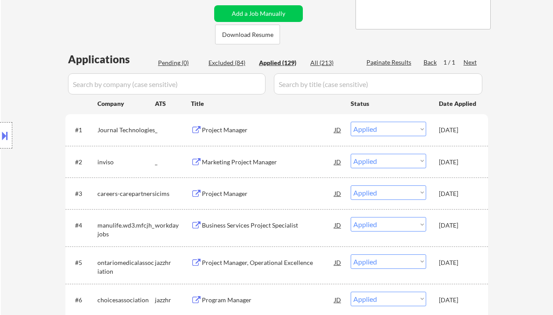
select select ""applied""
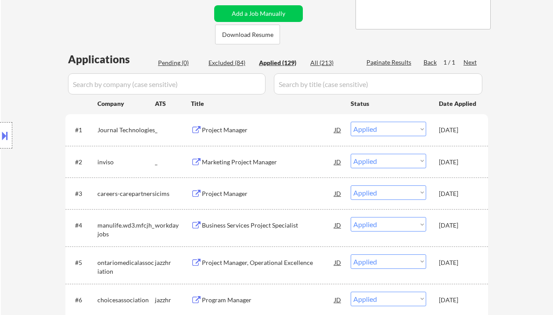
select select ""applied""
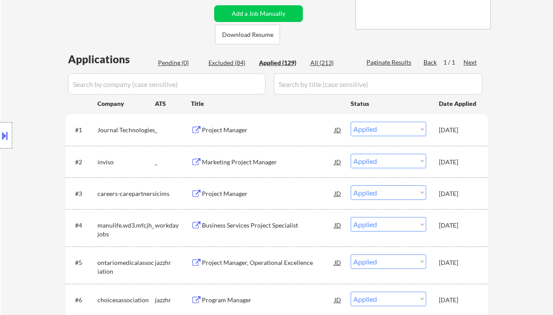
select select ""applied""
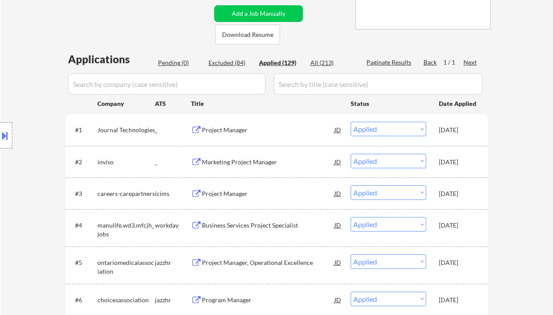
select select ""applied""
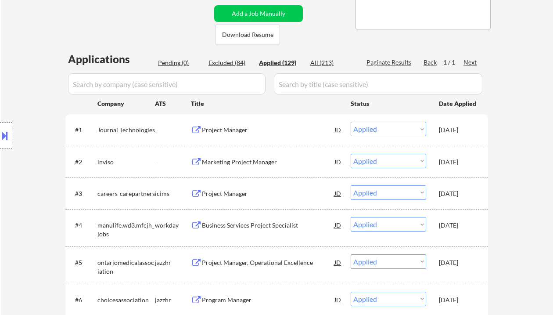
scroll to position [3007, 0]
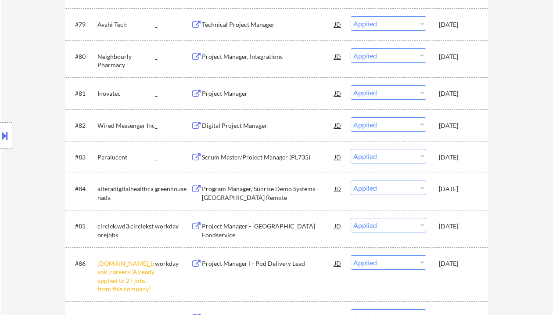
click at [291, 157] on div "Scrum Master/Project Manager (PL735)" at bounding box center [268, 157] width 133 height 9
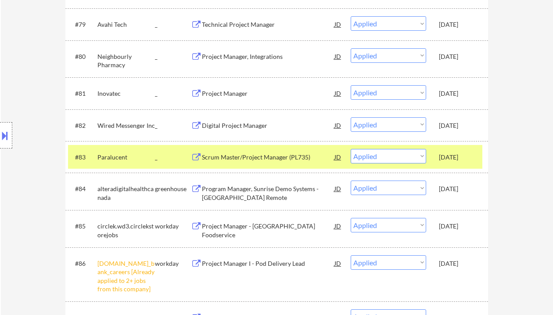
select select ""applied""
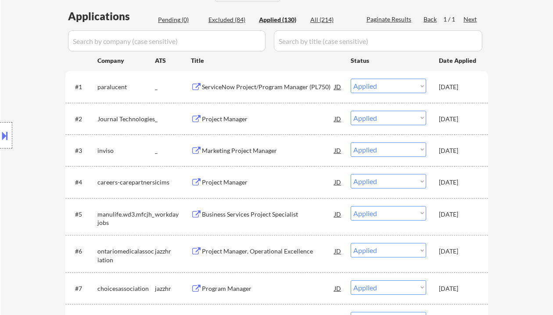
scroll to position [234, 0]
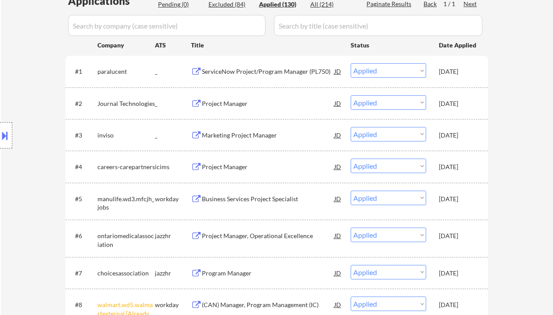
click at [26, 82] on div "Location Inclusions: Hamilton, ON Burlington, ON Stoney Creek, ON Dundas, ON An…" at bounding box center [78, 135] width 157 height 163
select select ""applied""
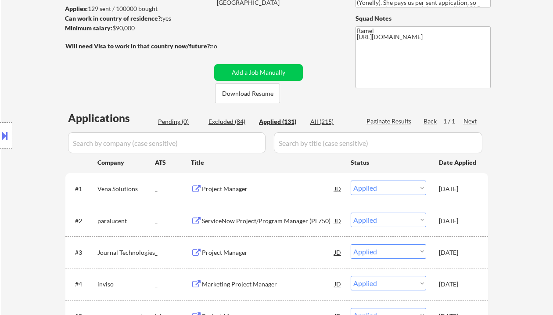
scroll to position [176, 0]
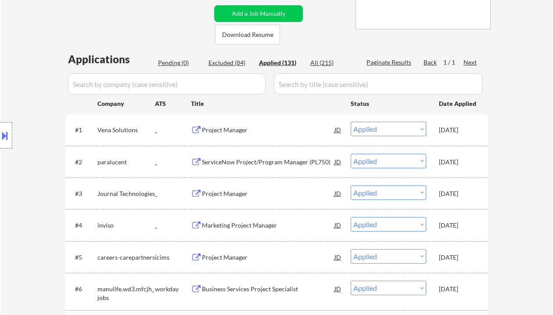
drag, startPoint x: 18, startPoint y: 50, endPoint x: 24, endPoint y: 38, distance: 13.7
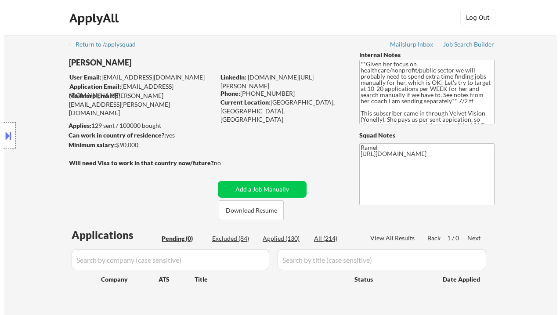
scroll to position [176, 0]
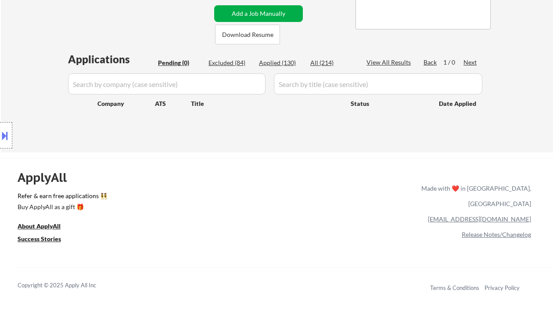
click at [251, 9] on button "Add a Job Manually" at bounding box center [258, 13] width 89 height 17
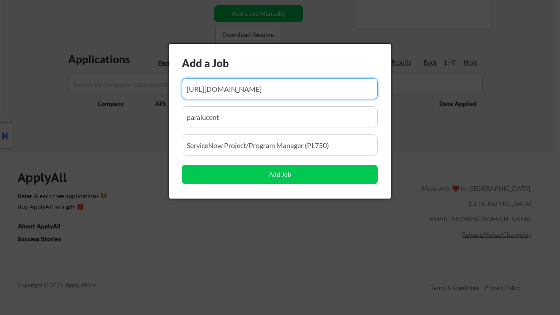
scroll to position [0, 0]
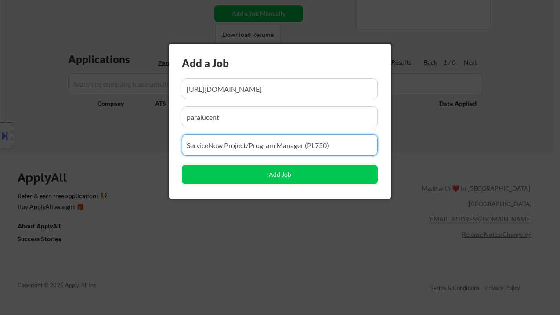
drag, startPoint x: 353, startPoint y: 149, endPoint x: 176, endPoint y: 146, distance: 176.1
click at [178, 146] on div "Add a Job Add Job" at bounding box center [280, 121] width 222 height 155
paste input "Project Manager"
type input "Project Manager"
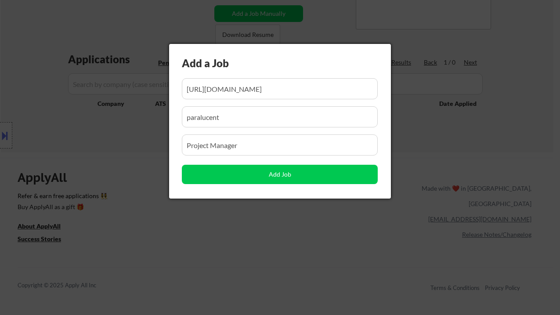
click at [233, 88] on input "input" at bounding box center [280, 88] width 196 height 21
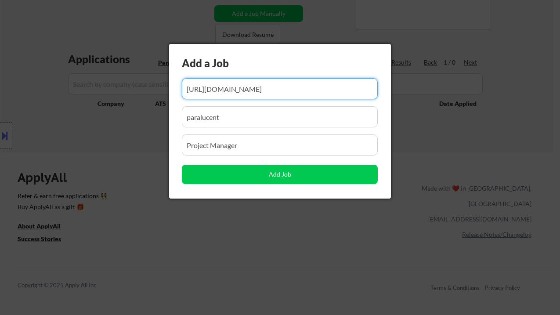
paste input "[URL][DOMAIN_NAME]"
type input "[URL][DOMAIN_NAME]"
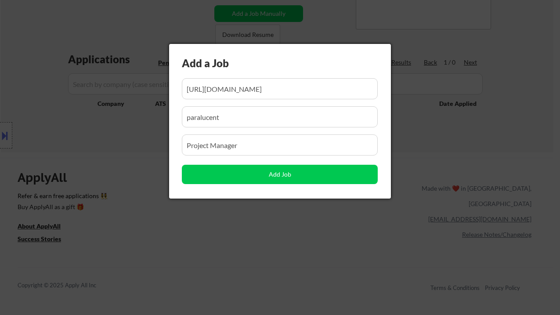
scroll to position [0, 0]
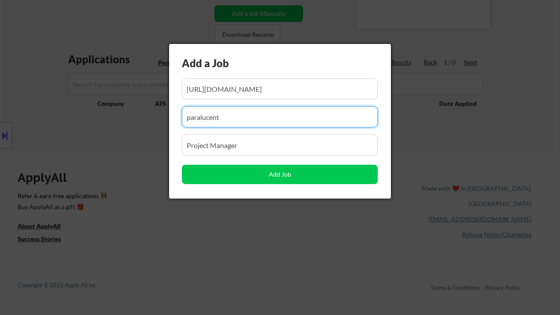
drag, startPoint x: 234, startPoint y: 111, endPoint x: 173, endPoint y: 119, distance: 61.1
click at [177, 119] on div "Add a Job Add Job" at bounding box center [280, 121] width 222 height 155
paste input "Vena Solutions"
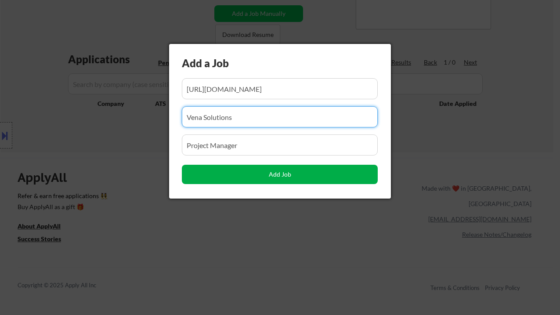
type input "Vena Solutions"
click at [277, 176] on button "Add Job" at bounding box center [280, 174] width 196 height 19
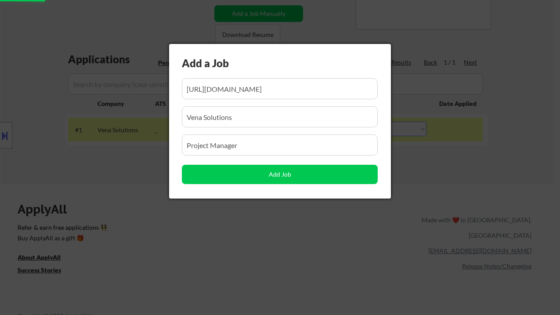
click at [184, 212] on div at bounding box center [280, 157] width 560 height 315
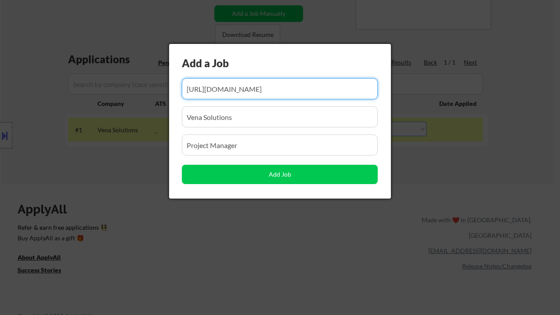
click at [188, 216] on div at bounding box center [280, 157] width 560 height 315
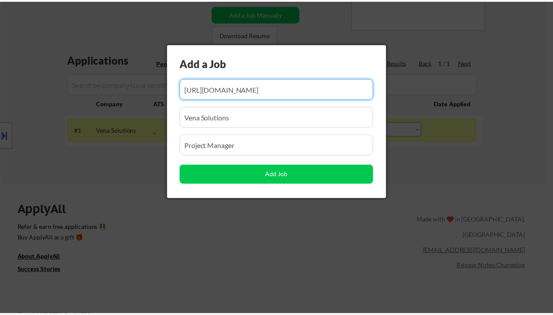
scroll to position [0, 0]
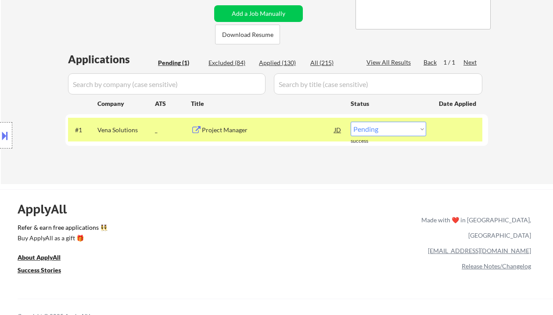
click at [381, 127] on select "Choose an option... Pending Applied Excluded (Questions) Excluded (Expired) Exc…" at bounding box center [389, 129] width 76 height 14
select select ""applied""
click at [351, 122] on select "Choose an option... Pending Applied Excluded (Questions) Excluded (Expired) Exc…" at bounding box center [389, 129] width 76 height 14
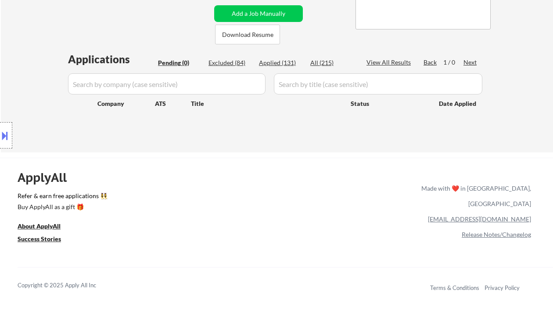
click at [25, 61] on div "Location Inclusions: [GEOGRAPHIC_DATA], [GEOGRAPHIC_DATA] [GEOGRAPHIC_DATA], ON…" at bounding box center [78, 135] width 157 height 163
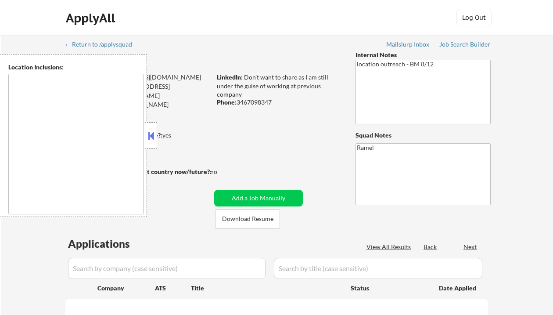
type textarea "remote"
select select ""pending""
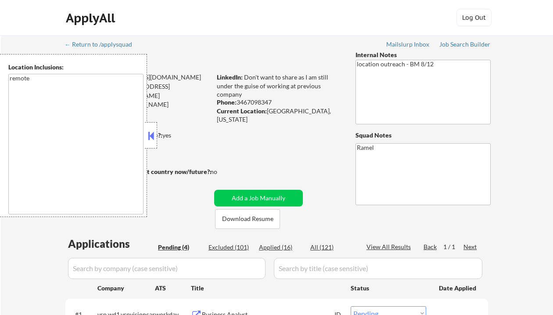
click at [150, 134] on button at bounding box center [151, 135] width 10 height 13
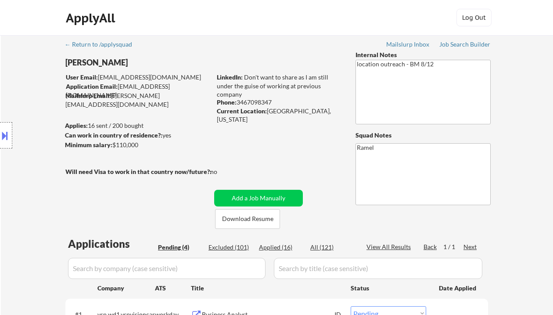
scroll to position [117, 0]
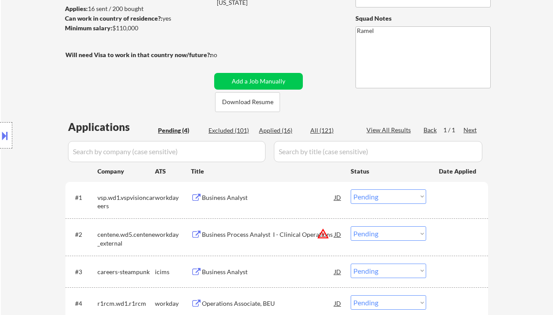
click at [242, 201] on div "Business Analyst" at bounding box center [268, 197] width 133 height 9
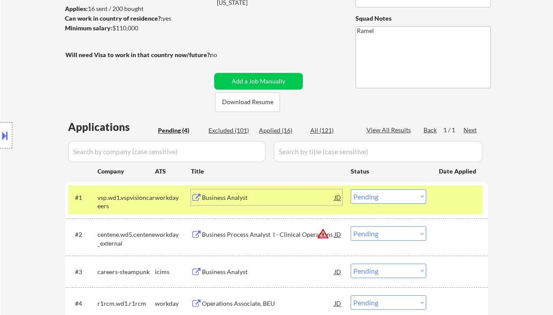
click at [22, 90] on div "Location Inclusions: remote" at bounding box center [78, 135] width 157 height 163
click at [387, 199] on select "Choose an option... Pending Applied Excluded (Questions) Excluded (Expired) Exc…" at bounding box center [389, 196] width 76 height 14
click at [351, 189] on select "Choose an option... Pending Applied Excluded (Questions) Excluded (Expired) Exc…" at bounding box center [389, 196] width 76 height 14
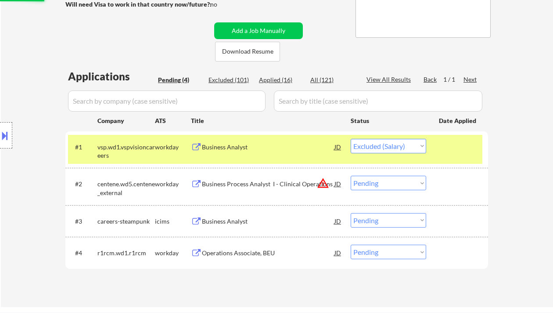
scroll to position [176, 0]
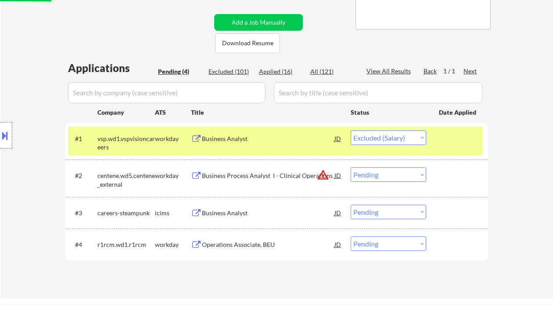
click at [233, 240] on div "Operations Associate, BEU" at bounding box center [268, 244] width 133 height 9
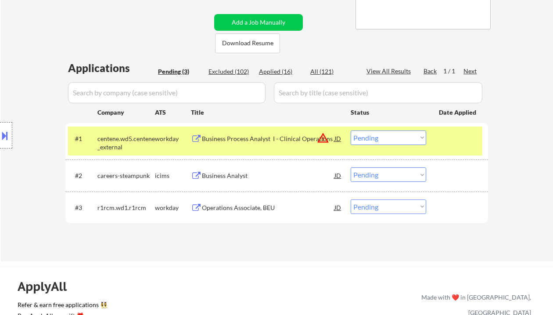
click at [395, 140] on select "Choose an option... Pending Applied Excluded (Questions) Excluded (Expired) Exc…" at bounding box center [389, 137] width 76 height 14
click at [389, 145] on div "#1 centene.wd5.centene_external workday Business Process Analyst I - Clinical O…" at bounding box center [275, 140] width 414 height 29
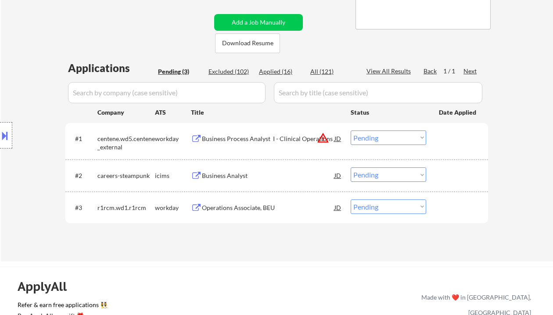
click at [403, 135] on select "Choose an option... Pending Applied Excluded (Questions) Excluded (Expired) Exc…" at bounding box center [389, 137] width 76 height 14
click at [351, 130] on select "Choose an option... Pending Applied Excluded (Questions) Excluded (Expired) Exc…" at bounding box center [389, 137] width 76 height 14
select select ""pending""
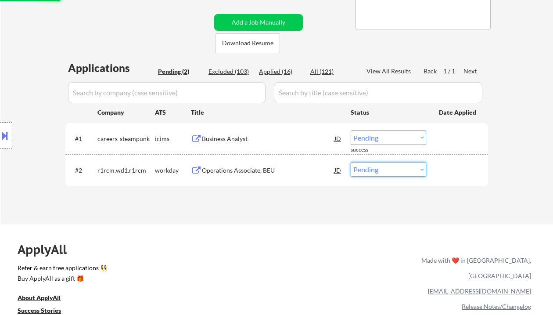
click at [371, 173] on select "Choose an option... Pending Applied Excluded (Questions) Excluded (Expired) Exc…" at bounding box center [389, 169] width 76 height 14
select select ""excluded__salary_""
click at [351, 162] on select "Choose an option... Pending Applied Excluded (Questions) Excluded (Expired) Exc…" at bounding box center [389, 169] width 76 height 14
click at [237, 140] on div "Business Analyst" at bounding box center [268, 138] width 133 height 9
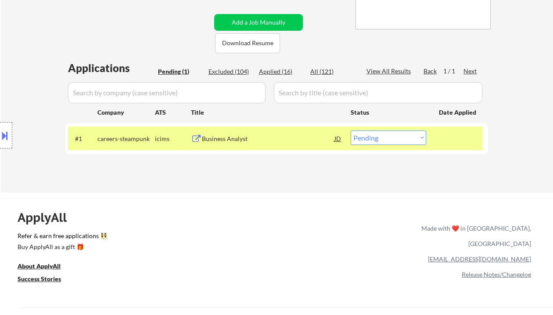
click at [17, 67] on div "Location Inclusions: remote" at bounding box center [78, 135] width 157 height 163
drag, startPoint x: 416, startPoint y: 139, endPoint x: 417, endPoint y: 144, distance: 5.3
click at [416, 139] on select "Choose an option... Pending Applied Excluded (Questions) Excluded (Expired) Exc…" at bounding box center [389, 137] width 76 height 14
select select ""excluded__bad_match_""
click at [351, 130] on select "Choose an option... Pending Applied Excluded (Questions) Excluded (Expired) Exc…" at bounding box center [389, 137] width 76 height 14
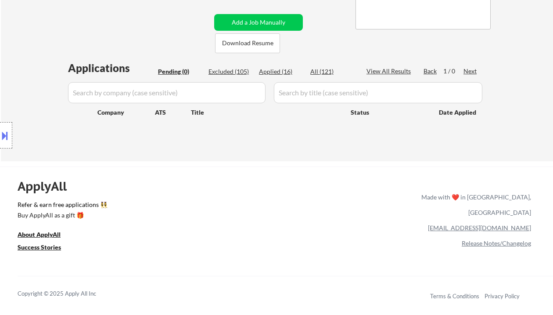
drag, startPoint x: 23, startPoint y: 87, endPoint x: 56, endPoint y: 0, distance: 93.4
click at [23, 87] on div "Location Inclusions: remote" at bounding box center [78, 135] width 157 height 163
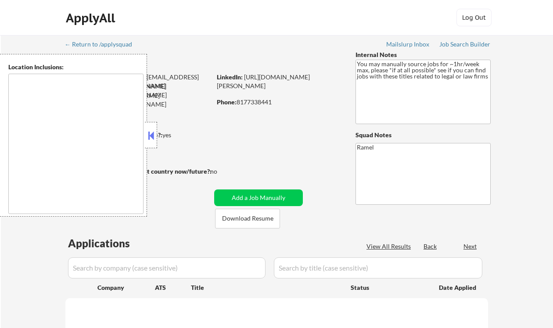
type textarea "remote"
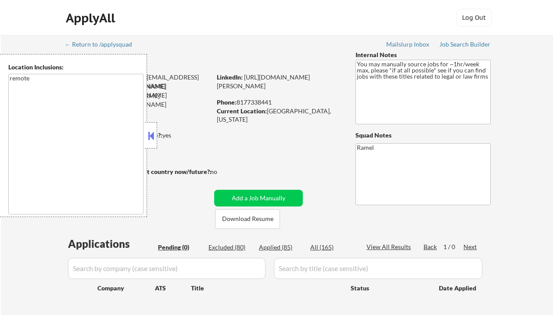
click at [153, 133] on button at bounding box center [151, 135] width 10 height 13
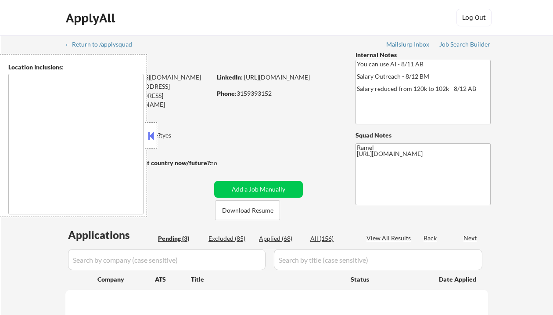
select select ""pending""
type textarea "remote"
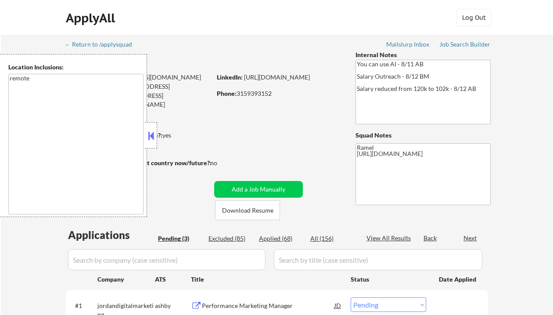
click at [154, 134] on button at bounding box center [151, 135] width 10 height 13
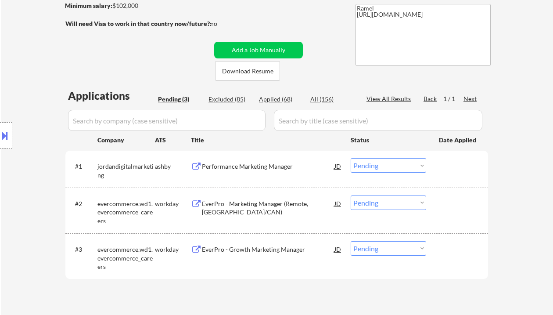
scroll to position [176, 0]
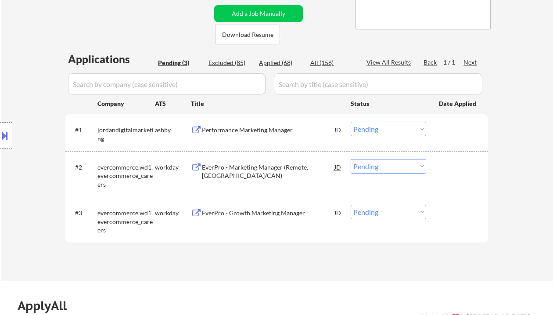
drag, startPoint x: 369, startPoint y: 166, endPoint x: 377, endPoint y: 173, distance: 11.2
click at [369, 166] on select "Choose an option... Pending Applied Excluded (Questions) Excluded (Expired) Exc…" at bounding box center [389, 166] width 76 height 14
click at [351, 159] on select "Choose an option... Pending Applied Excluded (Questions) Excluded (Expired) Exc…" at bounding box center [389, 166] width 76 height 14
click at [378, 166] on select "Choose an option... Pending Applied Excluded (Questions) Excluded (Expired) Exc…" at bounding box center [389, 166] width 76 height 14
click at [351, 159] on select "Choose an option... Pending Applied Excluded (Questions) Excluded (Expired) Exc…" at bounding box center [389, 166] width 76 height 14
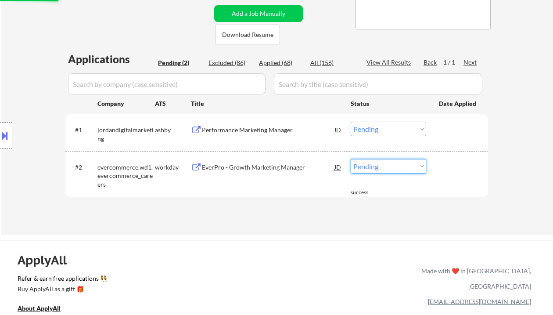
click at [378, 167] on select "Choose an option... Pending Applied Excluded (Questions) Excluded (Expired) Exc…" at bounding box center [389, 166] width 76 height 14
select select ""excluded""
click at [351, 159] on select "Choose an option... Pending Applied Excluded (Questions) Excluded (Expired) Exc…" at bounding box center [389, 166] width 76 height 14
click at [264, 130] on div "Performance Marketing Manager" at bounding box center [268, 130] width 133 height 9
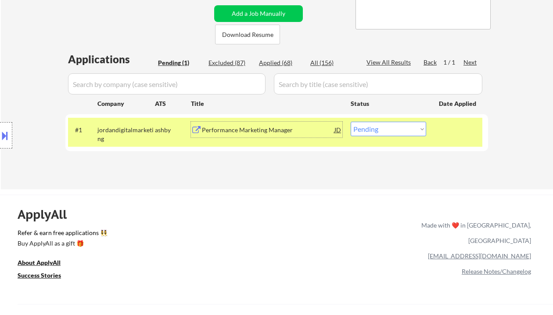
click at [339, 129] on div "JD" at bounding box center [338, 130] width 9 height 16
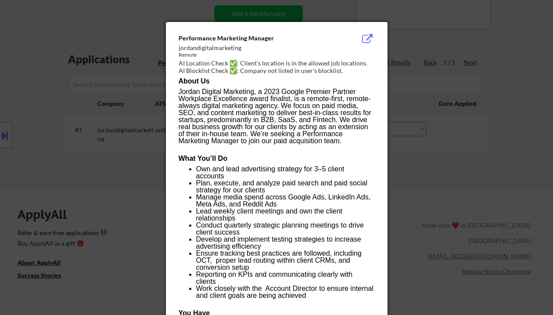
click at [417, 166] on div at bounding box center [276, 157] width 553 height 315
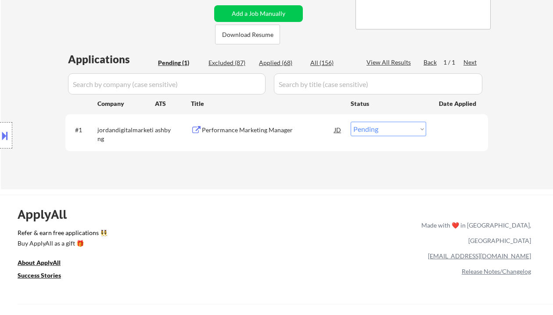
drag, startPoint x: 379, startPoint y: 131, endPoint x: 385, endPoint y: 136, distance: 7.8
click at [379, 131] on select "Choose an option... Pending Applied Excluded (Questions) Excluded (Expired) Exc…" at bounding box center [389, 129] width 76 height 14
select select ""excluded__salary_""
click at [351, 122] on select "Choose an option... Pending Applied Excluded (Questions) Excluded (Expired) Exc…" at bounding box center [389, 129] width 76 height 14
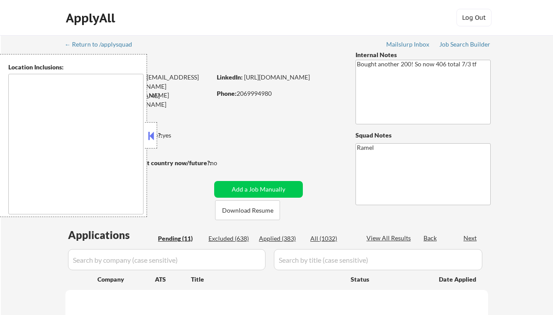
type textarea "remote"
select select ""pending""
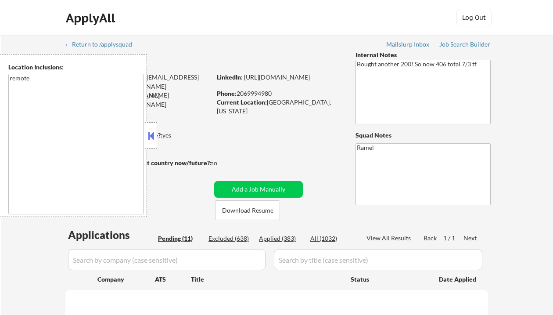
select select ""pending""
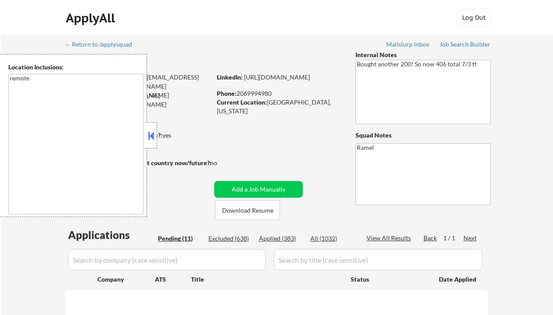
select select ""pending""
click at [155, 141] on button at bounding box center [151, 135] width 10 height 13
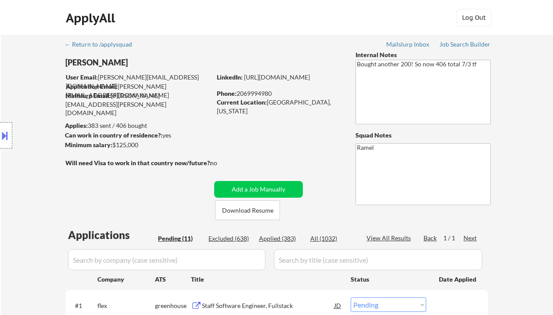
click at [18, 89] on div "Location Inclusions: remote" at bounding box center [78, 135] width 157 height 163
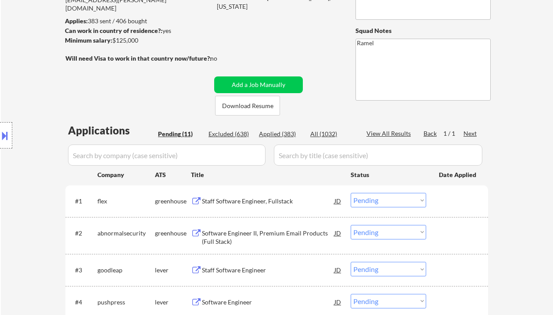
scroll to position [117, 0]
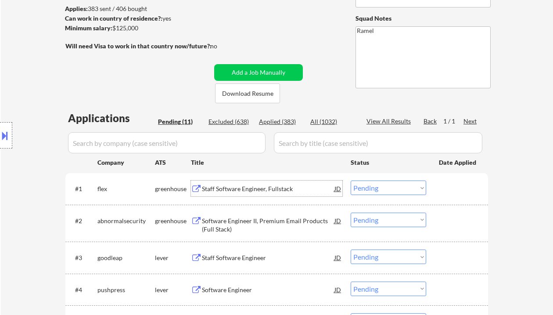
click at [262, 190] on div "Staff Software Engineer, Fullstack" at bounding box center [268, 188] width 133 height 9
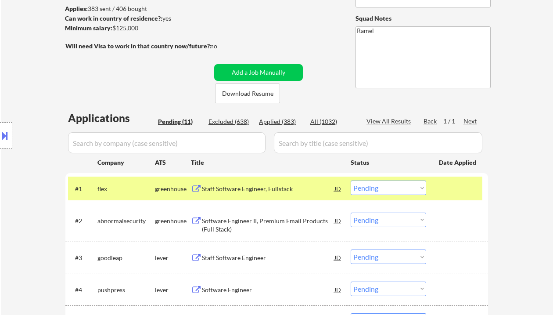
drag, startPoint x: 388, startPoint y: 187, endPoint x: 391, endPoint y: 194, distance: 7.5
click at [388, 187] on select "Choose an option... Pending Applied Excluded (Questions) Excluded (Expired) Exc…" at bounding box center [389, 187] width 76 height 14
click at [351, 180] on select "Choose an option... Pending Applied Excluded (Questions) Excluded (Expired) Exc…" at bounding box center [389, 187] width 76 height 14
click at [269, 223] on div "Software Engineer II, Premium Email Products (Full Stack)" at bounding box center [268, 224] width 133 height 17
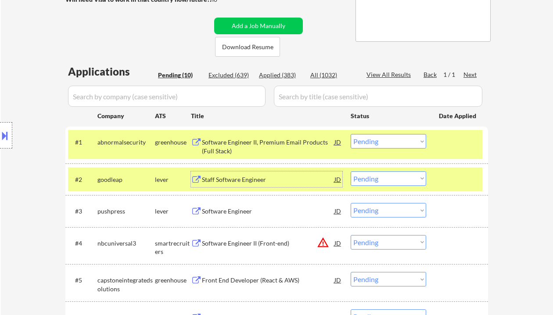
scroll to position [176, 0]
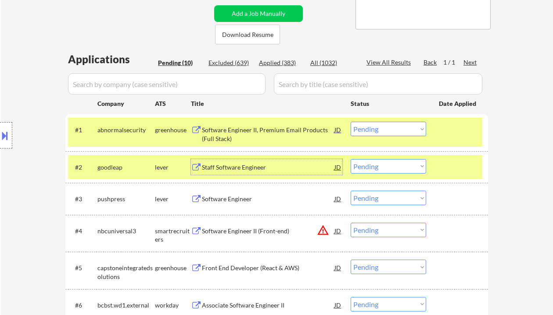
drag, startPoint x: 385, startPoint y: 130, endPoint x: 385, endPoint y: 136, distance: 5.3
click at [385, 130] on select "Choose an option... Pending Applied Excluded (Questions) Excluded (Expired) Exc…" at bounding box center [389, 129] width 76 height 14
click at [351, 122] on select "Choose an option... Pending Applied Excluded (Questions) Excluded (Expired) Exc…" at bounding box center [389, 129] width 76 height 14
click at [259, 166] on div "Staff Software Engineer" at bounding box center [268, 167] width 133 height 9
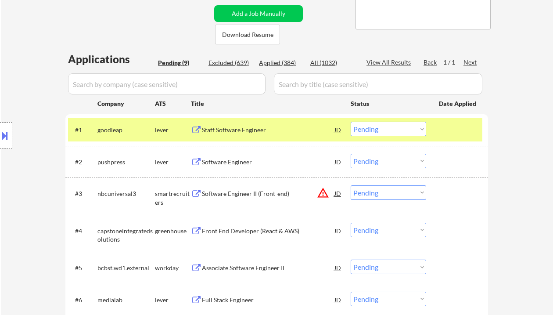
drag, startPoint x: 56, startPoint y: 21, endPoint x: 259, endPoint y: 0, distance: 204.8
click at [56, 21] on div "← Return to /applysquad Mailslurp Inbox Job Search Builder Jay Hathaway User Em…" at bounding box center [277, 160] width 552 height 600
click at [29, 81] on div "Location Inclusions: remote" at bounding box center [78, 135] width 157 height 163
click at [231, 128] on div "Staff Software Engineer" at bounding box center [268, 130] width 133 height 9
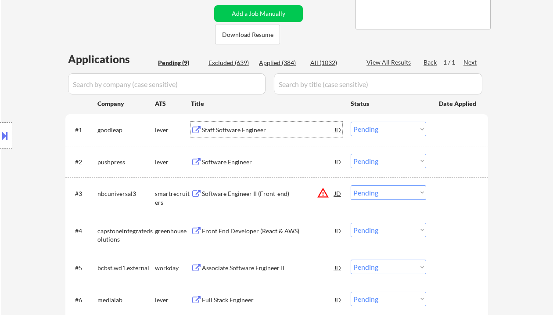
drag, startPoint x: 373, startPoint y: 129, endPoint x: 375, endPoint y: 136, distance: 7.2
click at [373, 129] on select "Choose an option... Pending Applied Excluded (Questions) Excluded (Expired) Exc…" at bounding box center [389, 129] width 76 height 14
click at [351, 122] on select "Choose an option... Pending Applied Excluded (Questions) Excluded (Expired) Exc…" at bounding box center [389, 129] width 76 height 14
click at [220, 169] on div "#2 pushpress lever Software Engineer JD Choose an option... Pending Applied Exc…" at bounding box center [275, 162] width 414 height 24
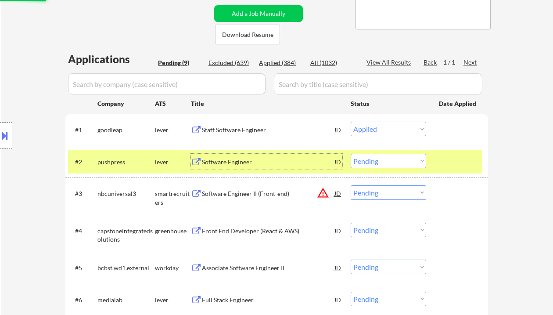
click at [237, 168] on div "Software Engineer" at bounding box center [268, 162] width 133 height 16
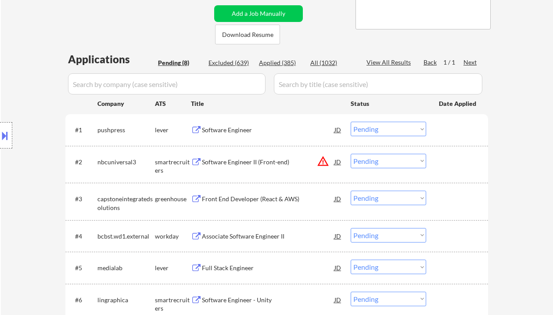
click at [390, 129] on select "Choose an option... Pending Applied Excluded (Questions) Excluded (Expired) Exc…" at bounding box center [389, 129] width 76 height 14
click at [351, 122] on select "Choose an option... Pending Applied Excluded (Questions) Excluded (Expired) Exc…" at bounding box center [389, 129] width 76 height 14
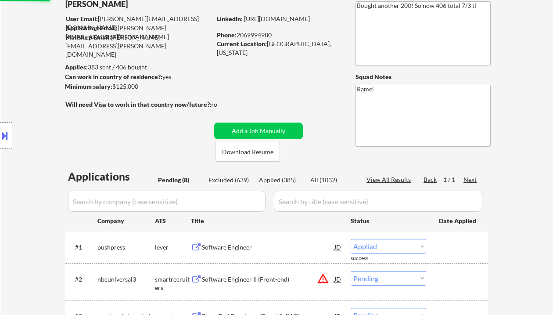
select select ""pending""
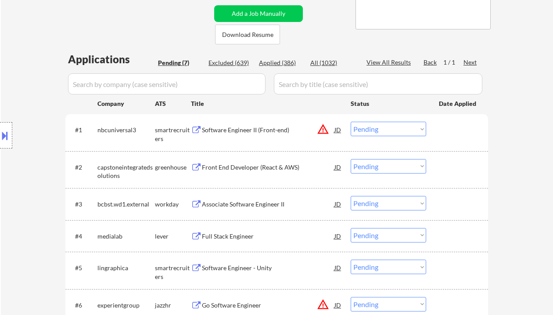
click at [248, 171] on div "Front End Developer (React & AWS)" at bounding box center [268, 167] width 133 height 16
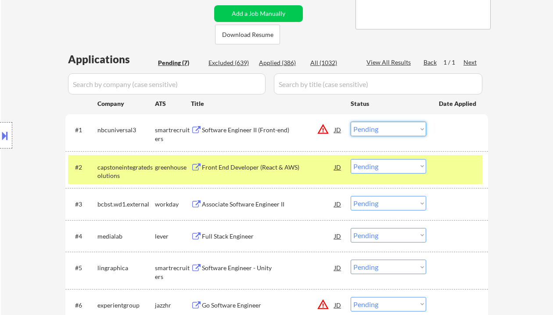
click at [388, 129] on select "Choose an option... Pending Applied Excluded (Questions) Excluded (Expired) Exc…" at bounding box center [389, 129] width 76 height 14
click at [500, 180] on div "← Return to /applysquad Mailslurp Inbox Job Search Builder Jay Hathaway User Em…" at bounding box center [277, 128] width 552 height 537
drag, startPoint x: 395, startPoint y: 166, endPoint x: 396, endPoint y: 171, distance: 4.9
click at [395, 166] on select "Choose an option... Pending Applied Excluded (Questions) Excluded (Expired) Exc…" at bounding box center [389, 166] width 76 height 14
click at [351, 159] on select "Choose an option... Pending Applied Excluded (Questions) Excluded (Expired) Exc…" at bounding box center [389, 166] width 76 height 14
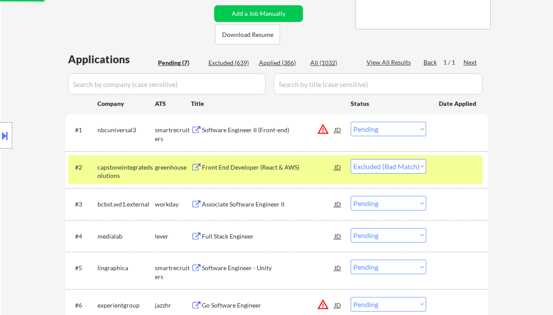
click at [249, 208] on div "Associate Software Engineer II" at bounding box center [268, 204] width 133 height 9
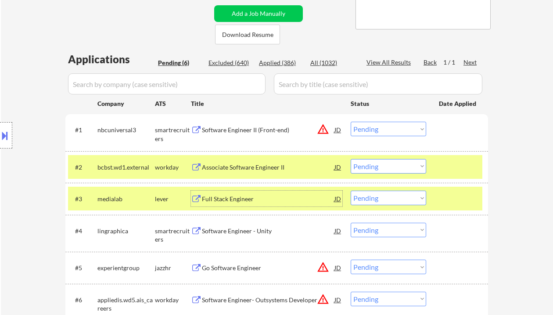
click at [382, 161] on select "Choose an option... Pending Applied Excluded (Questions) Excluded (Expired) Exc…" at bounding box center [389, 166] width 76 height 14
click at [351, 159] on select "Choose an option... Pending Applied Excluded (Questions) Excluded (Expired) Exc…" at bounding box center [389, 166] width 76 height 14
click at [248, 201] on div "Full Stack Engineer" at bounding box center [268, 198] width 133 height 9
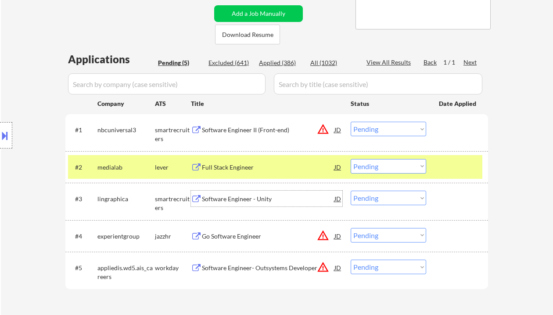
click at [397, 170] on select "Choose an option... Pending Applied Excluded (Questions) Excluded (Expired) Exc…" at bounding box center [389, 166] width 76 height 14
click at [351, 159] on select "Choose an option... Pending Applied Excluded (Questions) Excluded (Expired) Exc…" at bounding box center [389, 166] width 76 height 14
click at [274, 200] on div "Software Engineer - Unity" at bounding box center [268, 198] width 133 height 9
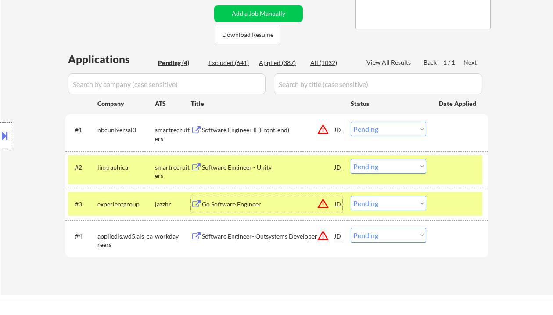
drag, startPoint x: 378, startPoint y: 172, endPoint x: 383, endPoint y: 173, distance: 5.0
click at [378, 172] on select "Choose an option... Pending Applied Excluded (Questions) Excluded (Expired) Exc…" at bounding box center [389, 166] width 76 height 14
click at [351, 159] on select "Choose an option... Pending Applied Excluded (Questions) Excluded (Expired) Exc…" at bounding box center [389, 166] width 76 height 14
click at [235, 202] on div "Go Software Engineer" at bounding box center [268, 204] width 133 height 9
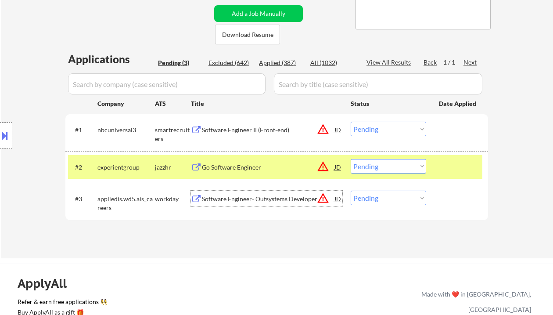
drag, startPoint x: 364, startPoint y: 166, endPoint x: 380, endPoint y: 173, distance: 17.9
click at [364, 166] on select "Choose an option... Pending Applied Excluded (Questions) Excluded (Expired) Exc…" at bounding box center [389, 166] width 76 height 14
click at [351, 159] on select "Choose an option... Pending Applied Excluded (Questions) Excluded (Expired) Exc…" at bounding box center [389, 166] width 76 height 14
click at [260, 202] on div "Software Engineer- Outsystems Developer" at bounding box center [268, 198] width 133 height 9
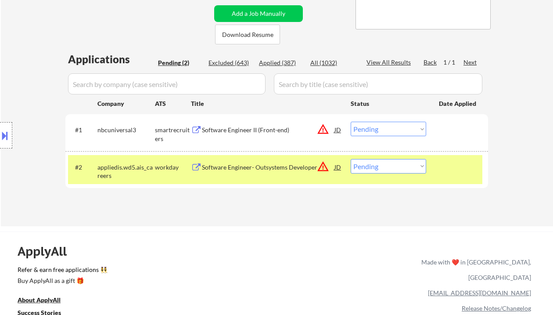
click at [406, 167] on select "Choose an option... Pending Applied Excluded (Questions) Excluded (Expired) Exc…" at bounding box center [389, 166] width 76 height 14
select select ""excluded__location_""
click at [351, 159] on select "Choose an option... Pending Applied Excluded (Questions) Excluded (Expired) Exc…" at bounding box center [389, 166] width 76 height 14
click at [255, 132] on div "Software Engineer II (Front-end)" at bounding box center [268, 130] width 133 height 9
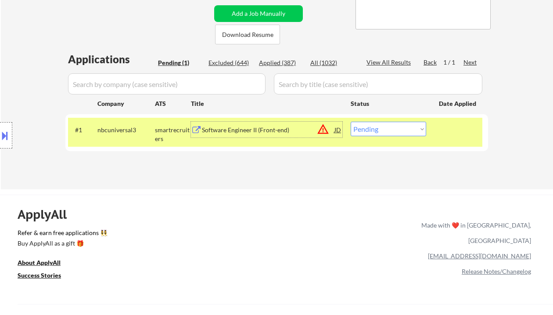
drag, startPoint x: 393, startPoint y: 130, endPoint x: 391, endPoint y: 136, distance: 6.0
click at [393, 130] on select "Choose an option... Pending Applied Excluded (Questions) Excluded (Expired) Exc…" at bounding box center [389, 129] width 76 height 14
select select ""applied""
click at [351, 122] on select "Choose an option... Pending Applied Excluded (Questions) Excluded (Expired) Exc…" at bounding box center [389, 129] width 76 height 14
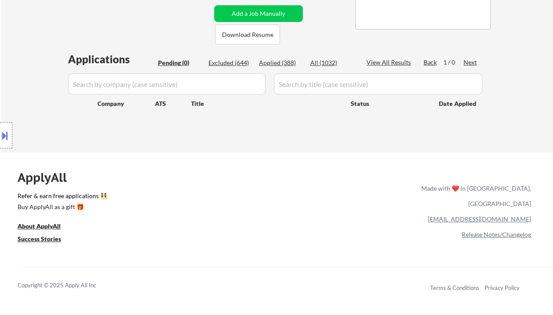
drag, startPoint x: 17, startPoint y: 66, endPoint x: 14, endPoint y: 94, distance: 28.3
click at [17, 66] on div "Location Inclusions: remote" at bounding box center [78, 135] width 157 height 163
drag, startPoint x: 20, startPoint y: 8, endPoint x: 32, endPoint y: 10, distance: 12.4
click at [20, 8] on div "← Return to /applysquad Mailslurp Inbox Job Search Builder Jay Hathaway User Em…" at bounding box center [277, 6] width 552 height 293
click at [291, 64] on div "Applied (388)" at bounding box center [281, 62] width 44 height 9
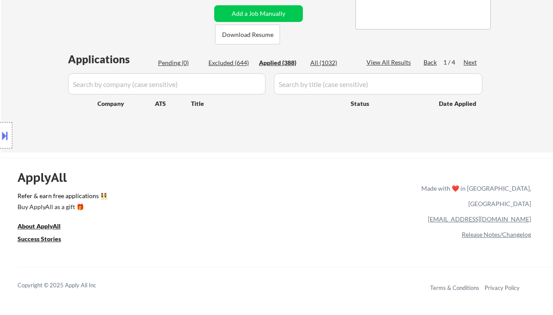
select select ""applied""
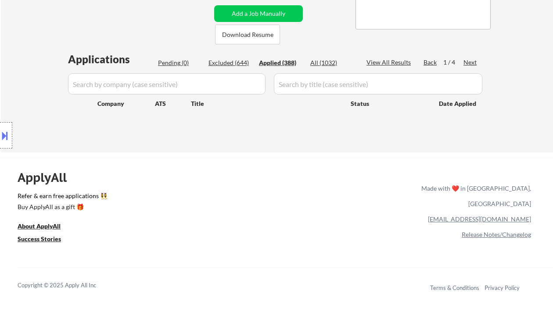
select select ""applied""
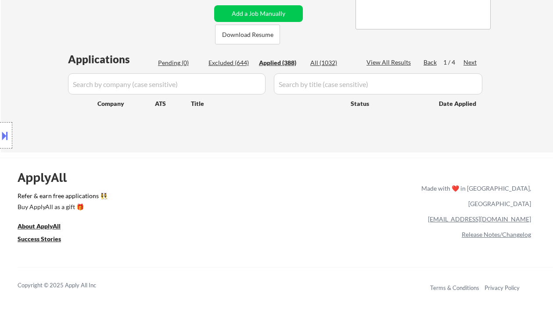
select select ""applied""
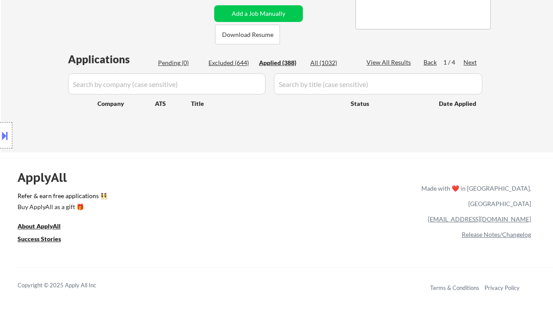
select select ""applied""
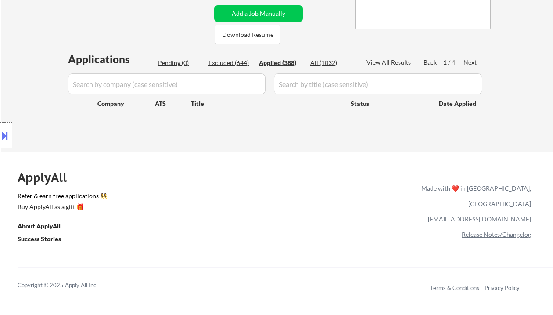
select select ""applied""
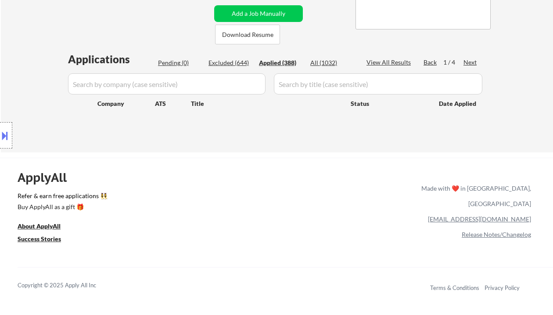
select select ""applied""
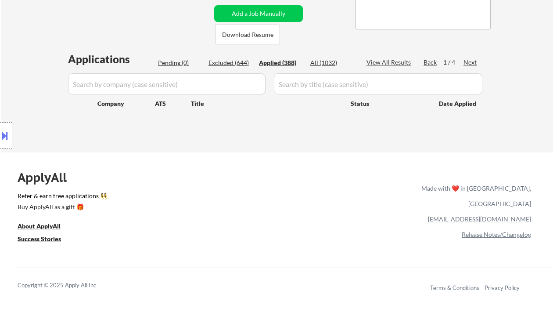
select select ""applied""
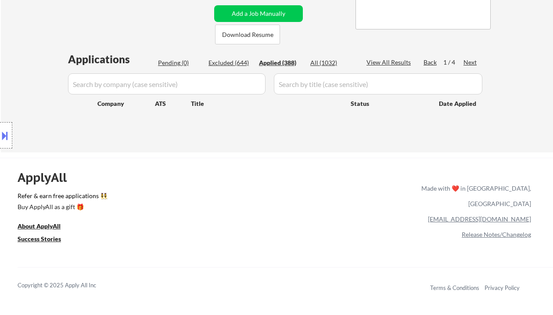
select select ""applied""
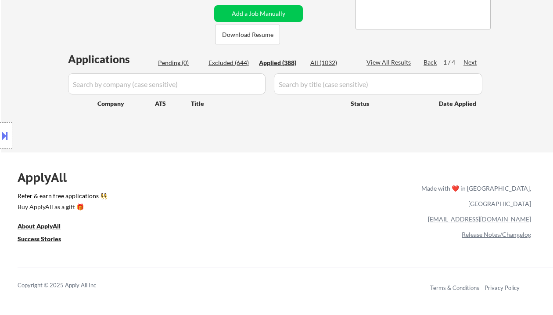
select select ""applied""
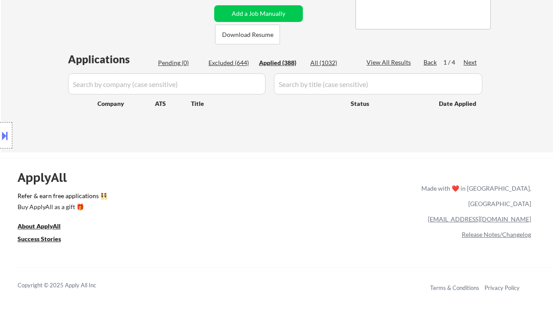
select select ""applied""
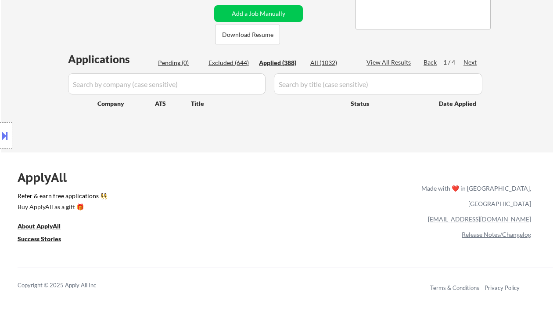
select select ""applied""
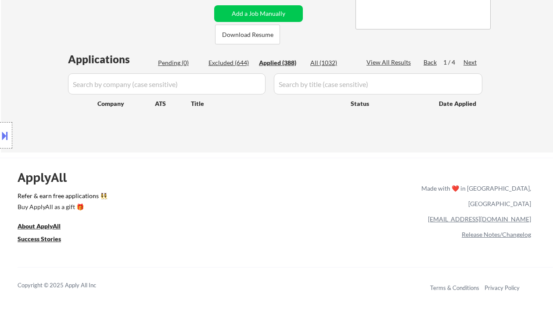
select select ""applied""
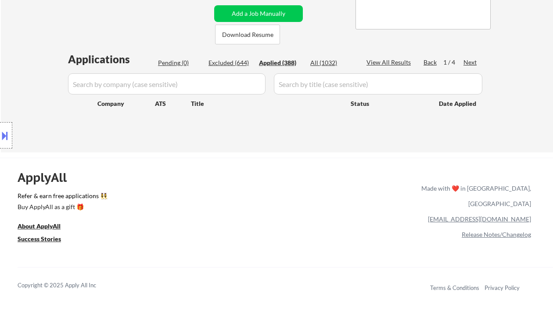
select select ""applied""
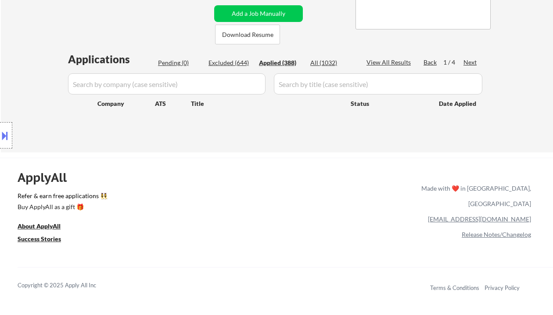
select select ""applied""
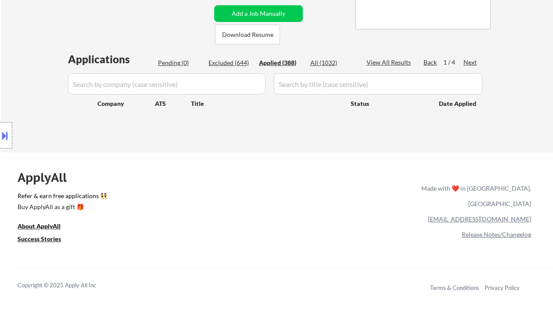
select select ""applied""
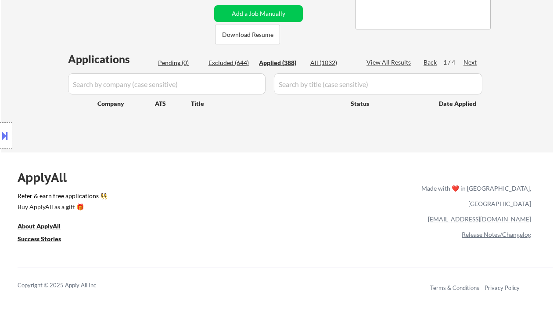
select select ""applied""
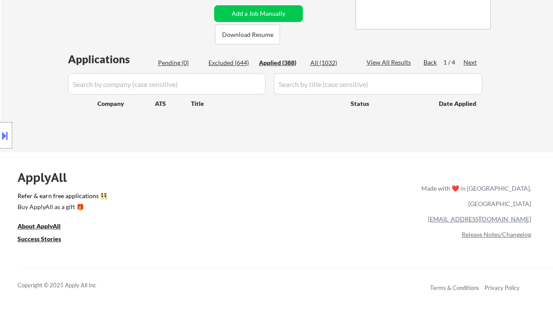
select select ""applied""
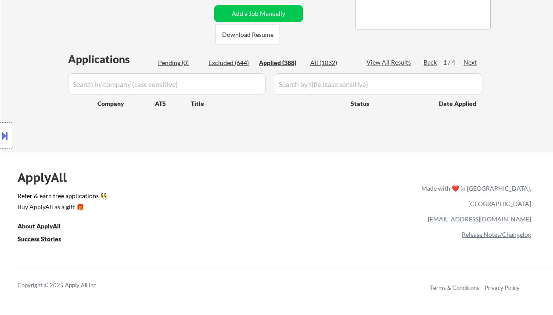
select select ""applied""
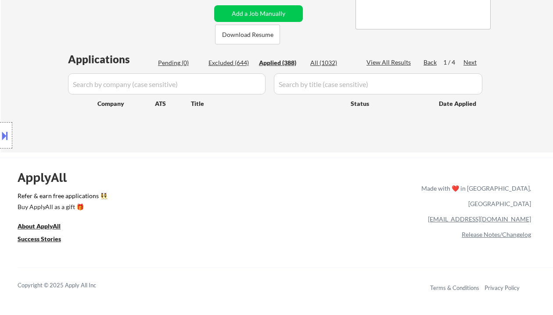
select select ""applied""
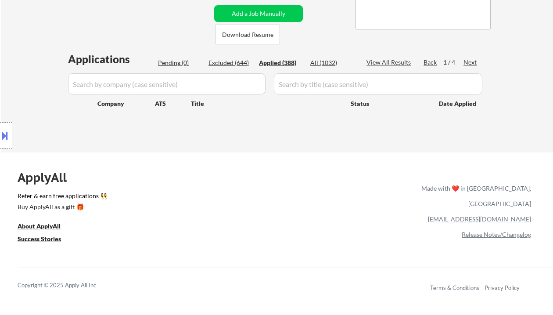
select select ""applied""
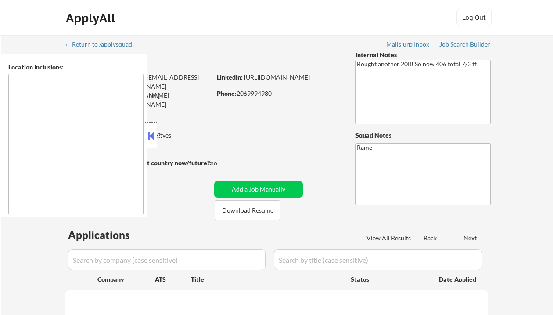
type textarea "remote"
select select ""pending""
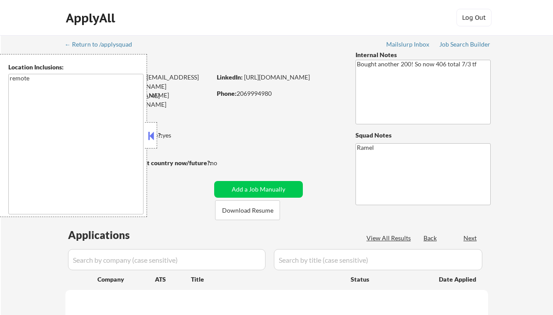
select select ""pending""
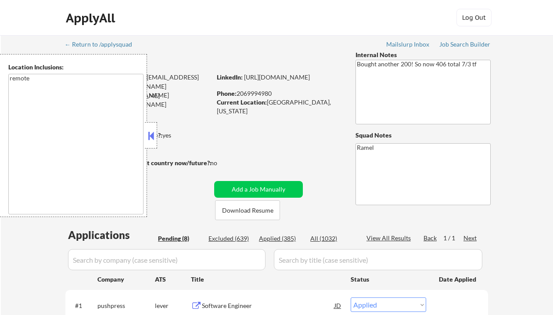
select select ""pending""
click at [151, 133] on button at bounding box center [151, 135] width 10 height 13
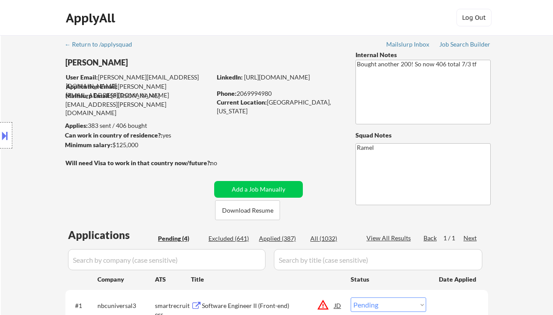
scroll to position [117, 0]
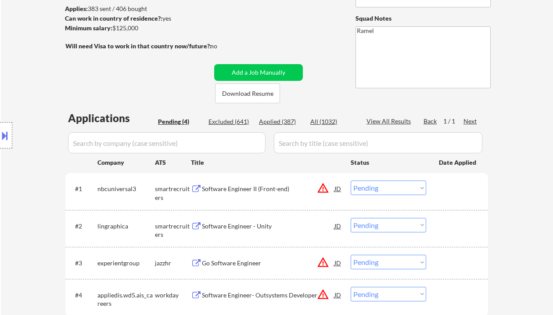
click at [278, 126] on div "Applied (387)" at bounding box center [281, 121] width 44 height 9
select select ""applied""
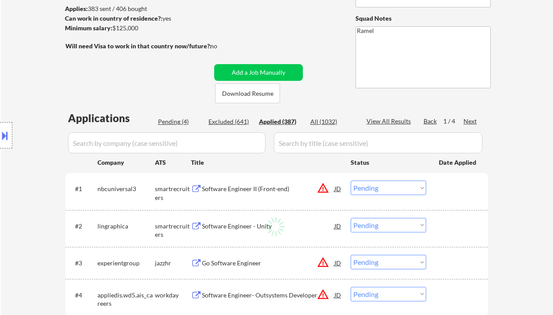
select select ""applied""
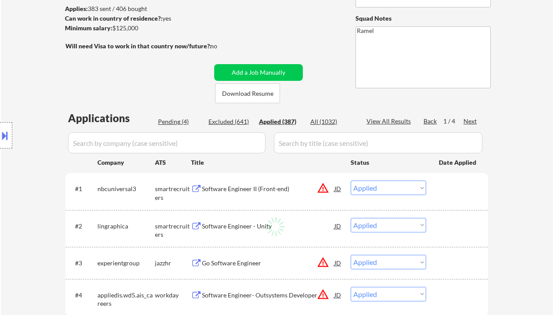
select select ""applied""
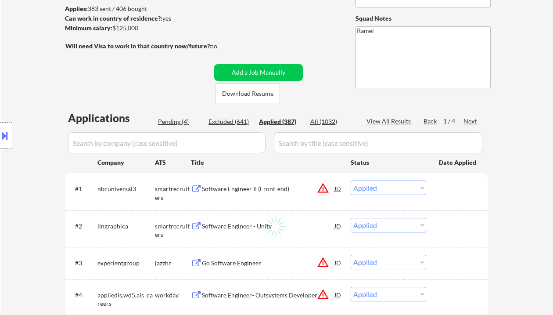
select select ""applied""
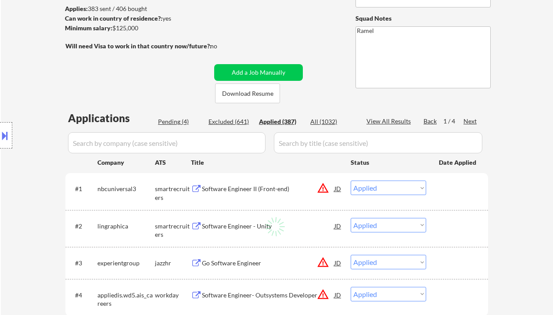
select select ""applied""
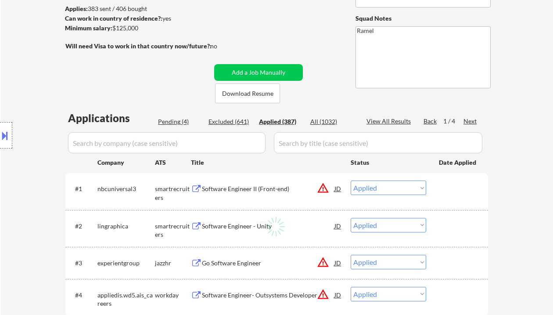
select select ""applied""
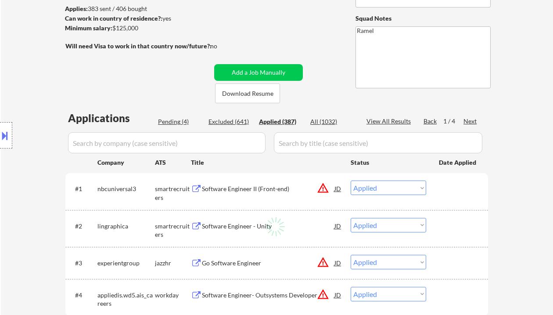
select select ""applied""
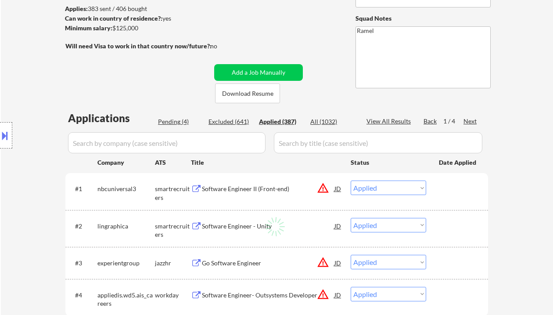
select select ""applied""
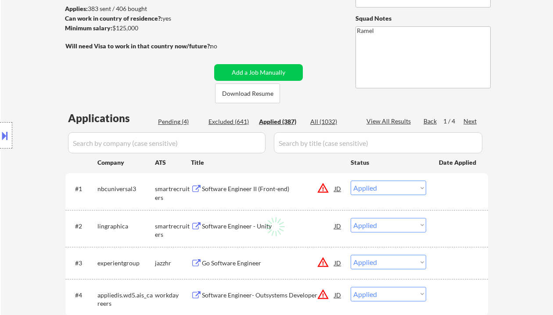
select select ""applied""
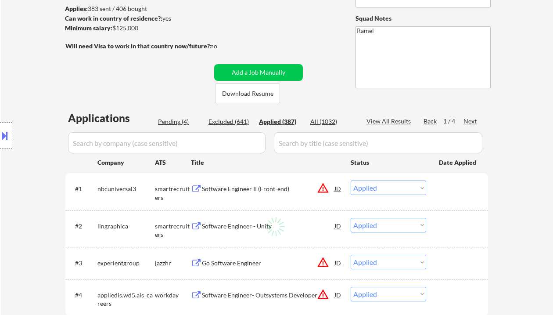
select select ""applied""
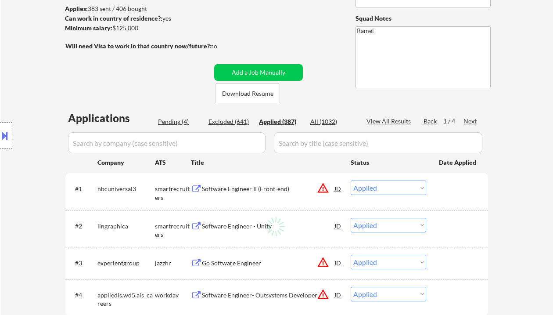
select select ""applied""
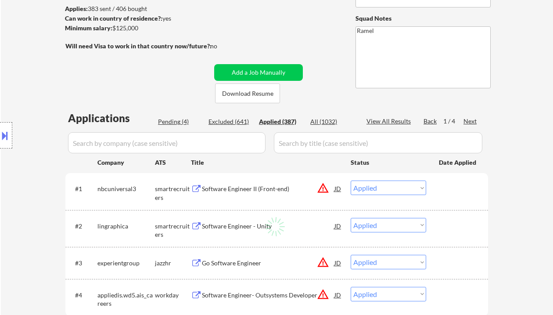
select select ""applied""
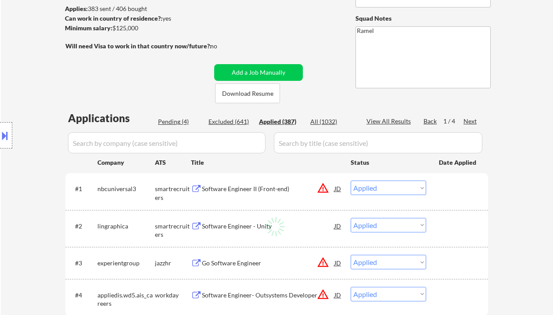
select select ""applied""
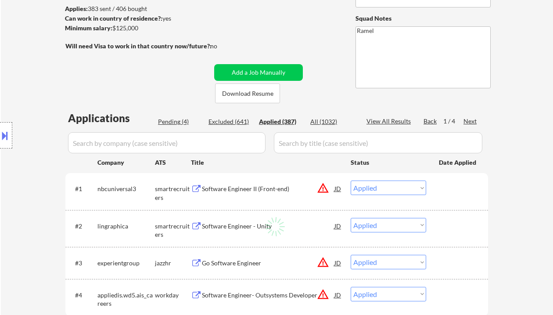
select select ""applied""
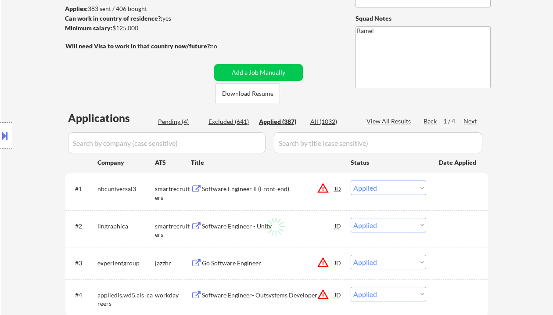
select select ""applied""
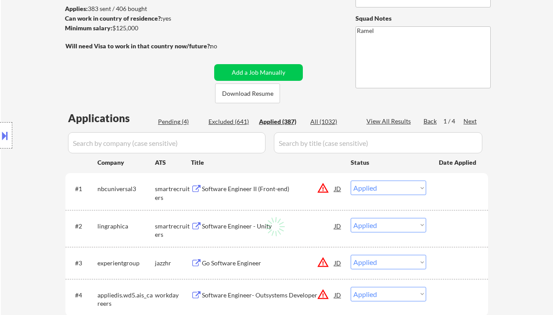
select select ""applied""
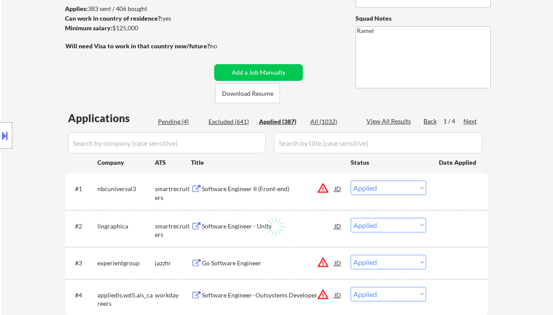
select select ""applied""
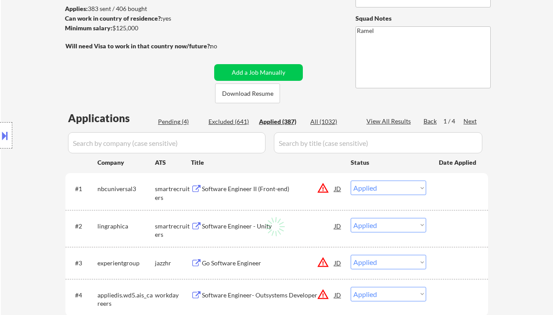
select select ""applied""
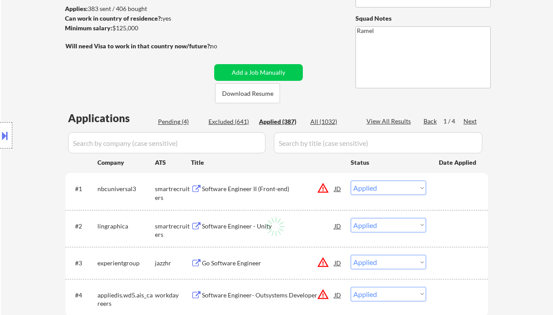
select select ""applied""
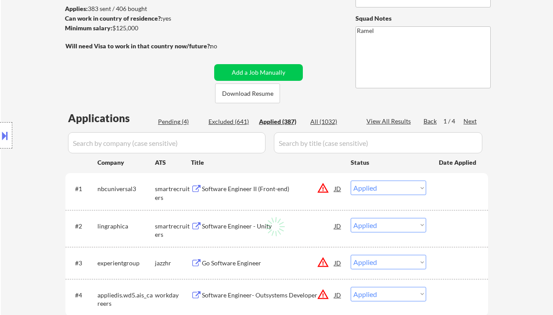
select select ""applied""
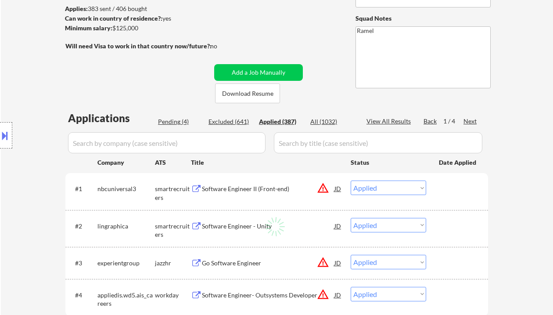
select select ""applied""
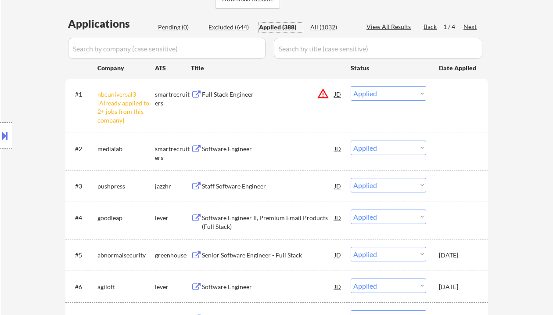
scroll to position [234, 0]
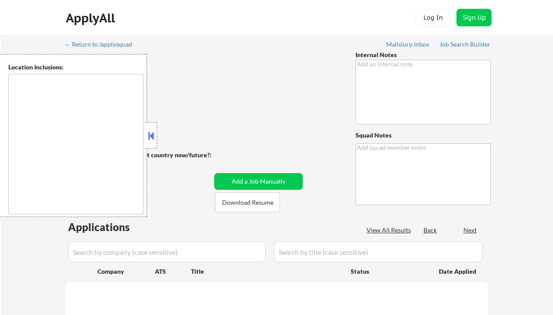
type textarea "Requested pause to work on resume, may attend review session - EF 6/29 PLEASE A…"
type textarea "Ramel"
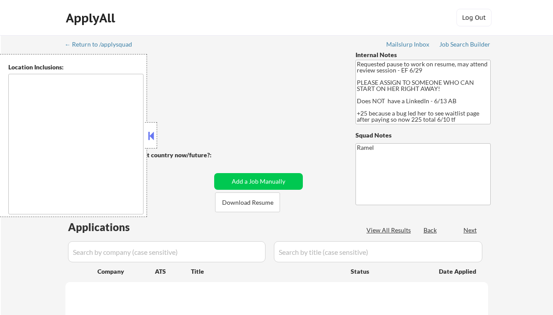
select select ""pending""
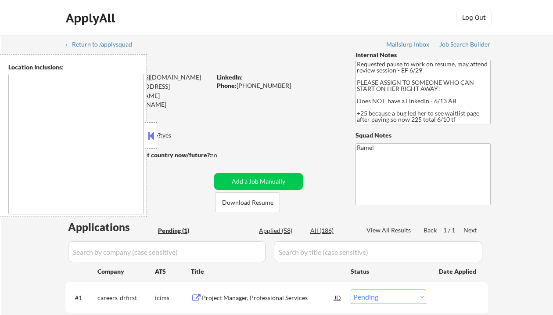
type textarea "[GEOGRAPHIC_DATA], [GEOGRAPHIC_DATA] [GEOGRAPHIC_DATA], [GEOGRAPHIC_DATA] [GEOG…"
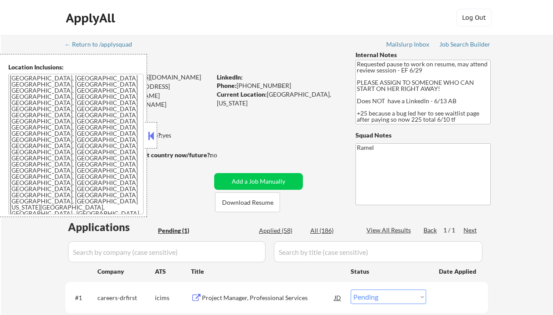
click at [153, 138] on button at bounding box center [151, 135] width 10 height 13
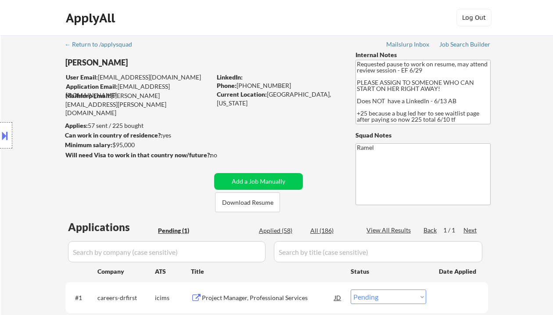
scroll to position [117, 0]
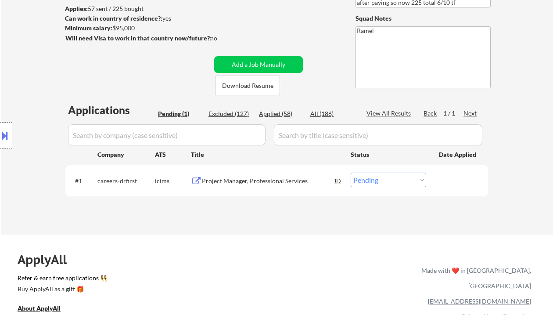
click at [25, 58] on div "Location Inclusions: [GEOGRAPHIC_DATA], [GEOGRAPHIC_DATA] [GEOGRAPHIC_DATA], [G…" at bounding box center [78, 135] width 157 height 163
click at [267, 183] on div "Project Manager, Professional Services" at bounding box center [268, 180] width 133 height 9
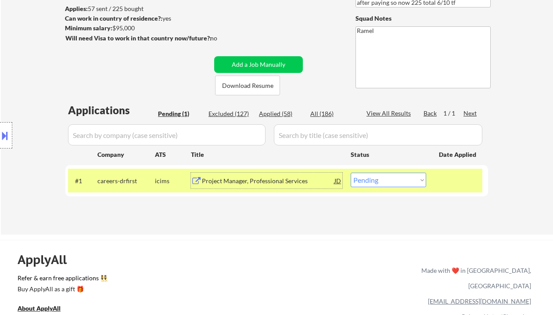
drag, startPoint x: 380, startPoint y: 179, endPoint x: 380, endPoint y: 185, distance: 5.7
click at [380, 179] on select "Choose an option... Pending Applied Excluded (Questions) Excluded (Expired) Exc…" at bounding box center [389, 180] width 76 height 14
select select ""applied""
click at [351, 173] on select "Choose an option... Pending Applied Excluded (Questions) Excluded (Expired) Exc…" at bounding box center [389, 180] width 76 height 14
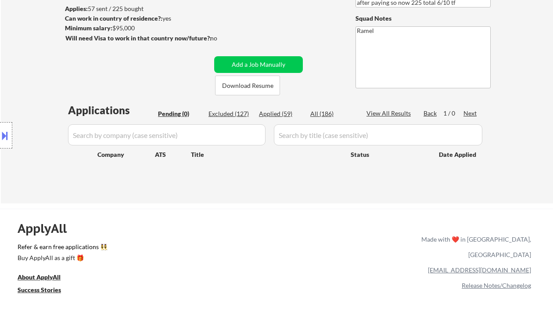
click at [27, 76] on div "Location Inclusions: [GEOGRAPHIC_DATA], [GEOGRAPHIC_DATA] [GEOGRAPHIC_DATA], [G…" at bounding box center [78, 135] width 157 height 163
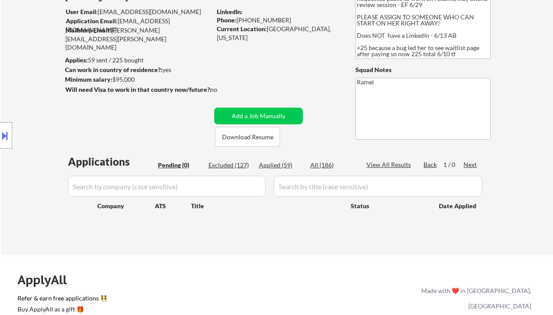
scroll to position [58, 0]
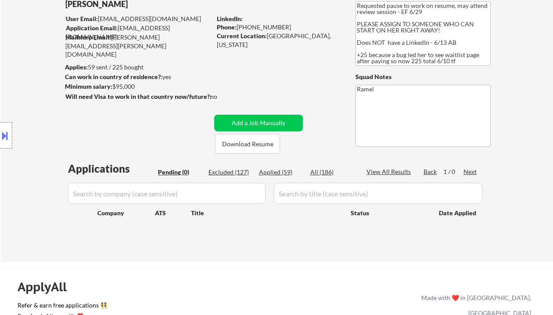
drag, startPoint x: 26, startPoint y: 73, endPoint x: 91, endPoint y: 1, distance: 96.7
click at [26, 73] on div "Location Inclusions: [GEOGRAPHIC_DATA], [GEOGRAPHIC_DATA] [GEOGRAPHIC_DATA], [G…" at bounding box center [78, 135] width 157 height 163
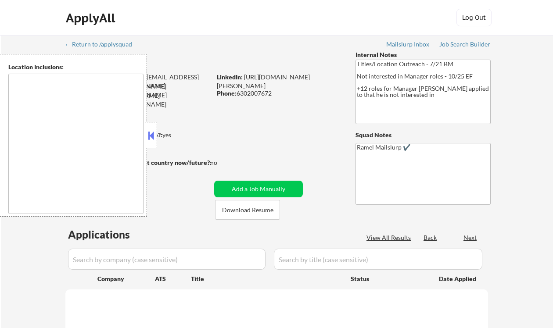
type textarea "[GEOGRAPHIC_DATA], [GEOGRAPHIC_DATA] [GEOGRAPHIC_DATA], [GEOGRAPHIC_DATA], [GEO…"
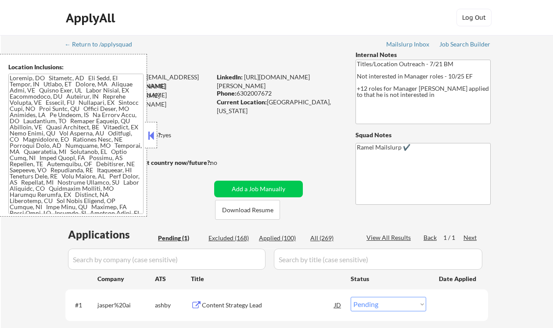
drag, startPoint x: 154, startPoint y: 134, endPoint x: 166, endPoint y: 132, distance: 11.5
click at [154, 134] on button at bounding box center [151, 135] width 10 height 13
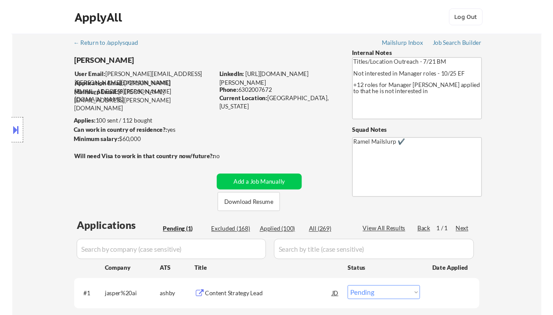
scroll to position [117, 0]
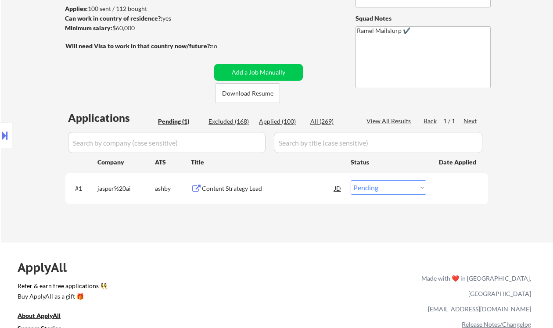
click at [251, 192] on div "Content Strategy Lead" at bounding box center [268, 188] width 133 height 9
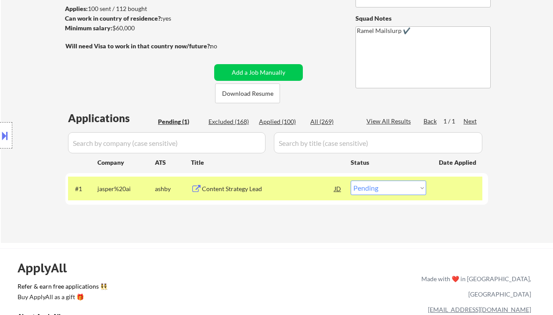
drag, startPoint x: 25, startPoint y: 61, endPoint x: 82, endPoint y: 42, distance: 59.4
click at [25, 61] on div "Location Inclusions:" at bounding box center [78, 135] width 157 height 163
click at [287, 187] on div "Content Strategy Lead" at bounding box center [268, 188] width 133 height 9
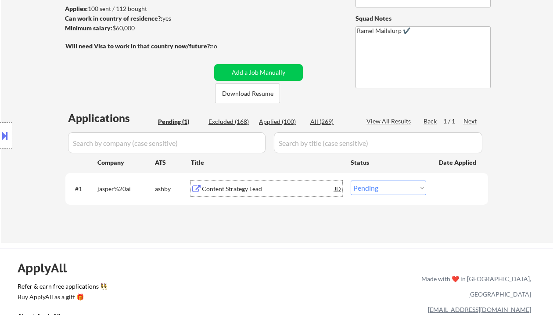
click at [380, 191] on select "Choose an option... Pending Applied Excluded (Questions) Excluded (Expired) Exc…" at bounding box center [389, 187] width 76 height 14
select select ""excluded__bad_match_""
click at [351, 180] on select "Choose an option... Pending Applied Excluded (Questions) Excluded (Expired) Exc…" at bounding box center [389, 187] width 76 height 14
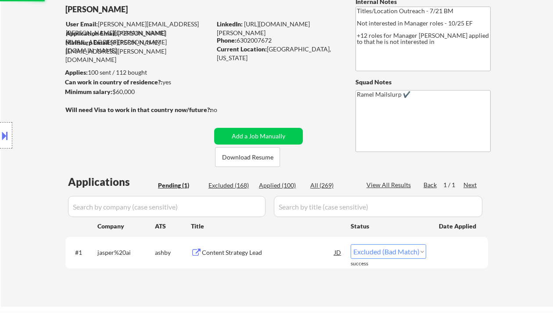
scroll to position [0, 0]
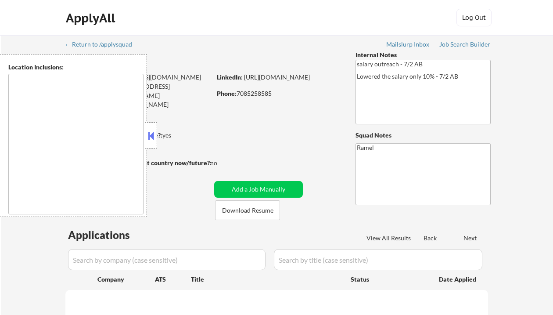
type textarea "[GEOGRAPHIC_DATA], [GEOGRAPHIC_DATA], [GEOGRAPHIC_DATA] [GEOGRAPHIC_DATA], [GEO…"
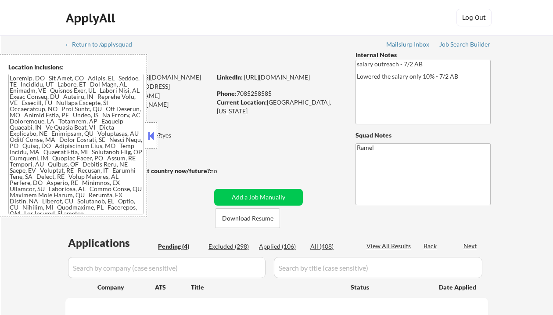
select select ""pending""
click at [151, 133] on button at bounding box center [151, 135] width 10 height 13
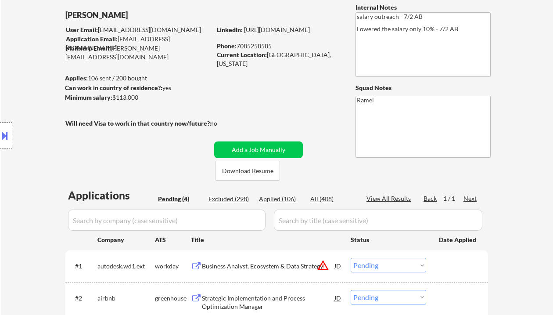
scroll to position [117, 0]
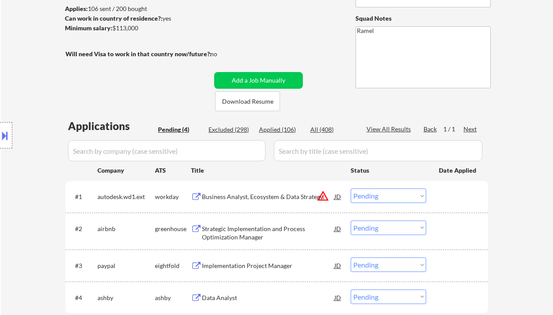
click at [255, 232] on div "Strategic Implementation and Process Optimization Manager" at bounding box center [268, 232] width 133 height 17
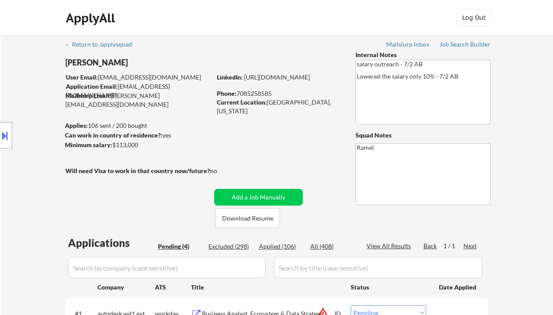
scroll to position [176, 0]
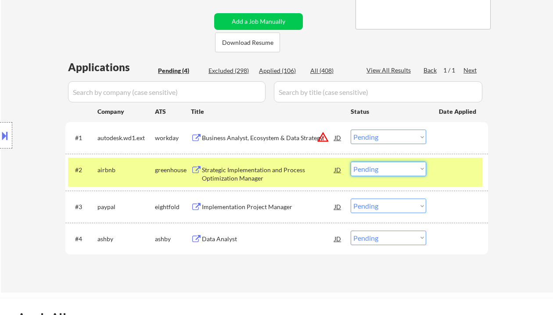
drag, startPoint x: 375, startPoint y: 171, endPoint x: 377, endPoint y: 176, distance: 4.7
click at [375, 171] on select "Choose an option... Pending Applied Excluded (Questions) Excluded (Expired) Exc…" at bounding box center [389, 169] width 76 height 14
click at [351, 162] on select "Choose an option... Pending Applied Excluded (Questions) Excluded (Expired) Exc…" at bounding box center [389, 169] width 76 height 14
click at [260, 208] on div "Implementation Project Manager" at bounding box center [268, 206] width 133 height 9
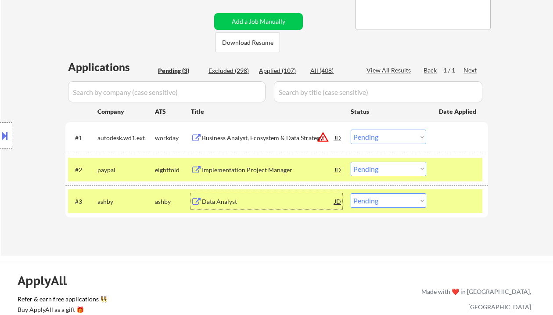
click at [9, 133] on button at bounding box center [5, 135] width 10 height 14
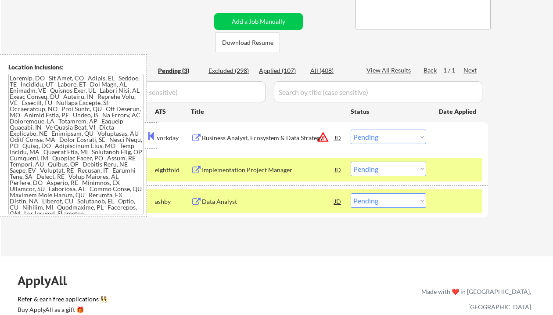
click at [148, 138] on button at bounding box center [151, 135] width 10 height 13
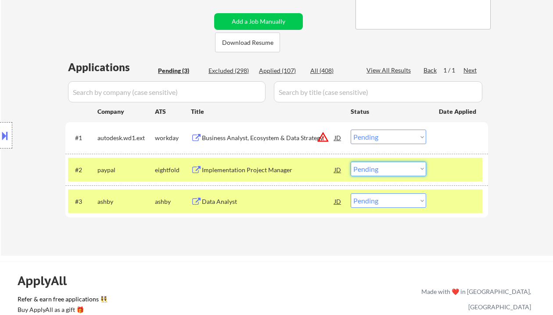
click at [379, 169] on select "Choose an option... Pending Applied Excluded (Questions) Excluded (Expired) Exc…" at bounding box center [389, 169] width 76 height 14
click at [351, 162] on select "Choose an option... Pending Applied Excluded (Questions) Excluded (Expired) Exc…" at bounding box center [389, 169] width 76 height 14
click at [231, 201] on div "Data Analyst" at bounding box center [268, 201] width 133 height 9
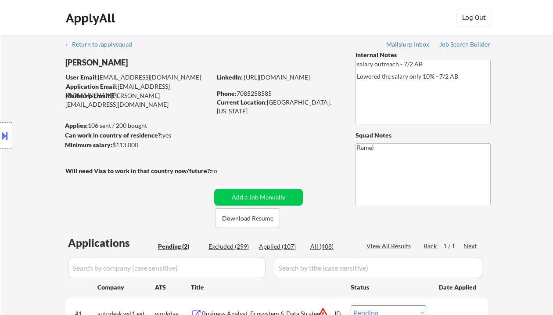
scroll to position [117, 0]
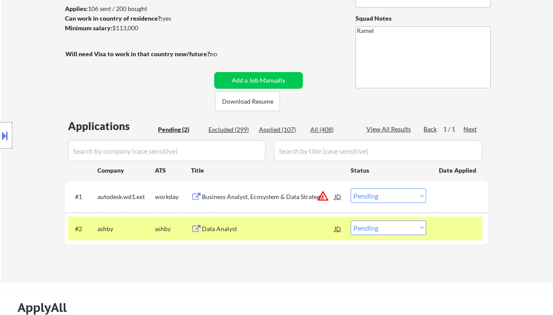
drag, startPoint x: 378, startPoint y: 230, endPoint x: 396, endPoint y: 245, distance: 23.0
click at [378, 230] on select "Choose an option... Pending Applied Excluded (Questions) Excluded (Expired) Exc…" at bounding box center [389, 227] width 76 height 14
select select ""excluded""
click at [351, 220] on select "Choose an option... Pending Applied Excluded (Questions) Excluded (Expired) Exc…" at bounding box center [389, 227] width 76 height 14
click at [248, 199] on div "Business Analyst, Ecosystem & Data Strategy" at bounding box center [268, 196] width 133 height 9
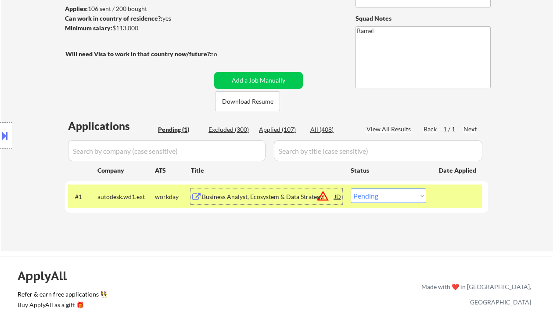
drag, startPoint x: 366, startPoint y: 194, endPoint x: 369, endPoint y: 200, distance: 6.1
click at [366, 194] on select "Choose an option... Pending Applied Excluded (Questions) Excluded (Expired) Exc…" at bounding box center [389, 195] width 76 height 14
select select ""excluded__bad_match_""
click at [351, 188] on select "Choose an option... Pending Applied Excluded (Questions) Excluded (Expired) Exc…" at bounding box center [389, 195] width 76 height 14
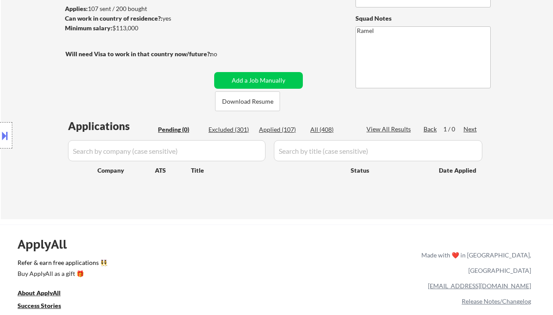
click at [19, 67] on div "Location Inclusions:" at bounding box center [78, 135] width 157 height 163
